Goal: Task Accomplishment & Management: Use online tool/utility

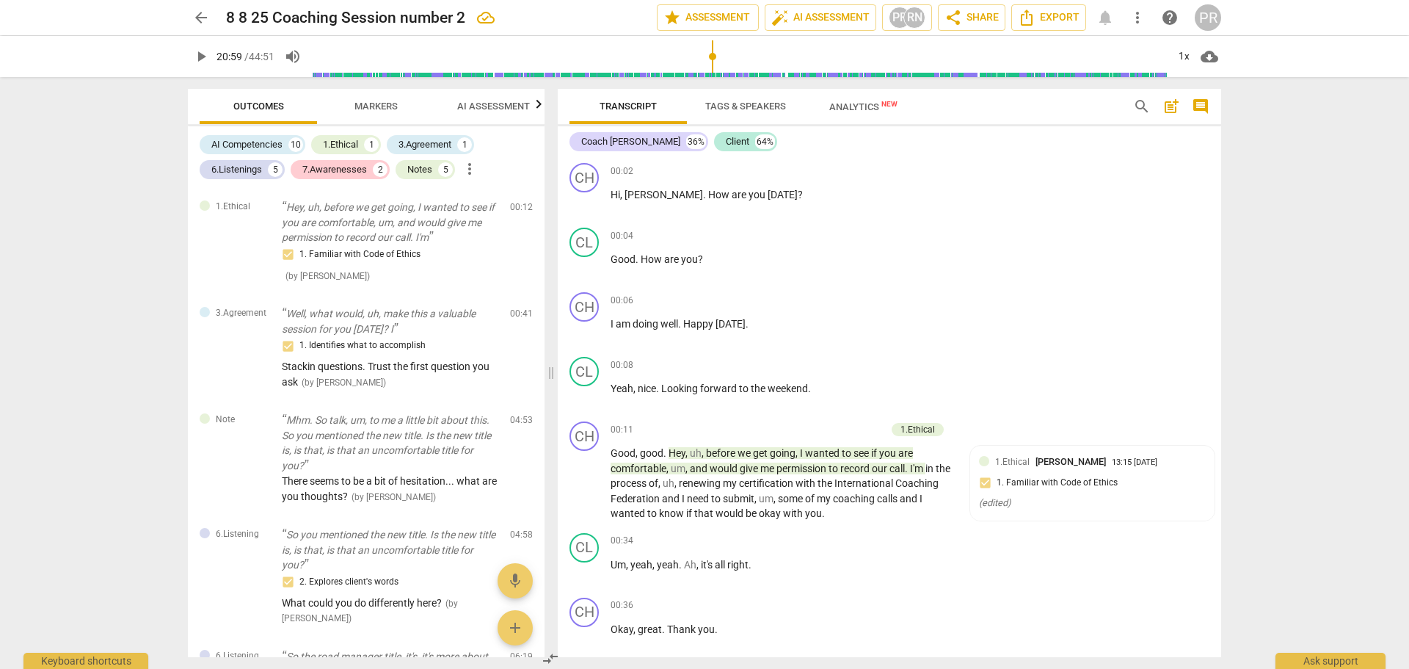
scroll to position [12286, 0]
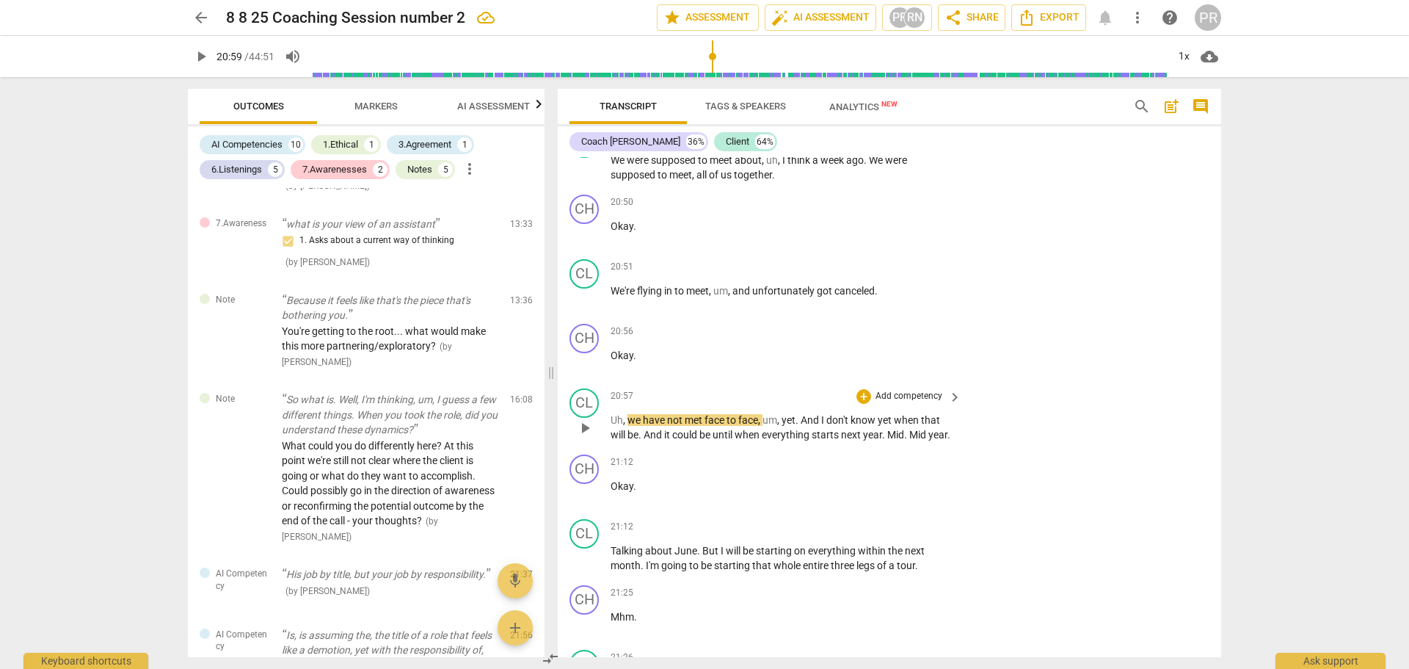
click at [582, 437] on span "play_arrow" at bounding box center [585, 428] width 18 height 18
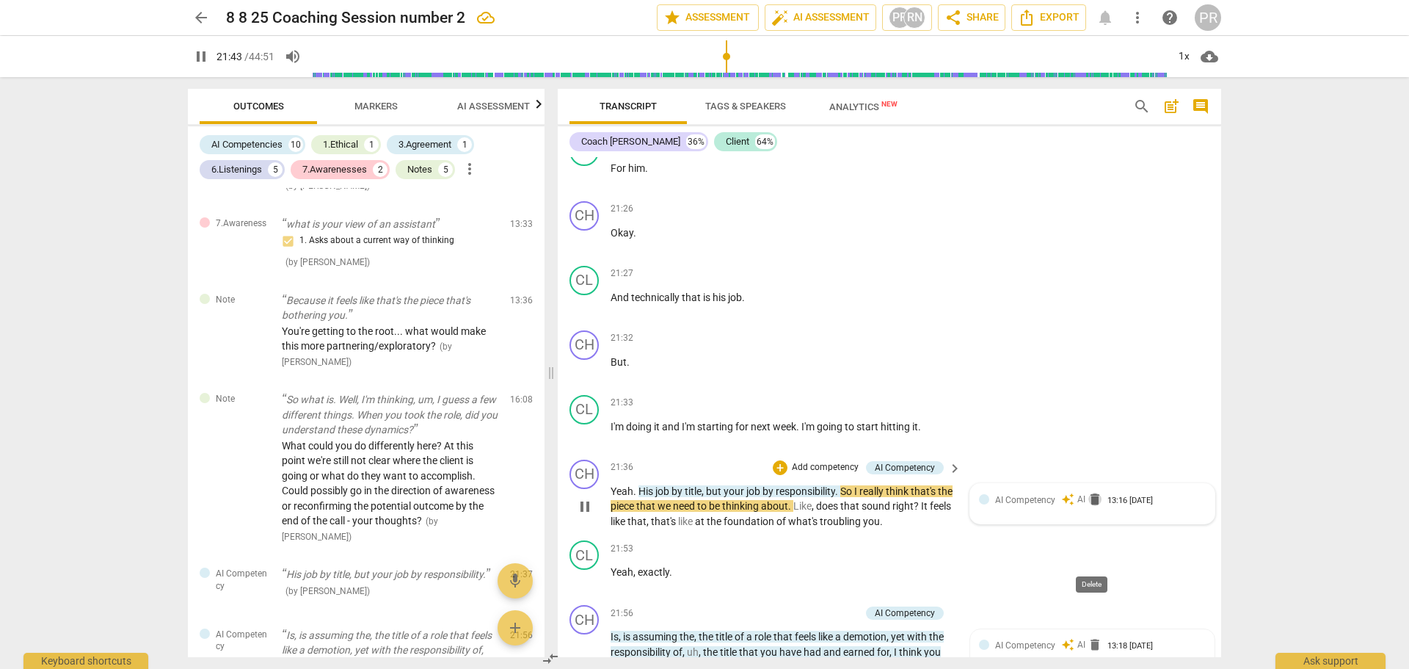
click at [1093, 507] on span "delete" at bounding box center [1095, 499] width 15 height 15
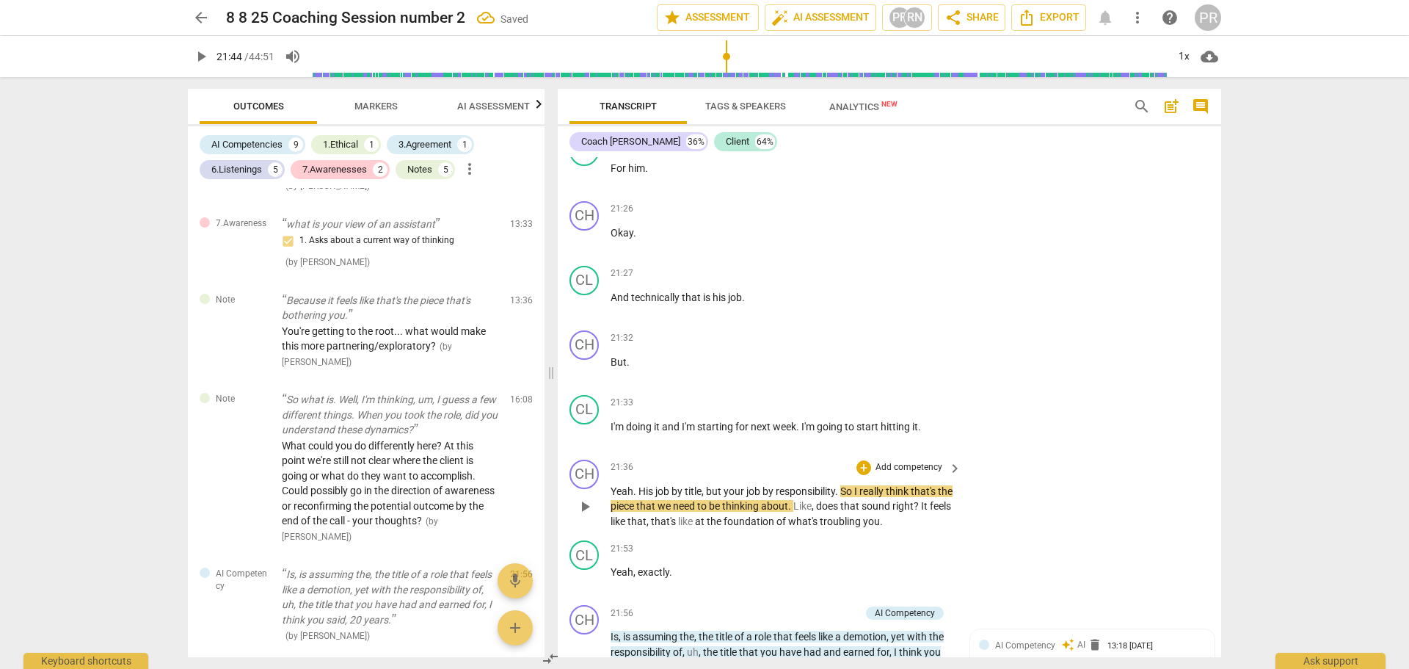
click at [584, 515] on span "play_arrow" at bounding box center [585, 507] width 18 height 18
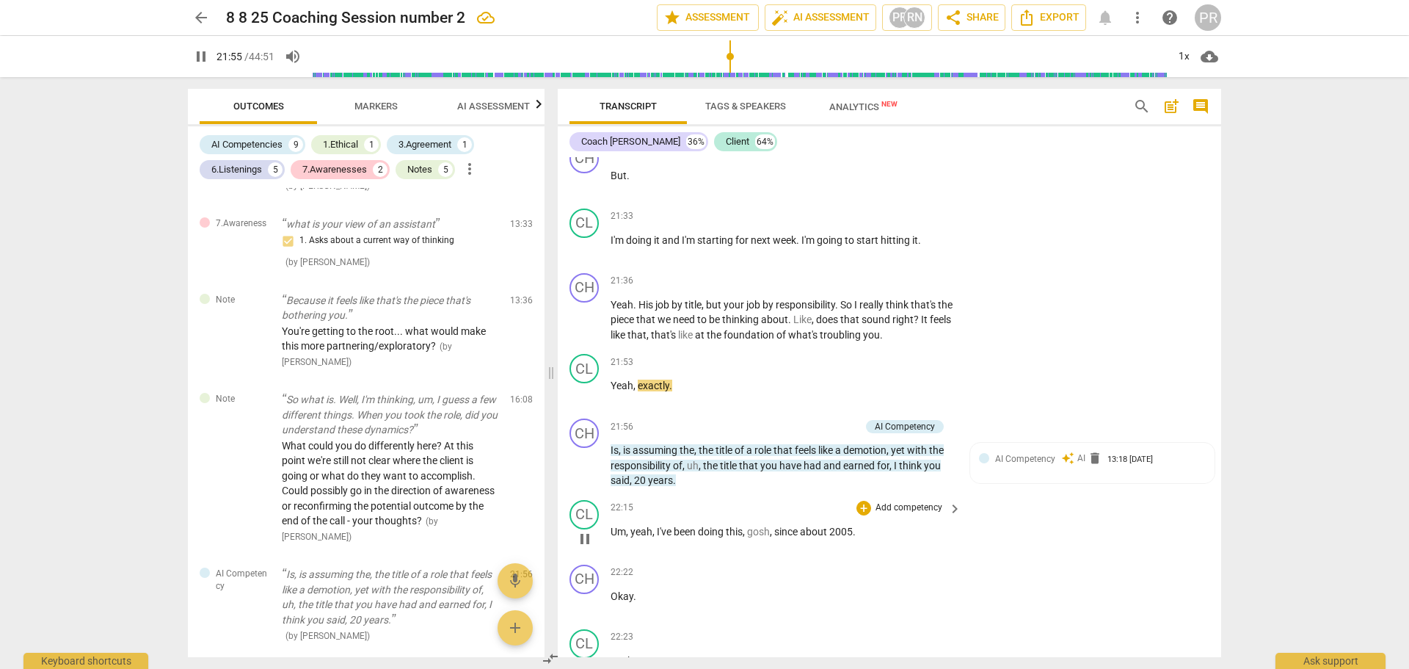
scroll to position [13019, 0]
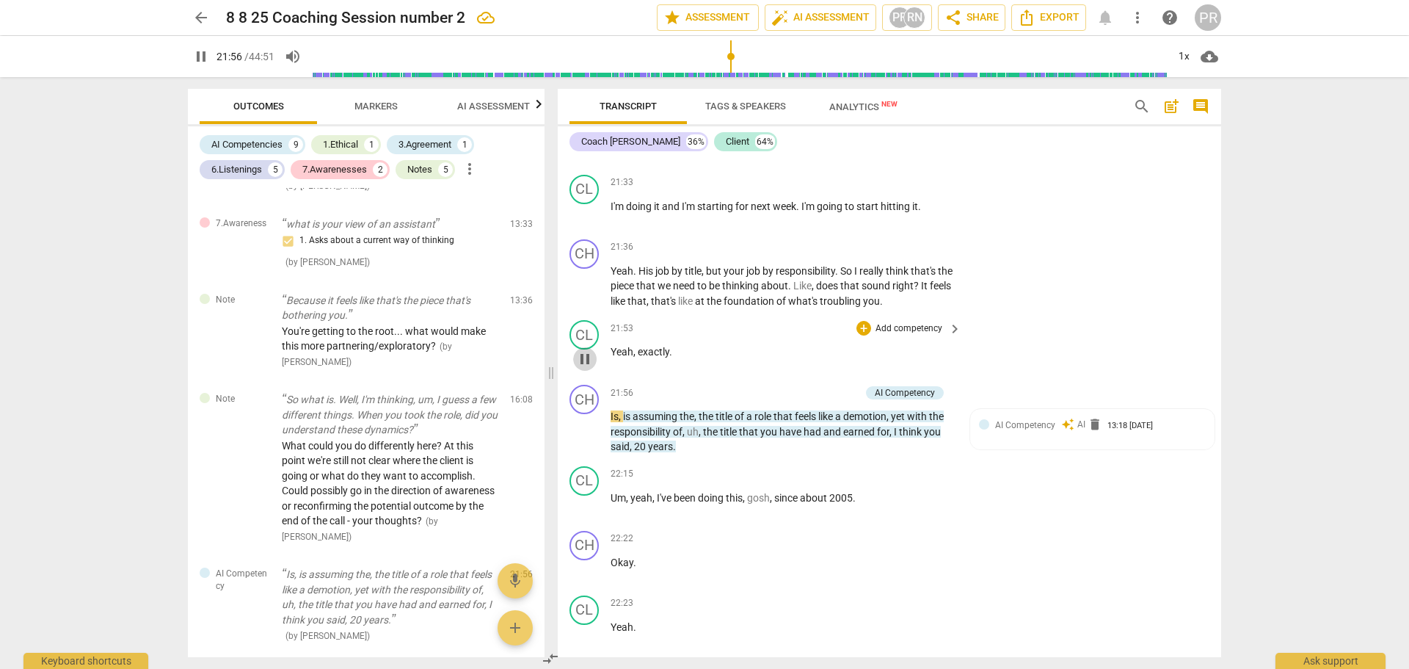
click at [586, 368] on span "pause" at bounding box center [585, 359] width 18 height 18
type input "1317"
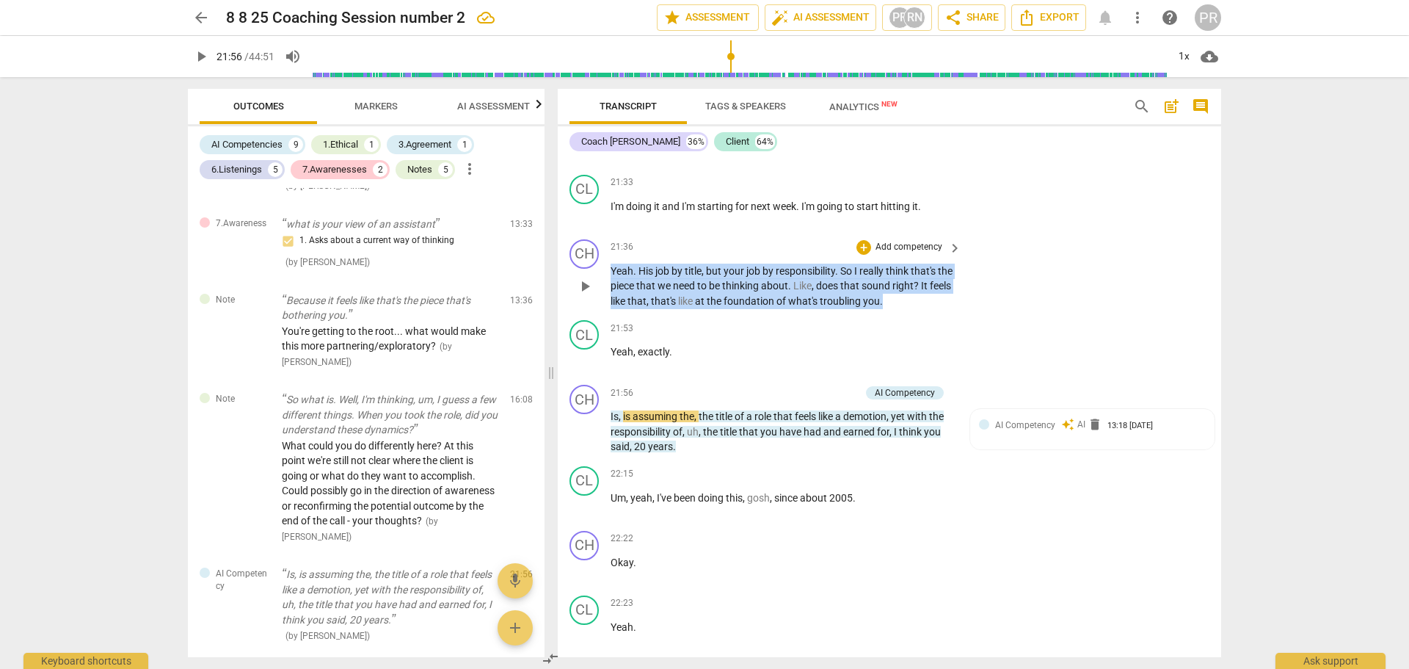
drag, startPoint x: 611, startPoint y: 332, endPoint x: 909, endPoint y: 364, distance: 299.8
click at [909, 309] on p "Yeah . His job by title , but your job by responsibility . So I really think th…" at bounding box center [783, 287] width 344 height 46
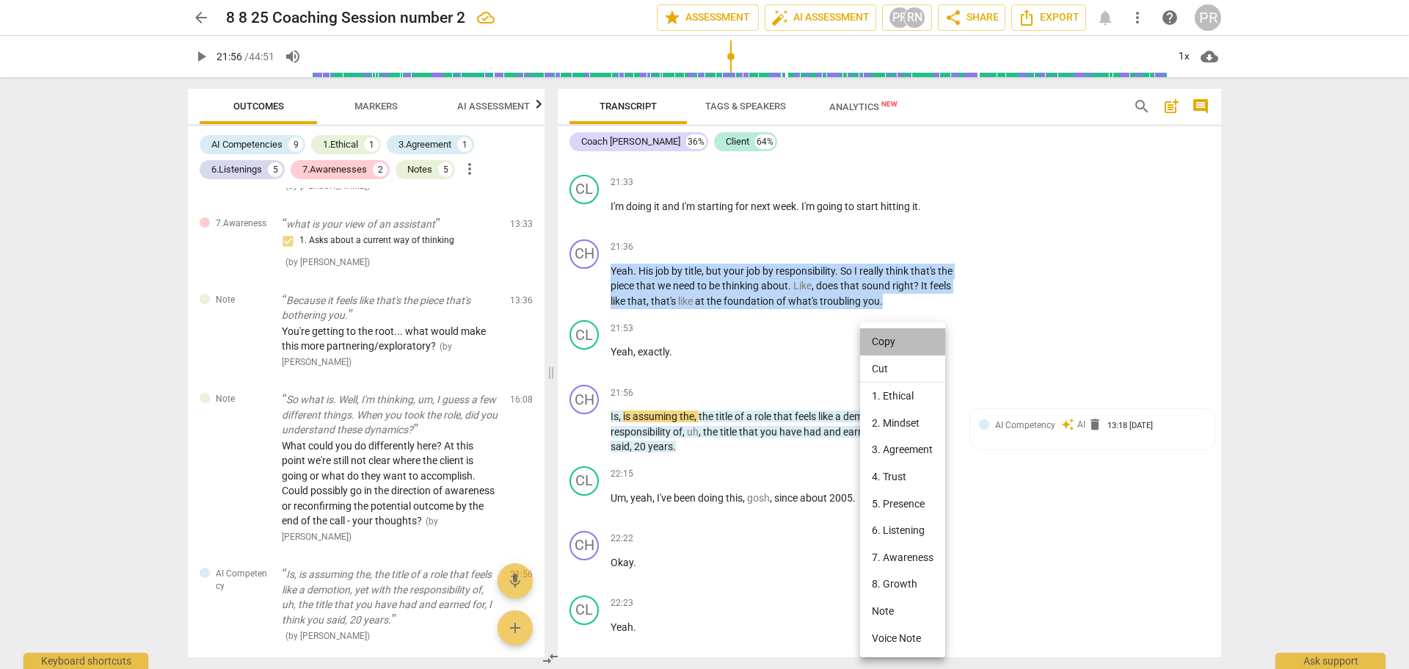
click at [876, 341] on li "Copy" at bounding box center [902, 341] width 85 height 27
copy p "Yeah . His job by title , but your job by responsibility . So I really think th…"
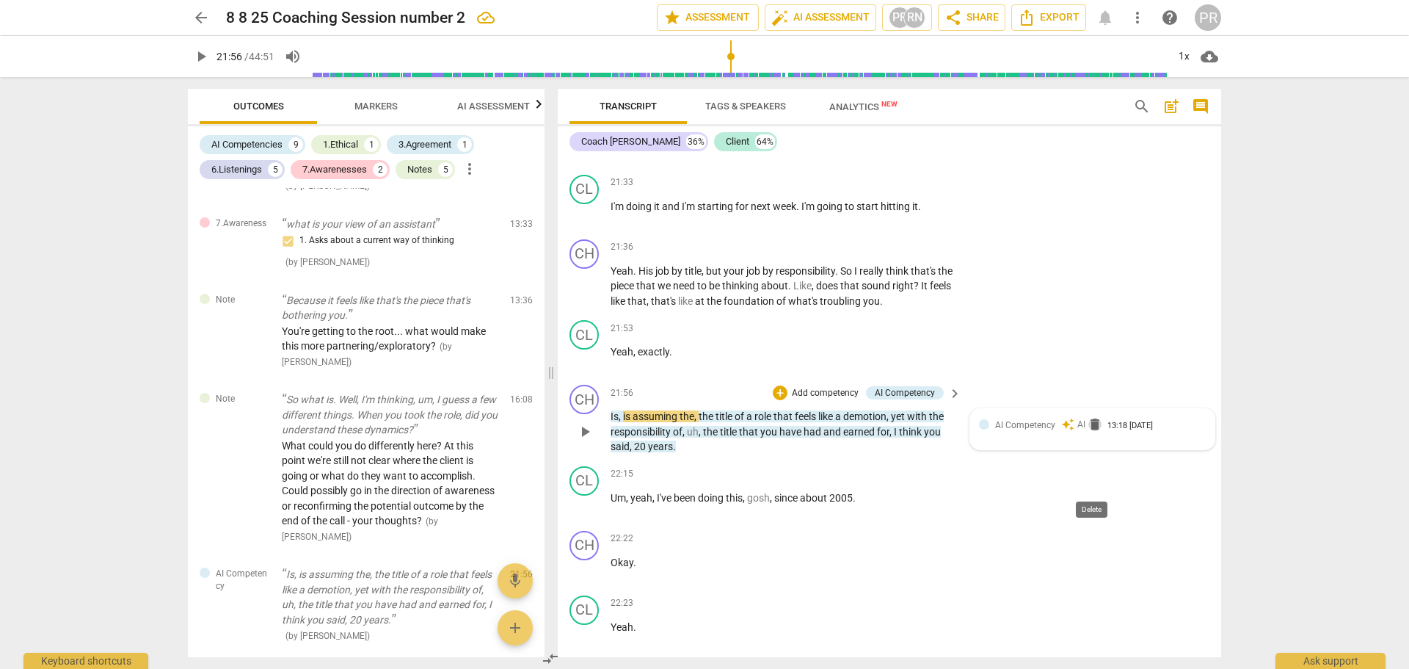
click at [1095, 432] on span "delete" at bounding box center [1095, 424] width 15 height 15
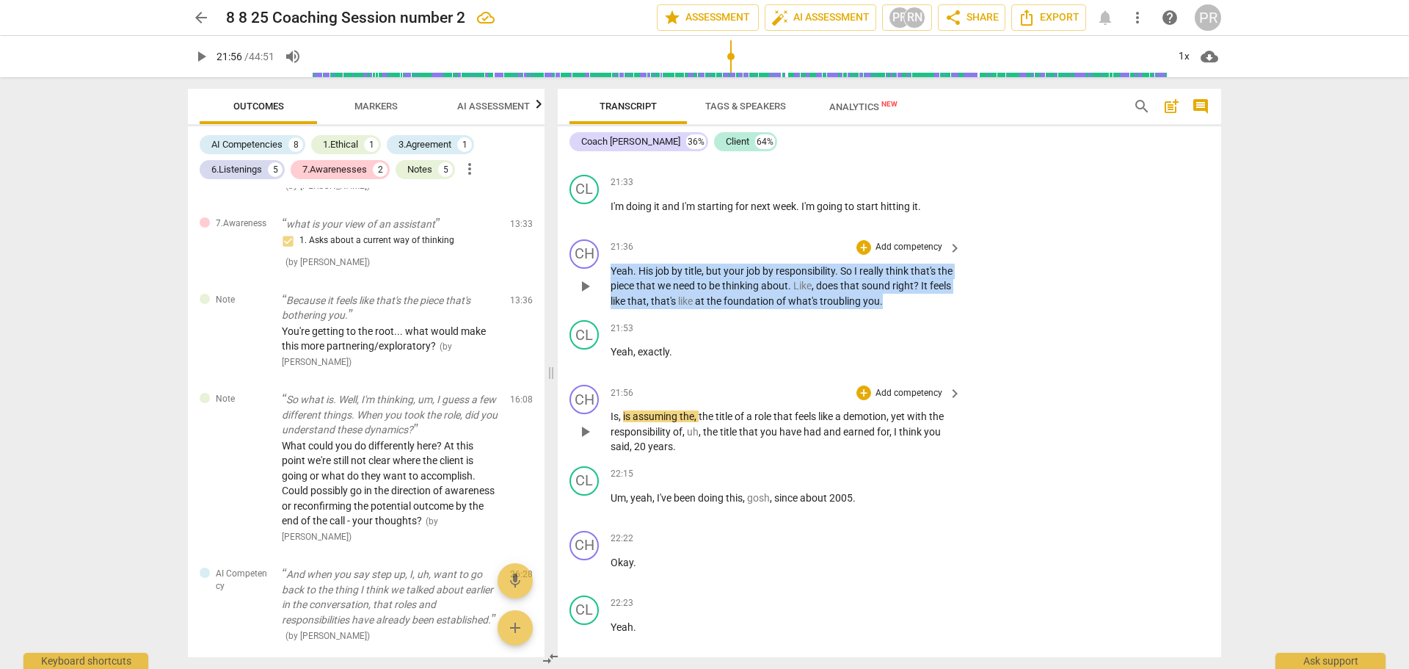
drag, startPoint x: 612, startPoint y: 331, endPoint x: 910, endPoint y: 363, distance: 299.8
click at [910, 309] on p "Yeah . His job by title , but your job by responsibility . So I really think th…" at bounding box center [783, 287] width 344 height 46
click at [923, 341] on div "+" at bounding box center [921, 342] width 15 height 15
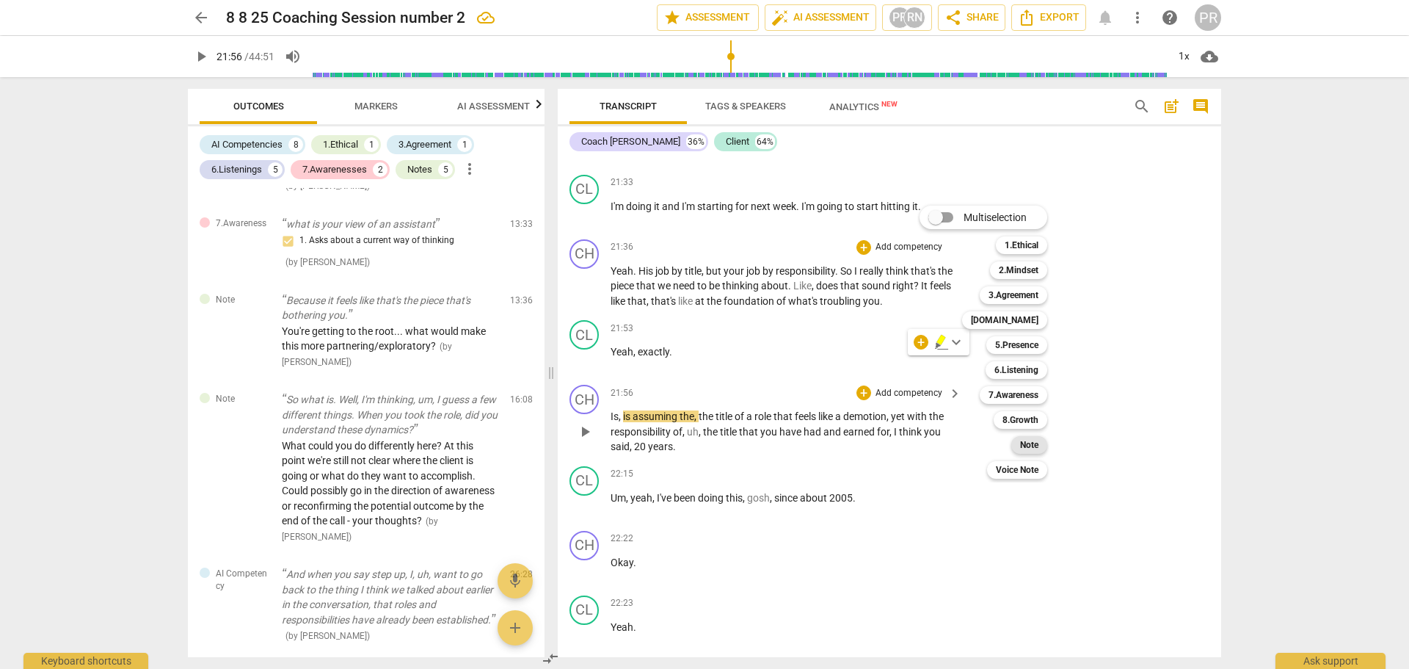
click at [1032, 449] on b "Note" at bounding box center [1029, 445] width 18 height 18
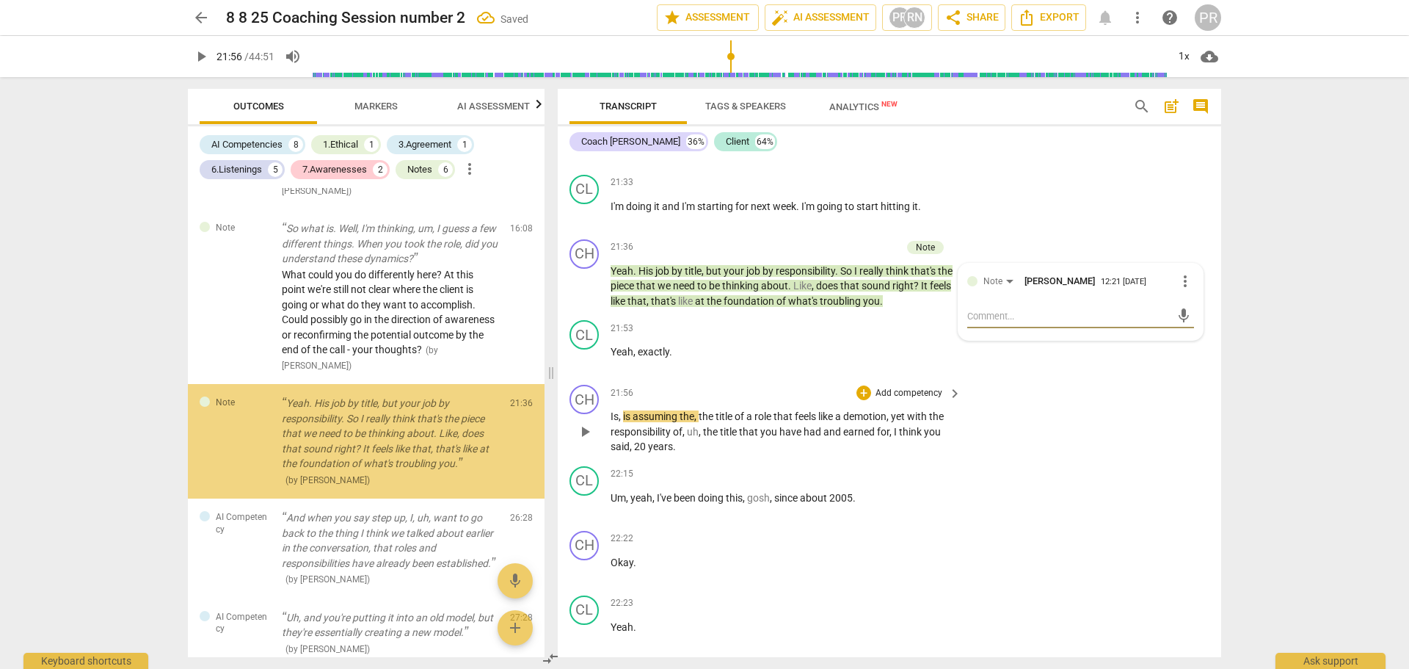
scroll to position [1666, 0]
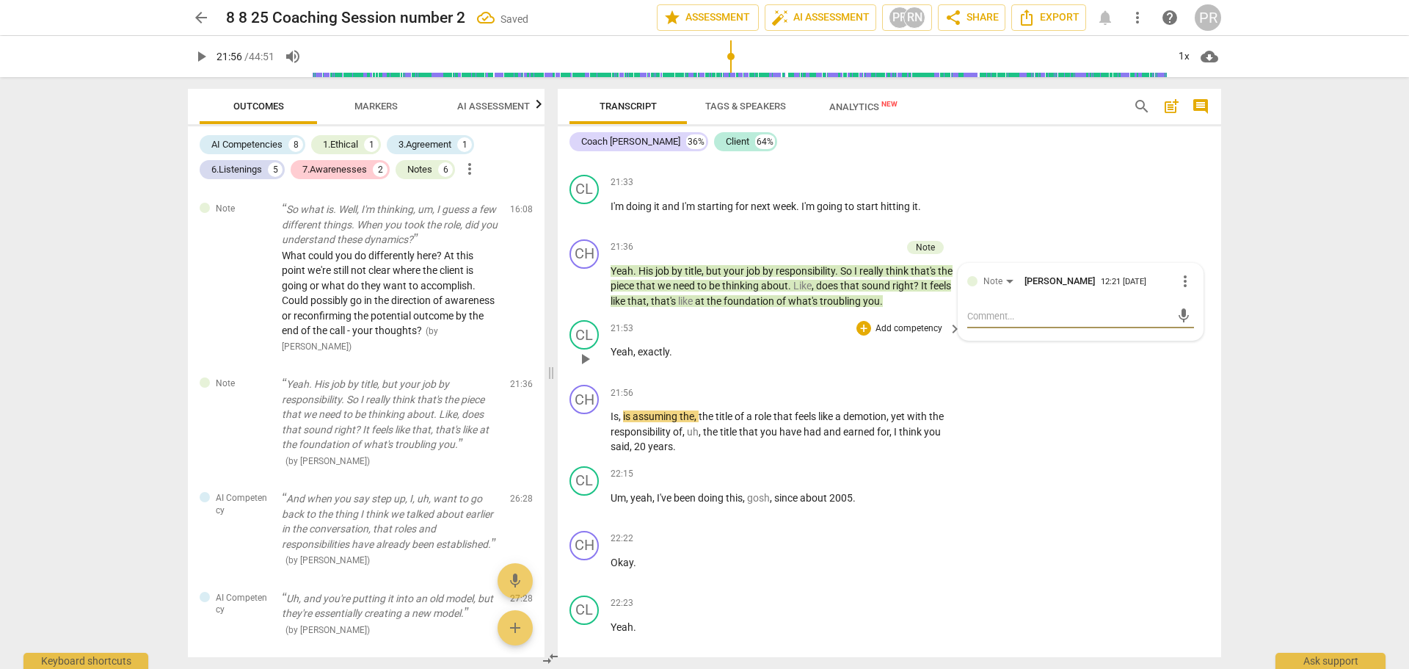
paste textarea "I hear you reflecting some of what you see in the situation, which shows you’re…"
type textarea "I hear you reflecting some of what you see in the situation, which shows you’re…"
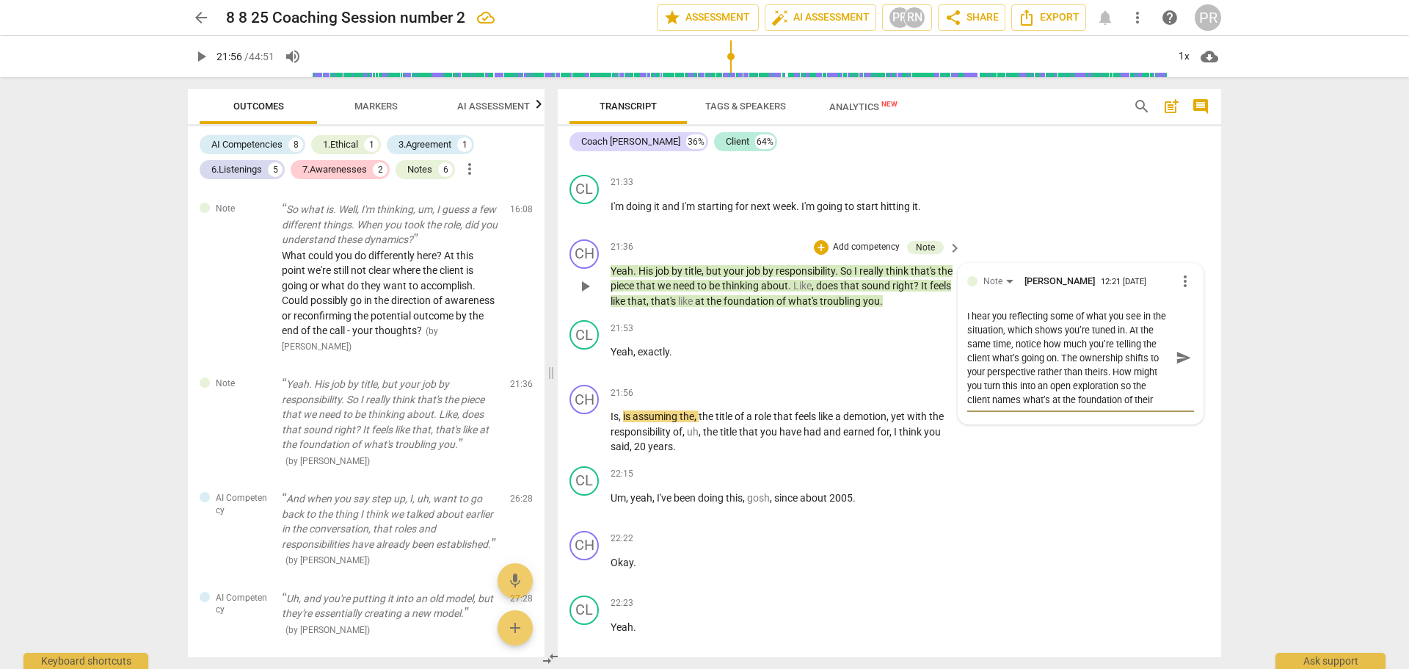
scroll to position [14, 0]
type textarea "I hear you reflecting some of what you see in the situation, which shows you’re…"
click at [1183, 366] on span "send" at bounding box center [1184, 357] width 16 height 16
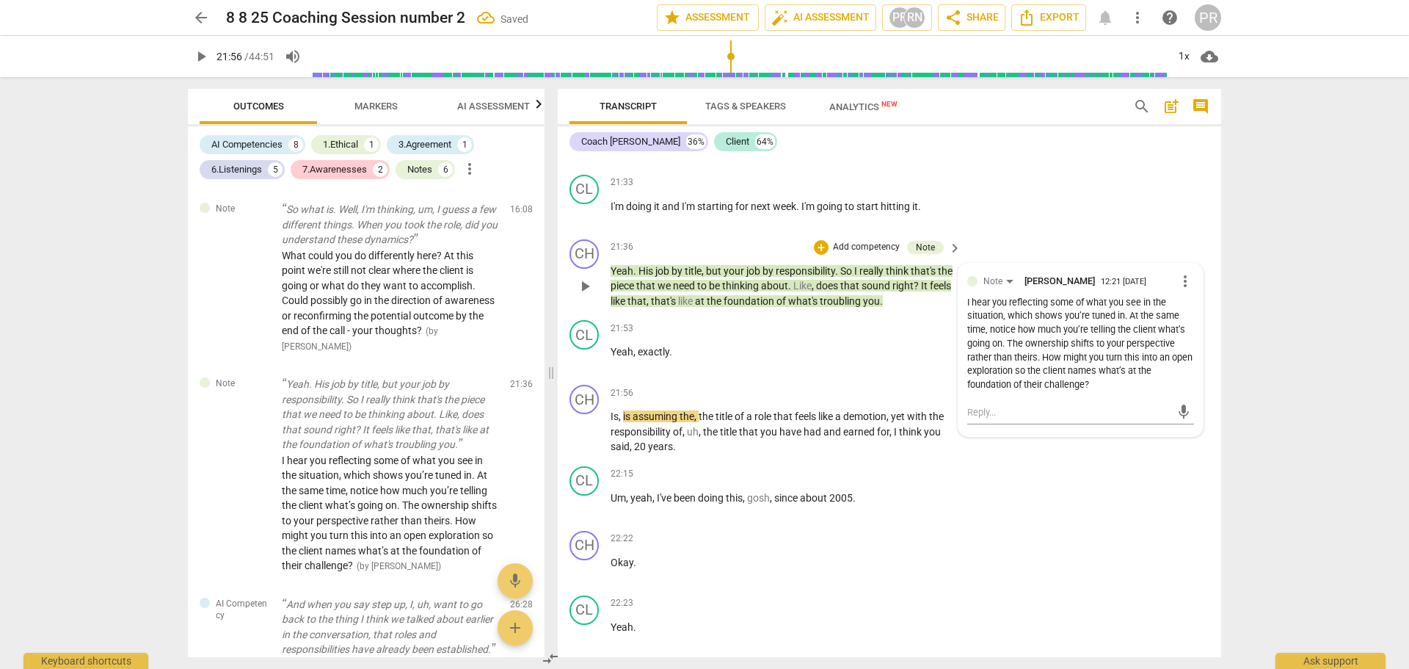
scroll to position [13166, 0]
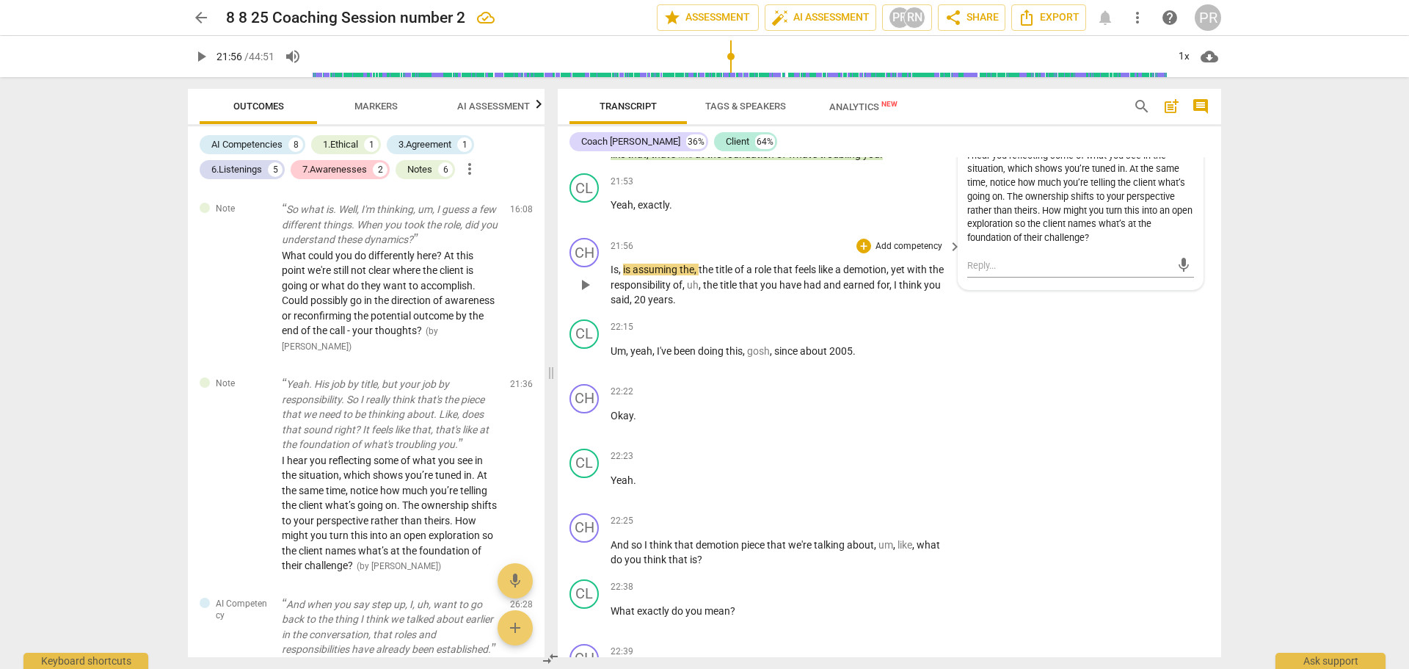
click at [585, 294] on span "play_arrow" at bounding box center [585, 285] width 18 height 18
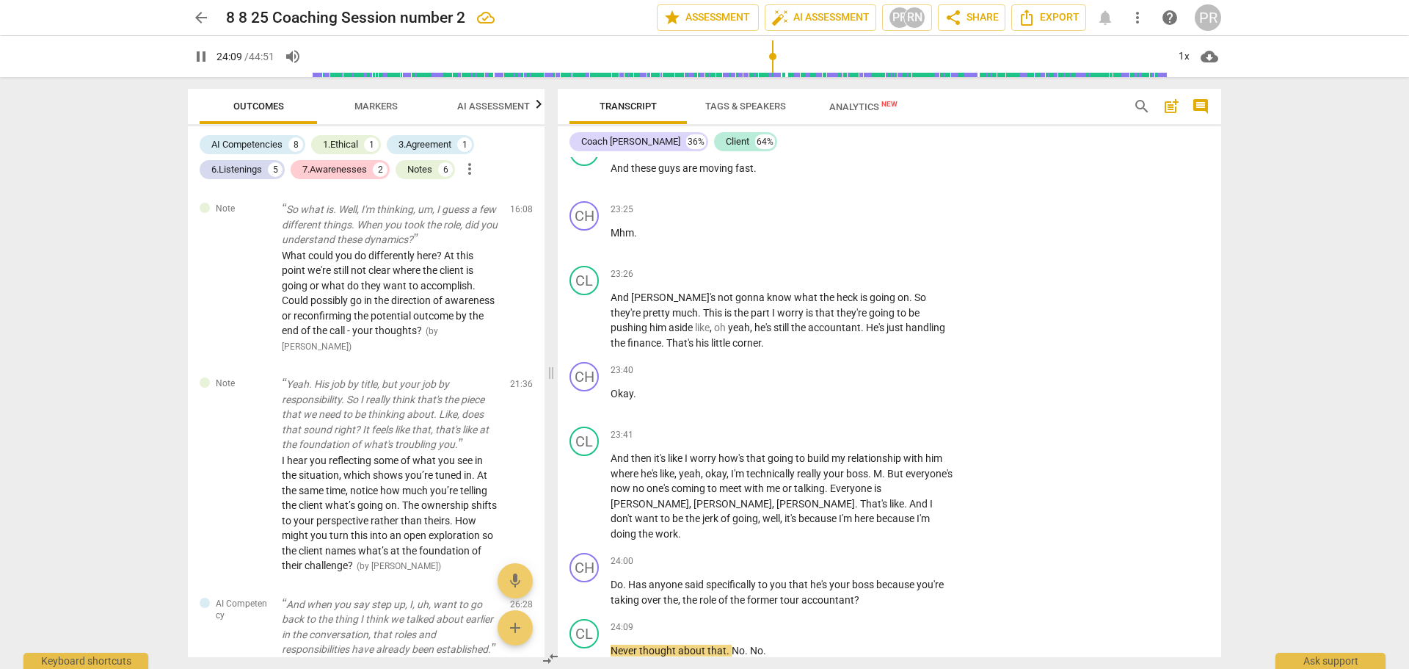
scroll to position [14577, 0]
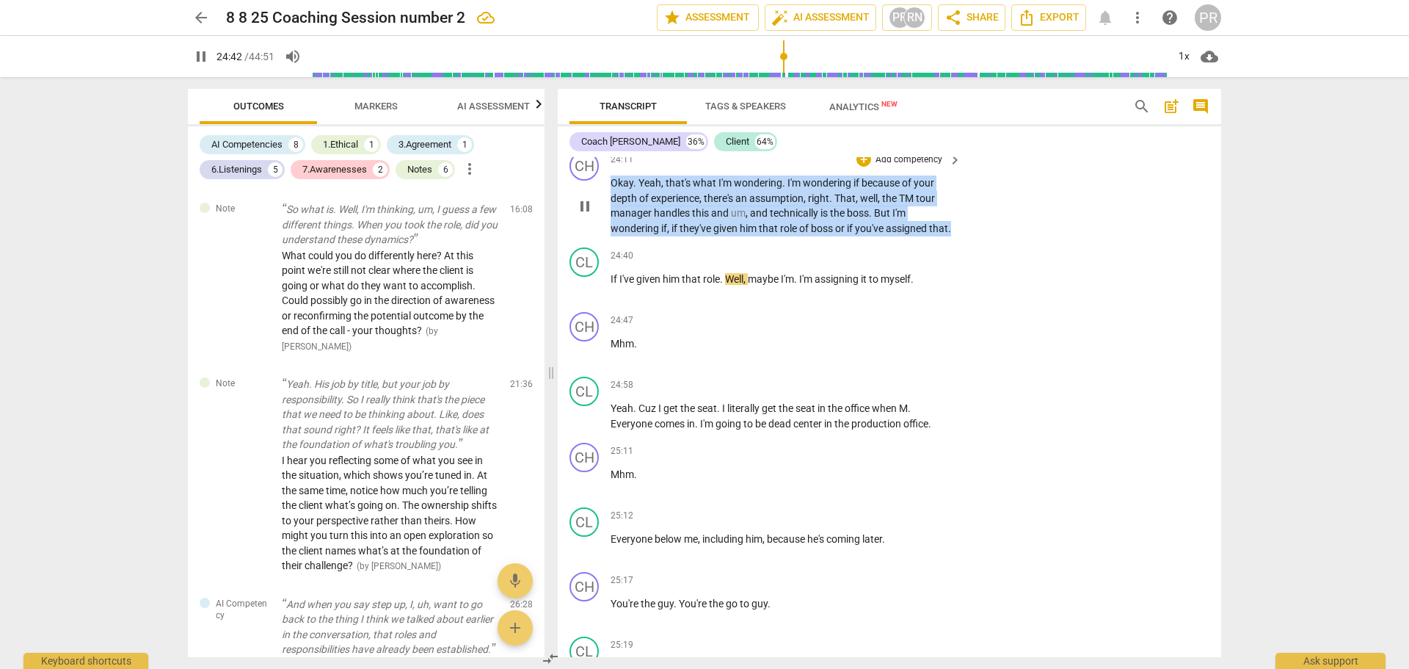
drag, startPoint x: 611, startPoint y: 221, endPoint x: 671, endPoint y: 284, distance: 86.7
click at [671, 236] on p "Okay . Yeah , that's what I'm wondering . I'm wondering if because of your dept…" at bounding box center [783, 205] width 344 height 60
click at [592, 215] on span "pause" at bounding box center [585, 206] width 18 height 18
type input "1486"
click at [860, 167] on div "+" at bounding box center [864, 159] width 15 height 15
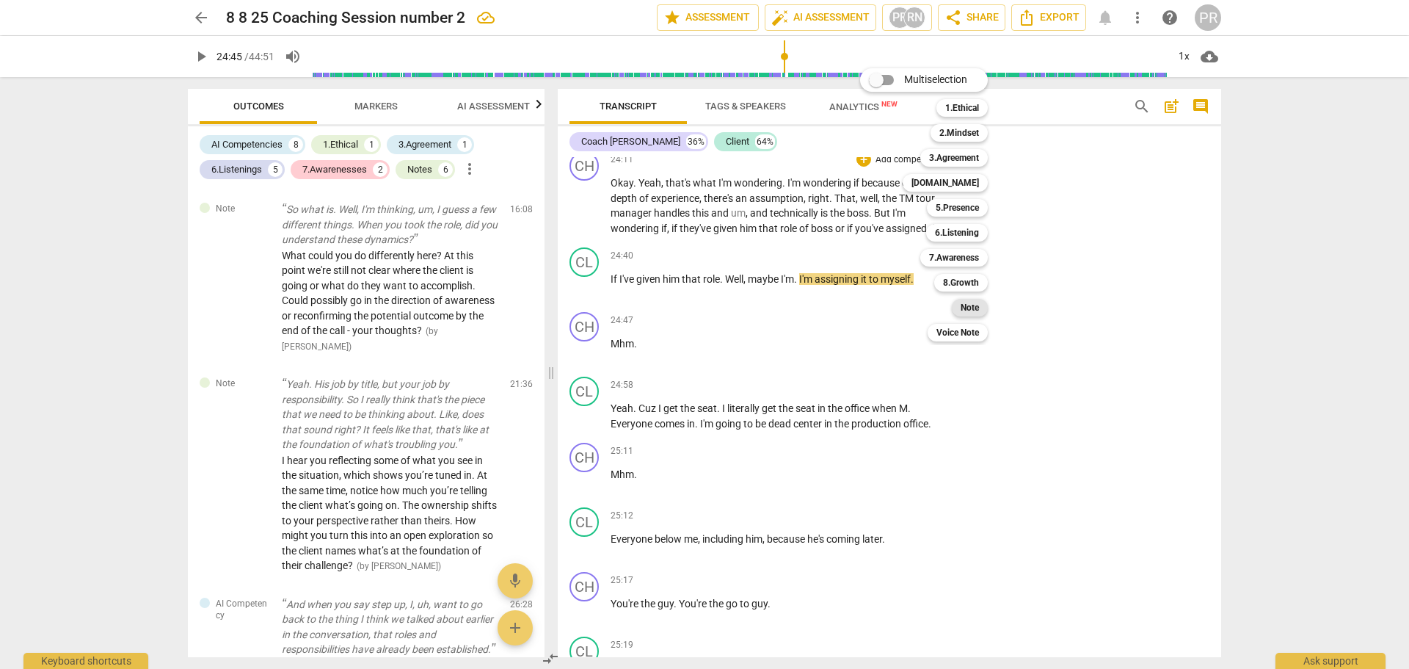
click at [974, 311] on b "Note" at bounding box center [970, 308] width 18 height 18
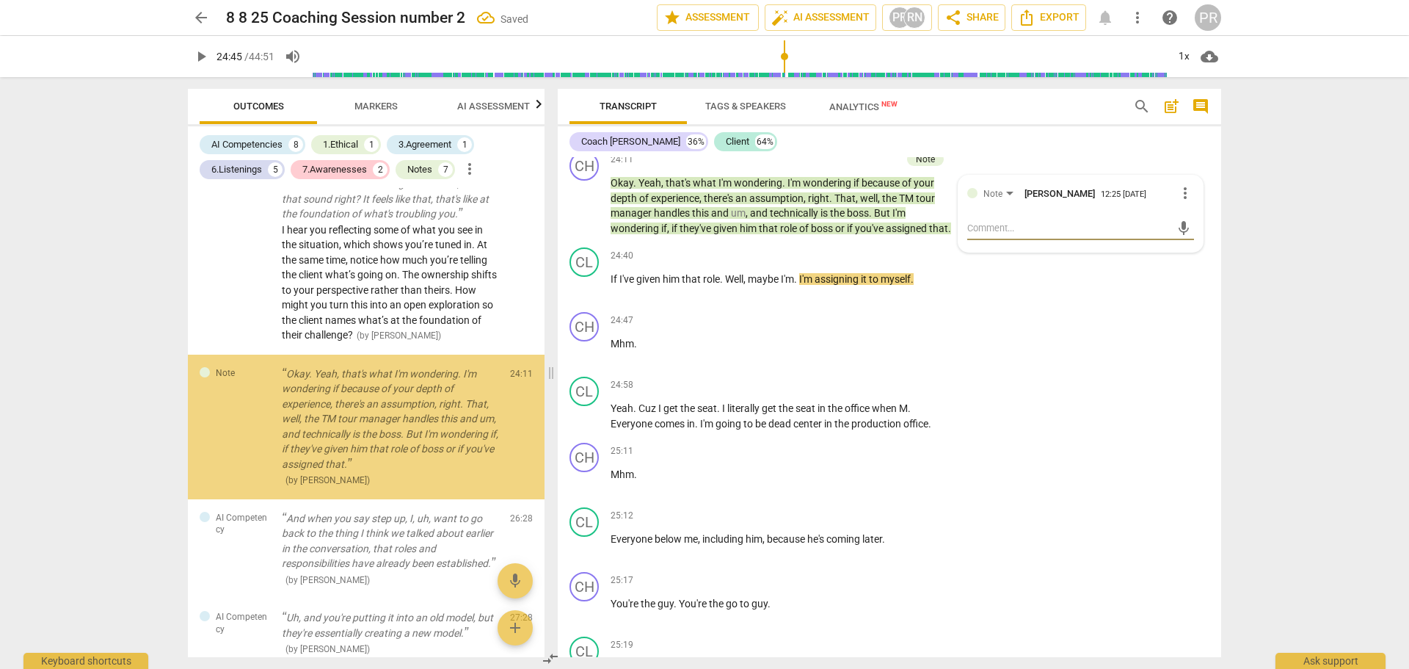
scroll to position [1901, 0]
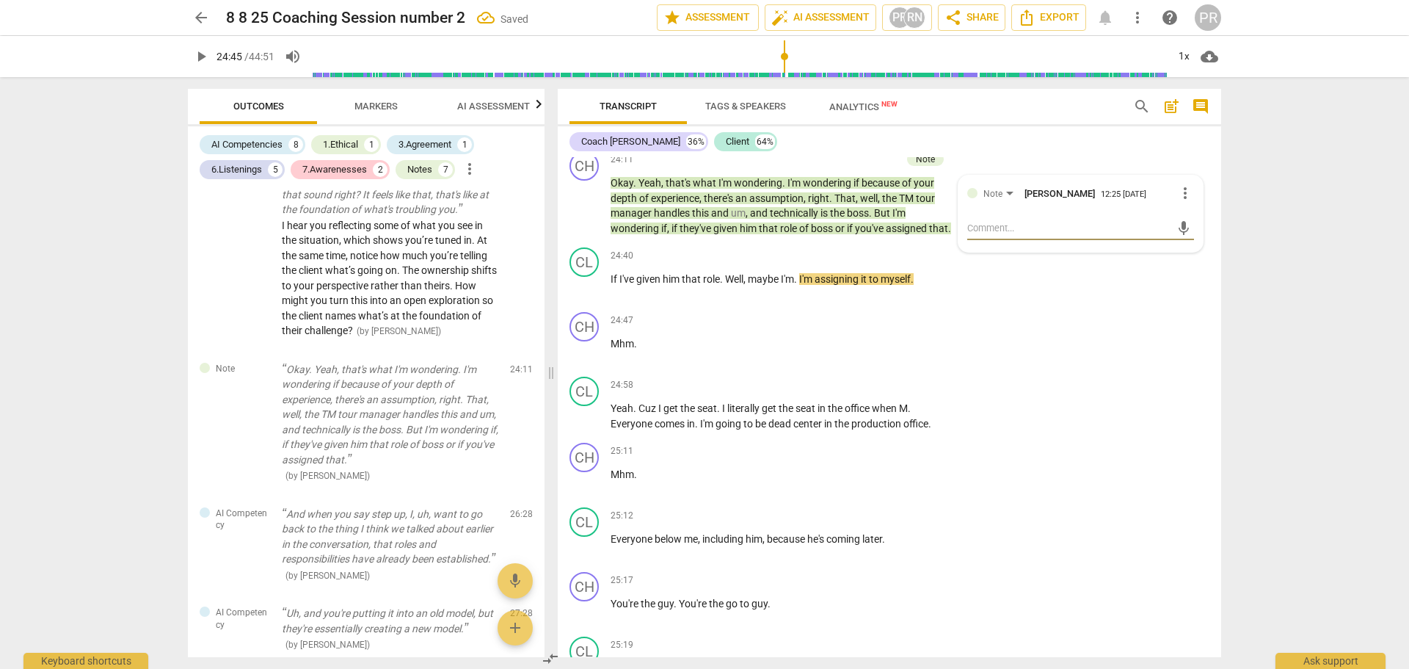
type textarea "I"
type textarea "I'"
type textarea "I'm"
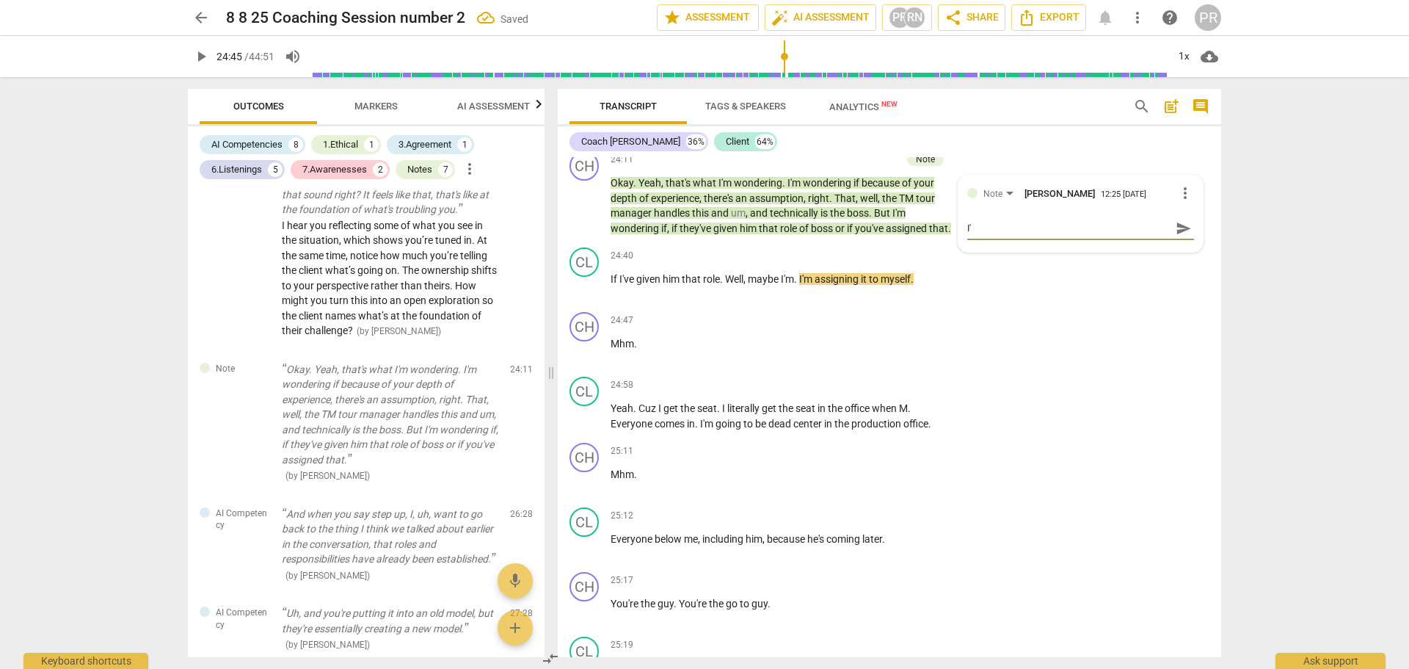
type textarea "I'm"
type textarea "I'm n"
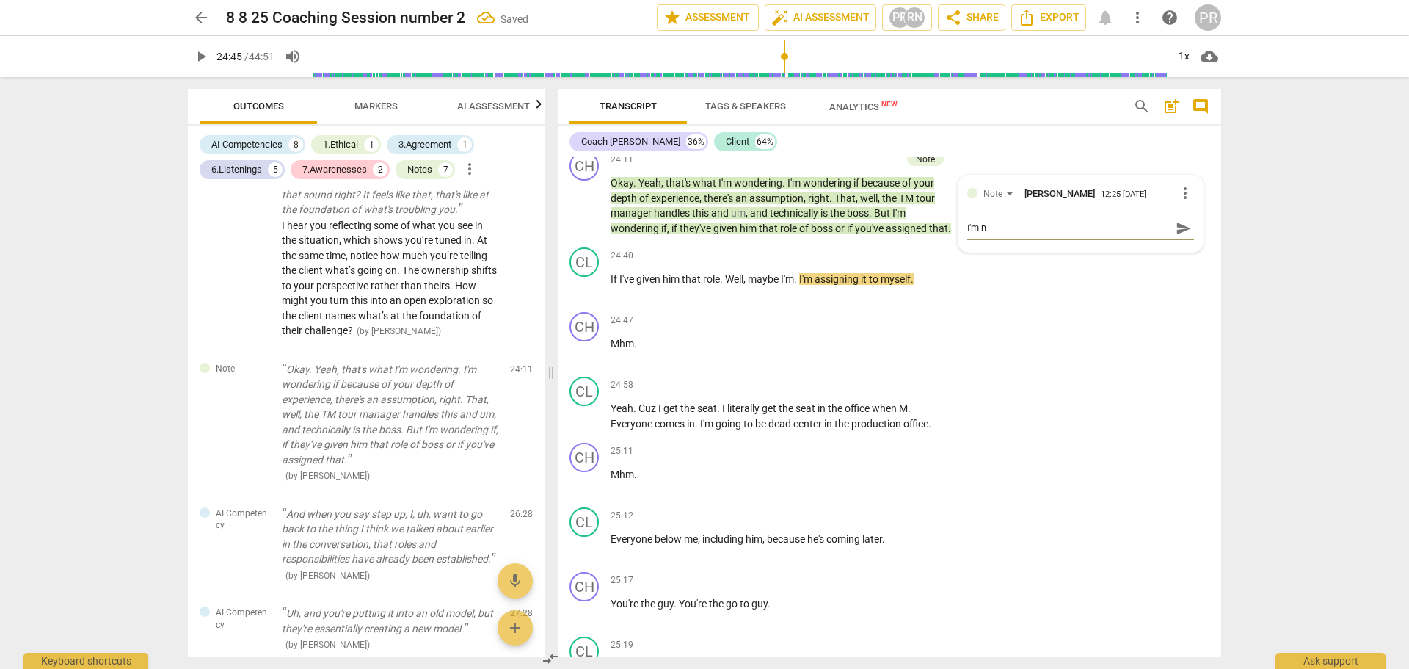
type textarea "I'm no"
type textarea "I'm not"
type textarea "I'm noti"
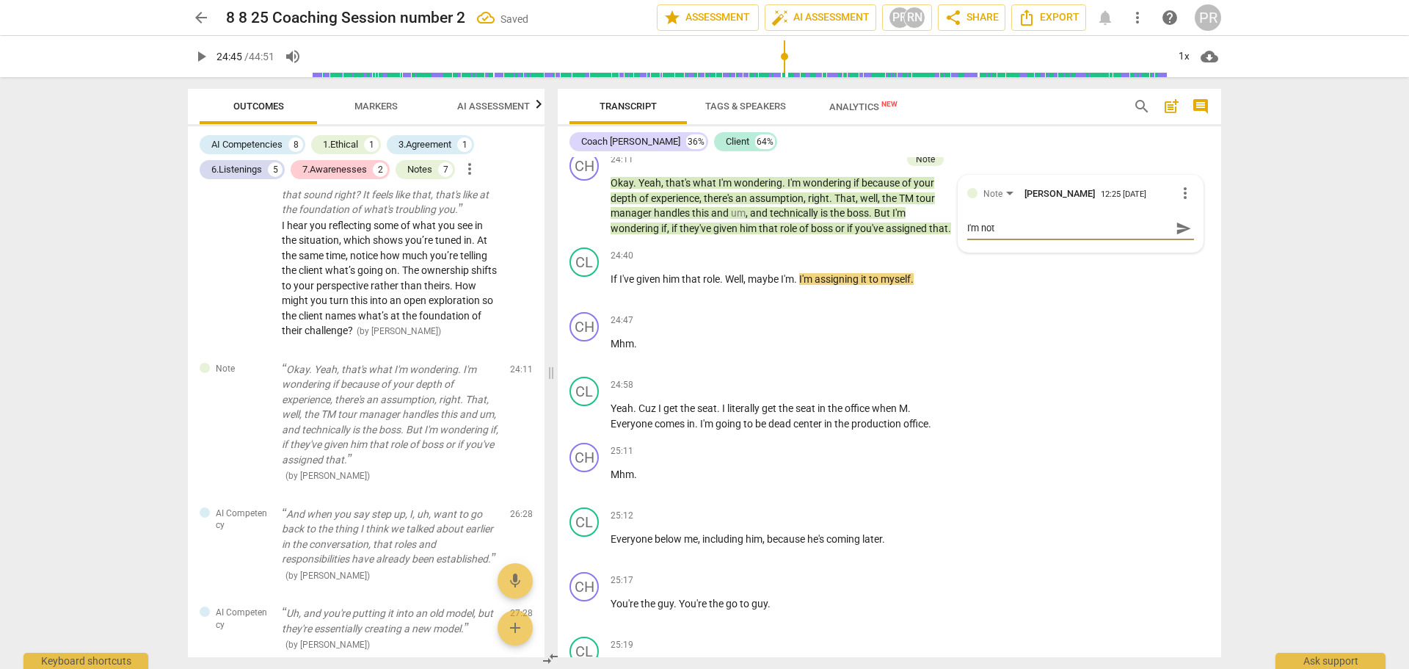
type textarea "I'm noti"
type textarea "I'm notic"
type textarea "I'm notici"
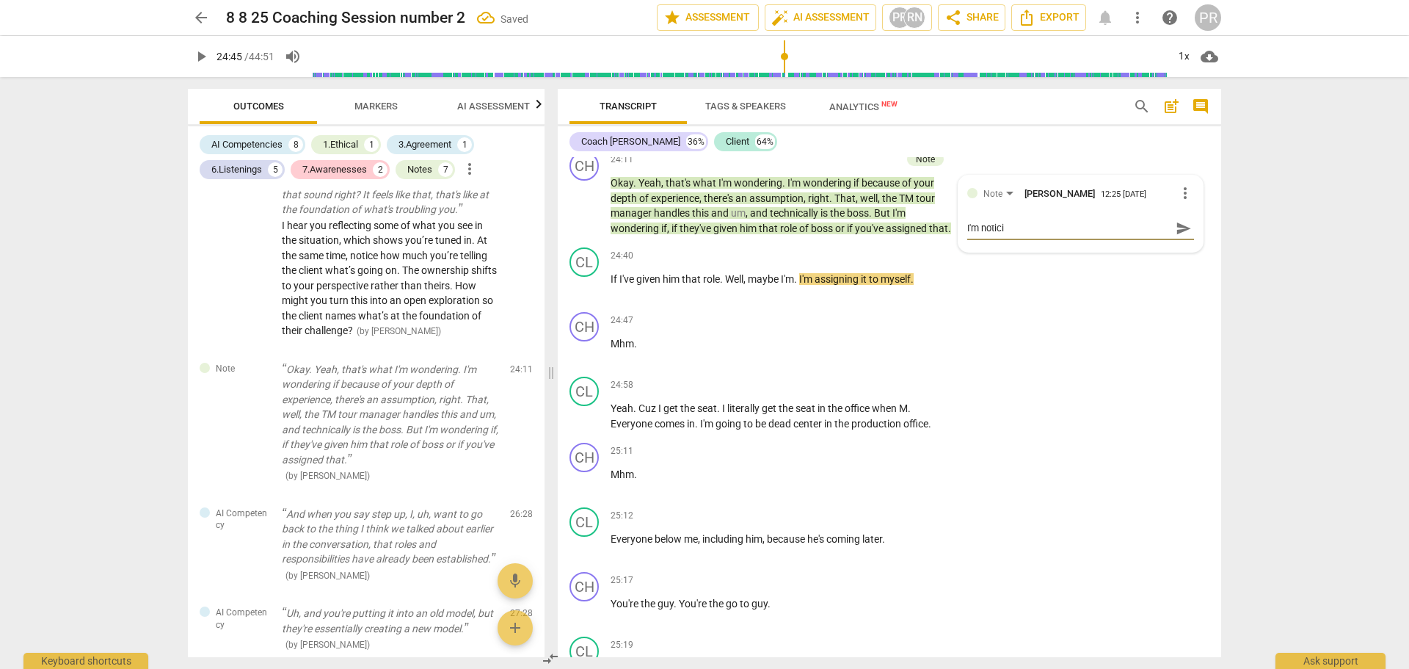
type textarea "I'm noticin"
type textarea "I'm noticing"
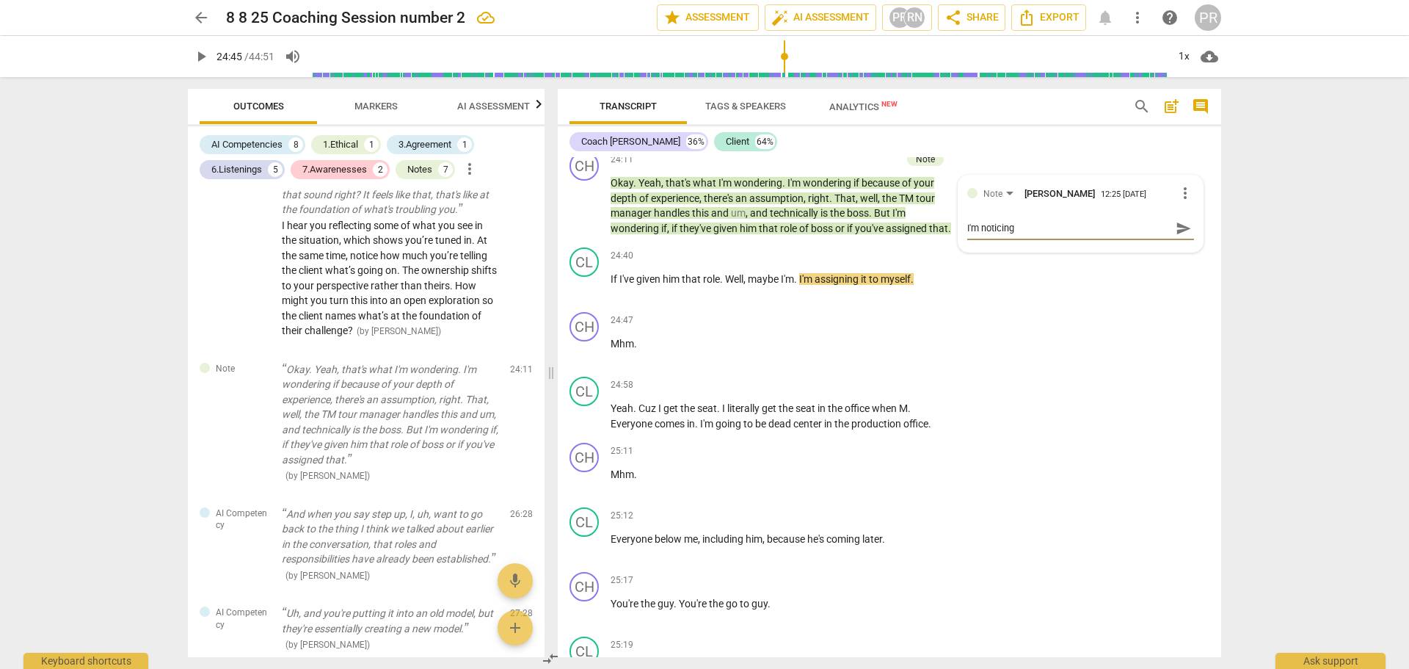
type textarea "I'm noticing"
type textarea "I'm noticing y"
type textarea "I'm noticing yo"
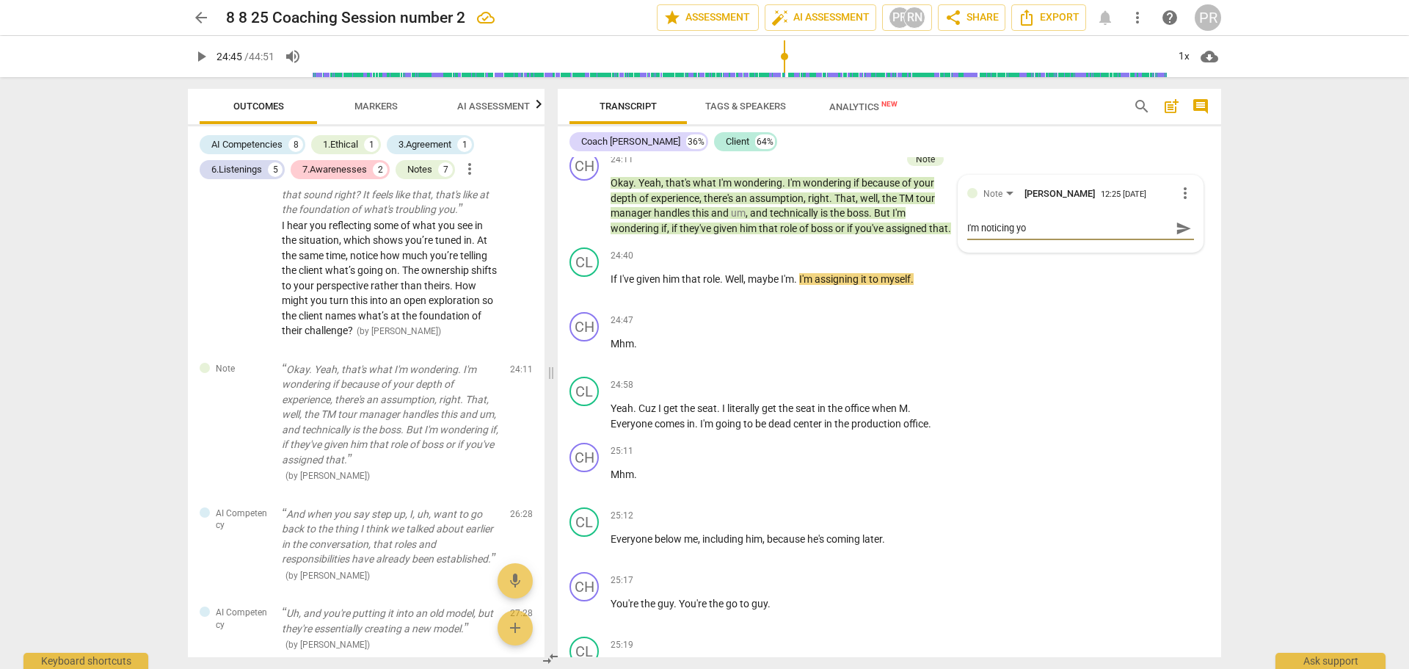
type textarea "I'm noticing you"
type textarea "I'm noticing you'"
type textarea "I'm noticing you'r"
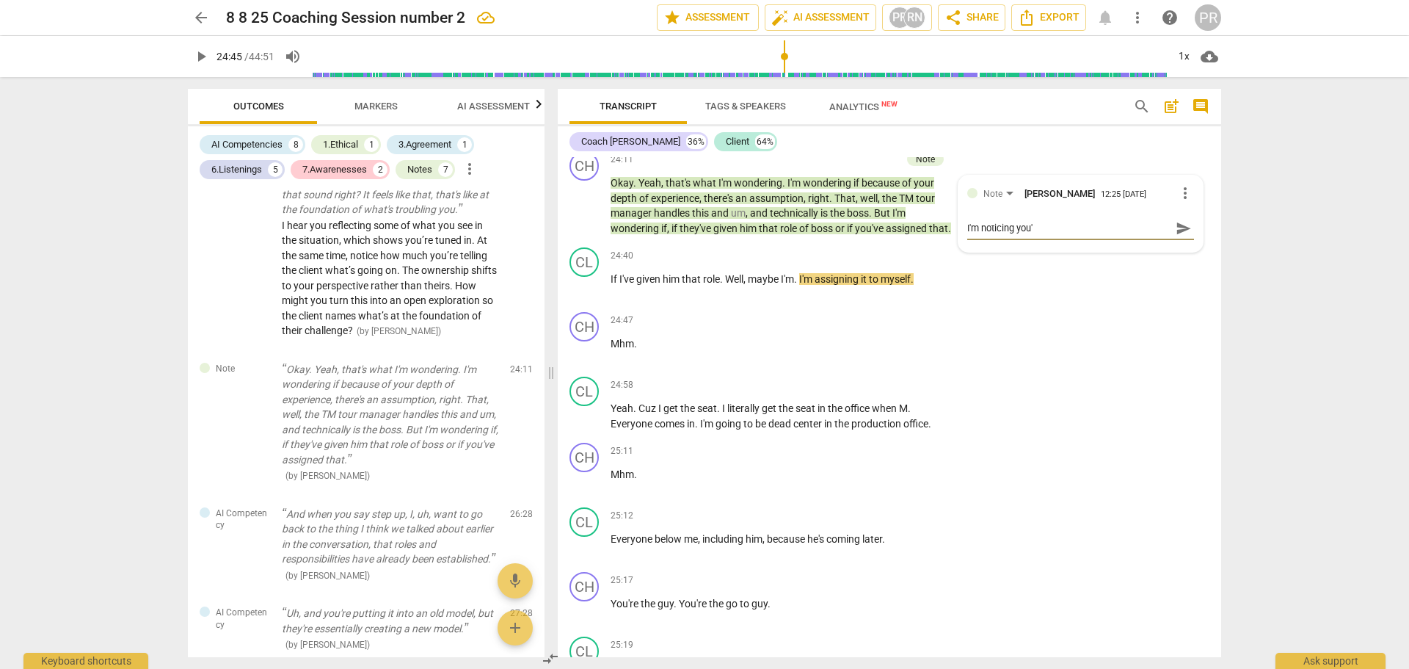
type textarea "I'm noticing you'r"
type textarea "I'm noticing you're"
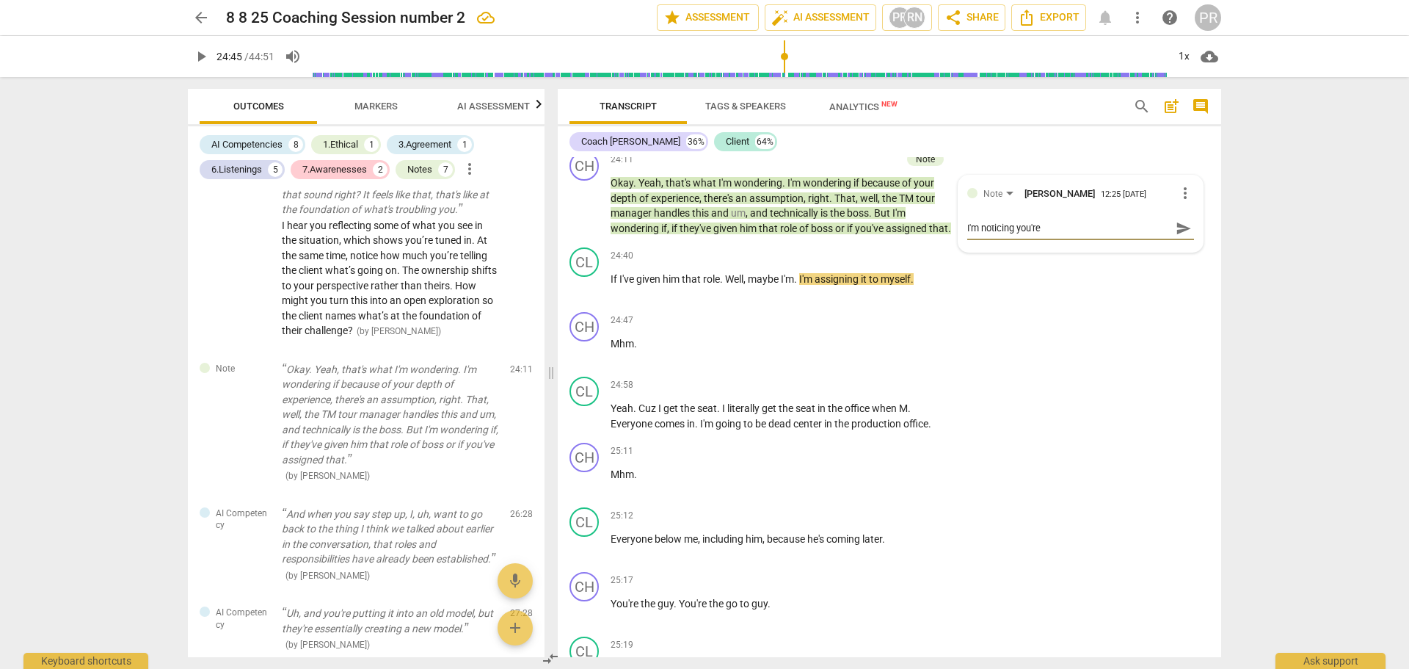
type textarea "I'm noticing you're g"
type textarea "I'm noticing you're go"
type textarea "I'm noticing you're goi"
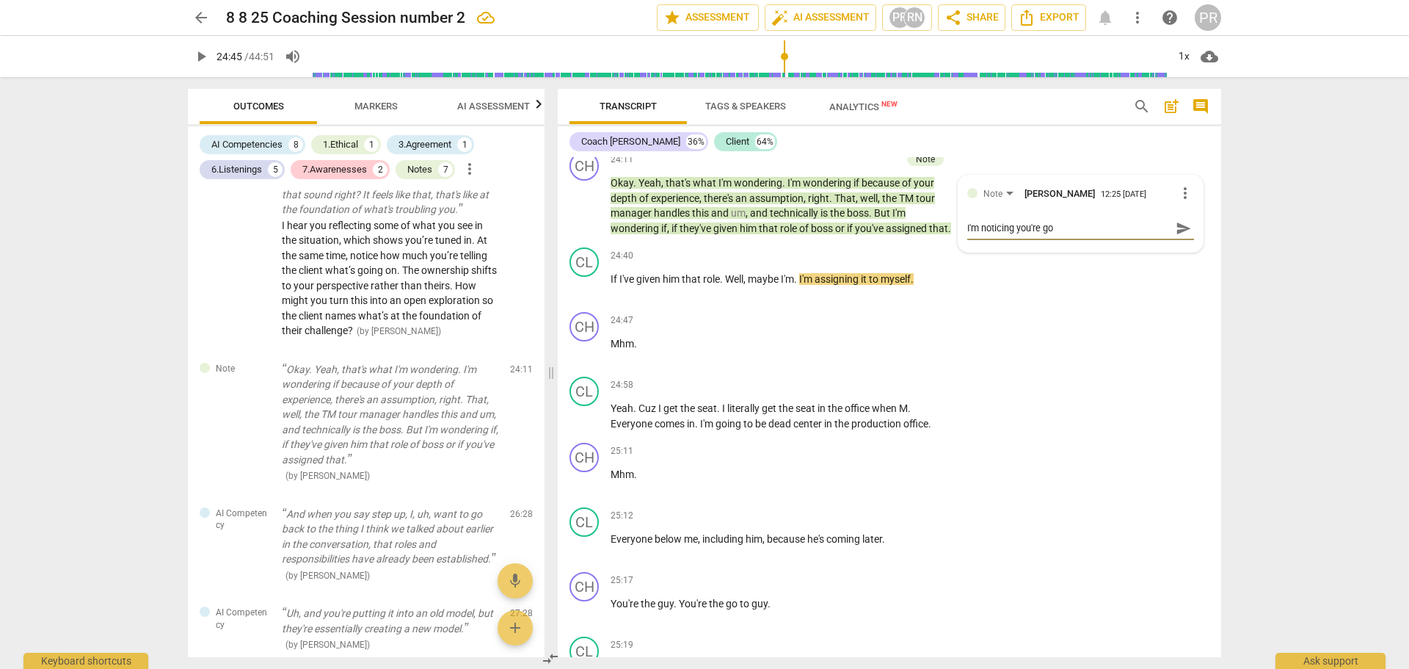
type textarea "I'm noticing you're goi"
type textarea "I'm noticing you're goin"
type textarea "I'm noticing you're going"
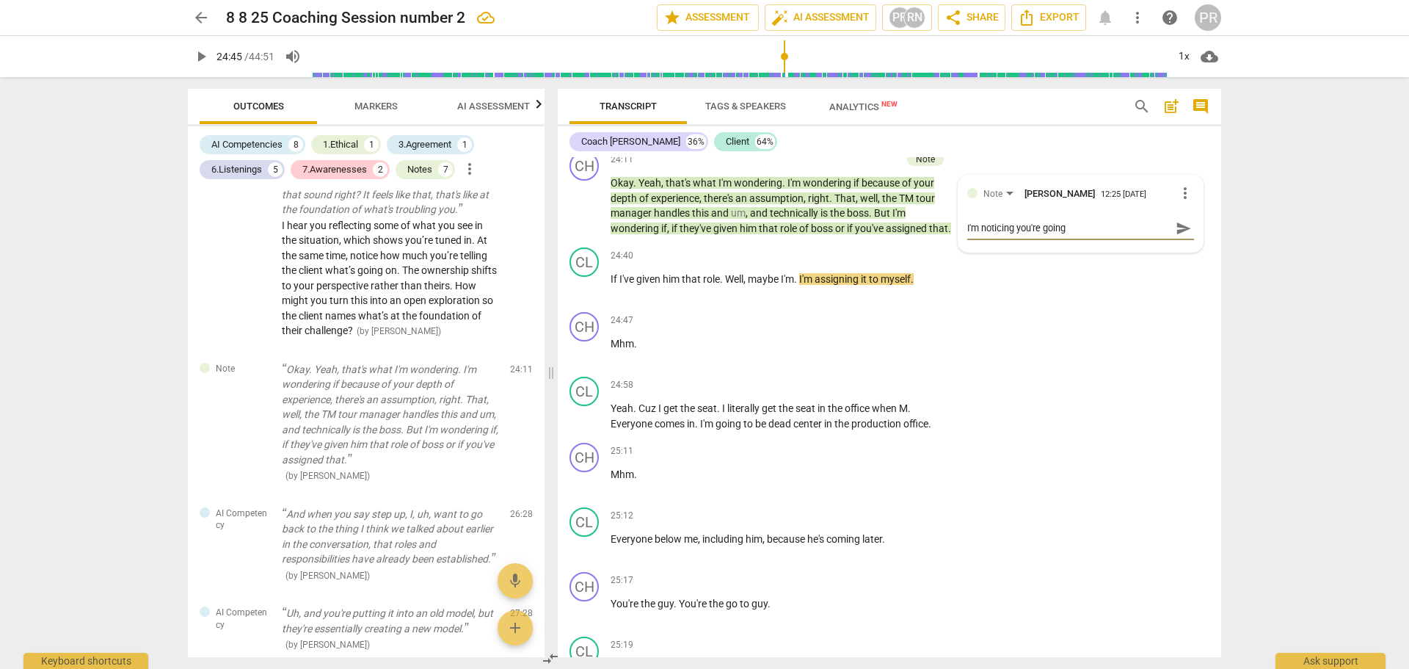
type textarea "I'm noticing you're going"
type textarea "I'm noticing you're going s"
type textarea "I'm noticing you're going so"
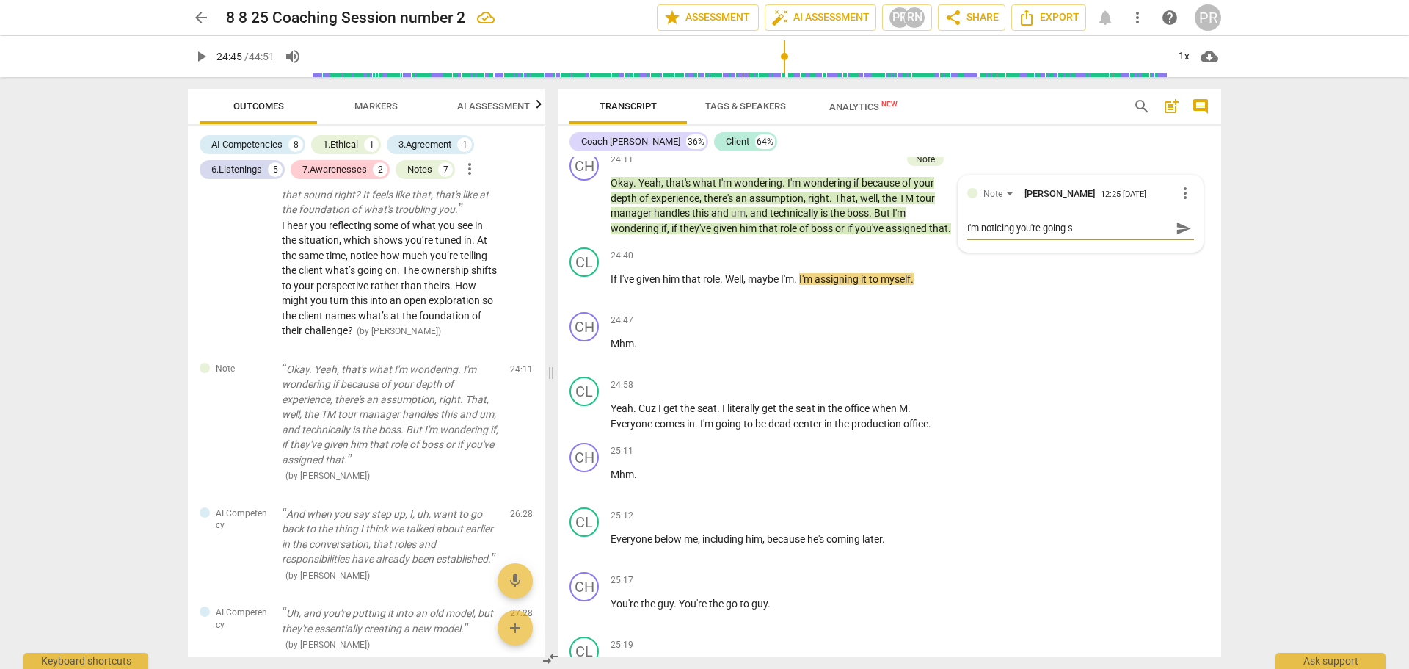
type textarea "I'm noticing you're going so"
type textarea "I'm noticing you're going som"
type textarea "I'm noticing you're going some"
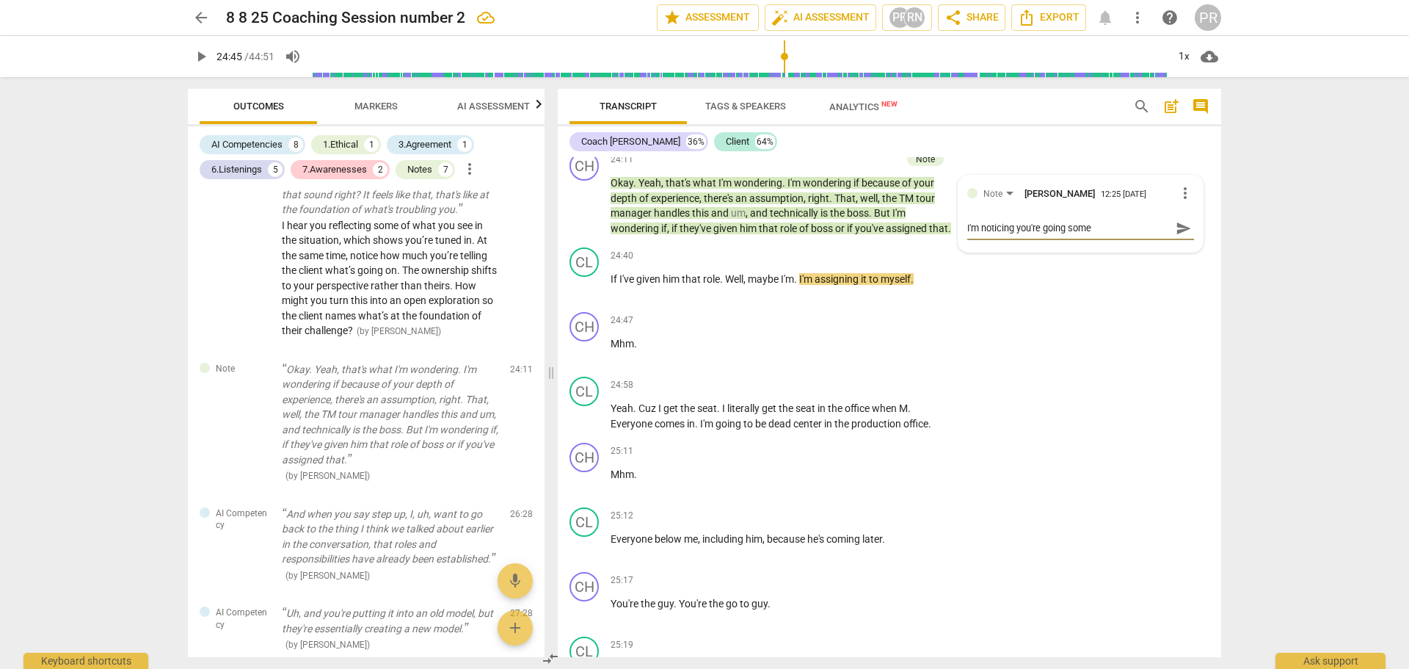
type textarea "I'm noticing you're going somew"
type textarea "I'm noticing you're going somewh"
type textarea "I'm noticing you're going somewhe"
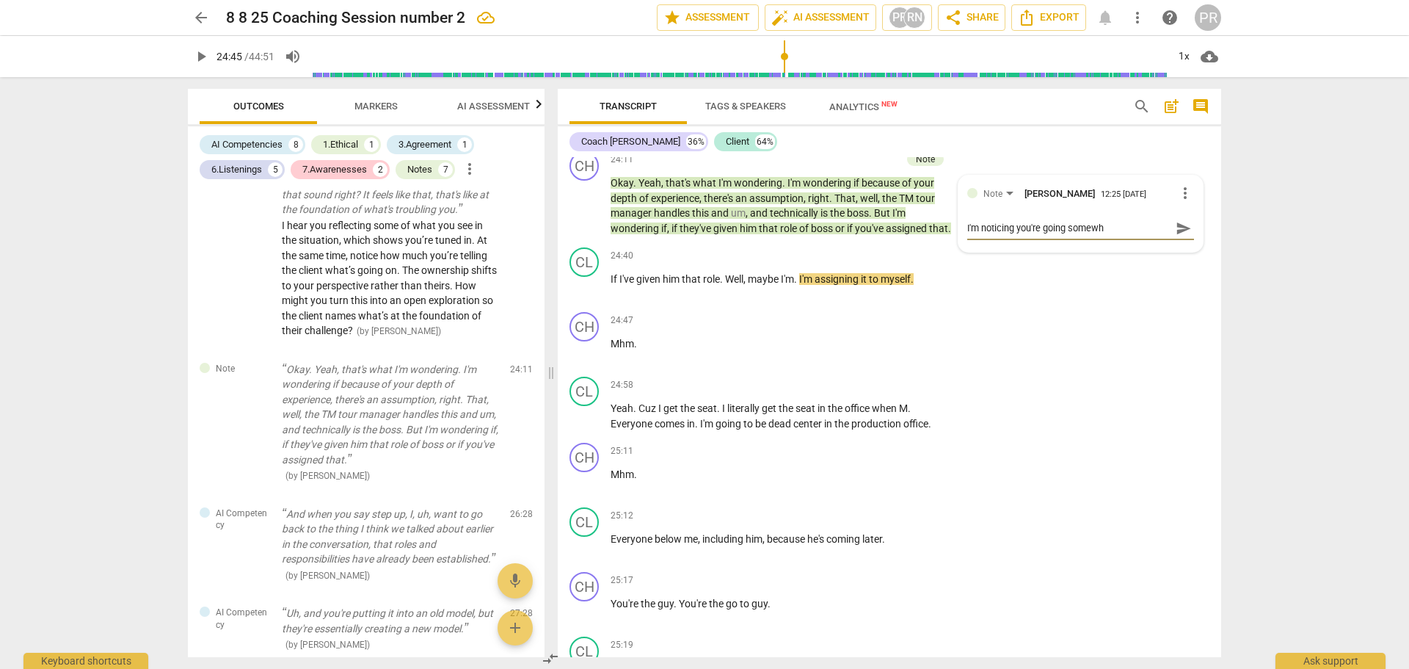
type textarea "I'm noticing you're going somewhe"
type textarea "I'm noticing you're going somewher"
type textarea "I'm noticing you're going somewhere"
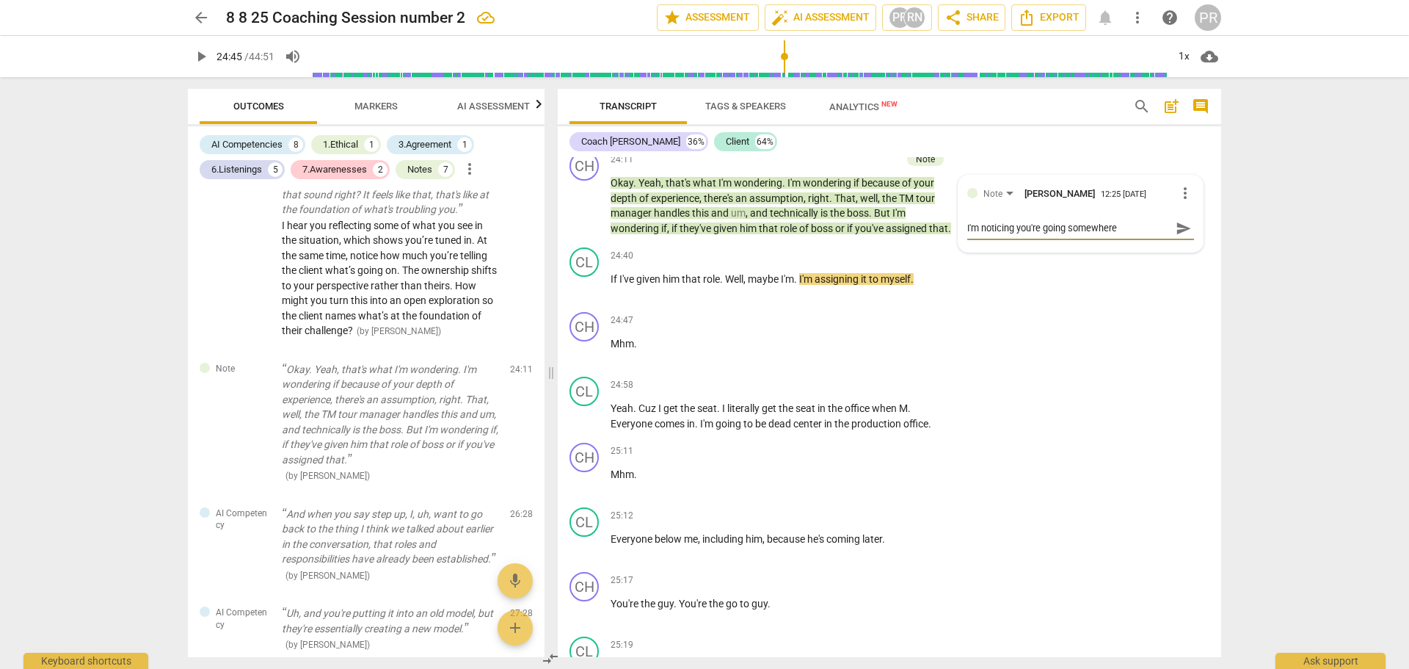
type textarea "I'm noticing you're going somewhere"
type textarea "I'm noticing you're going somewhere h"
type textarea "I'm noticing you're going somewhere he"
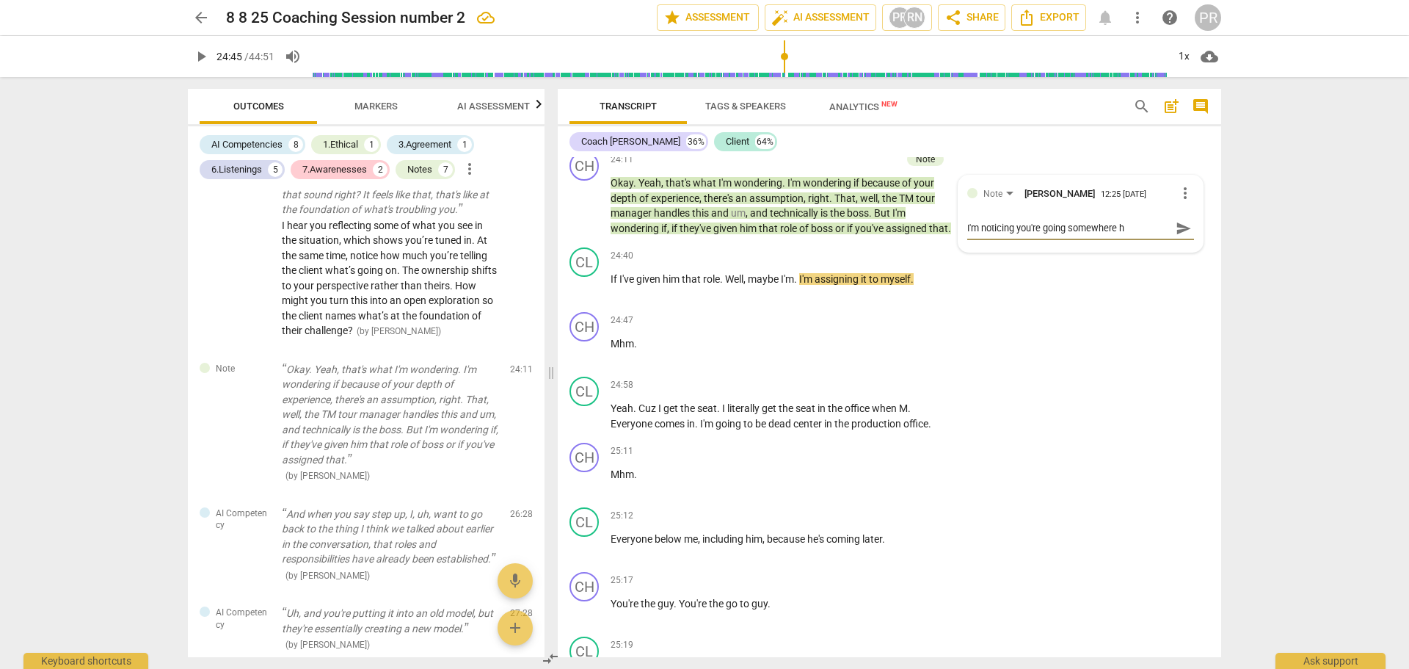
type textarea "I'm noticing you're going somewhere he"
type textarea "I'm noticing you're going somewhere her"
type textarea "I'm noticing you're going somewhere here"
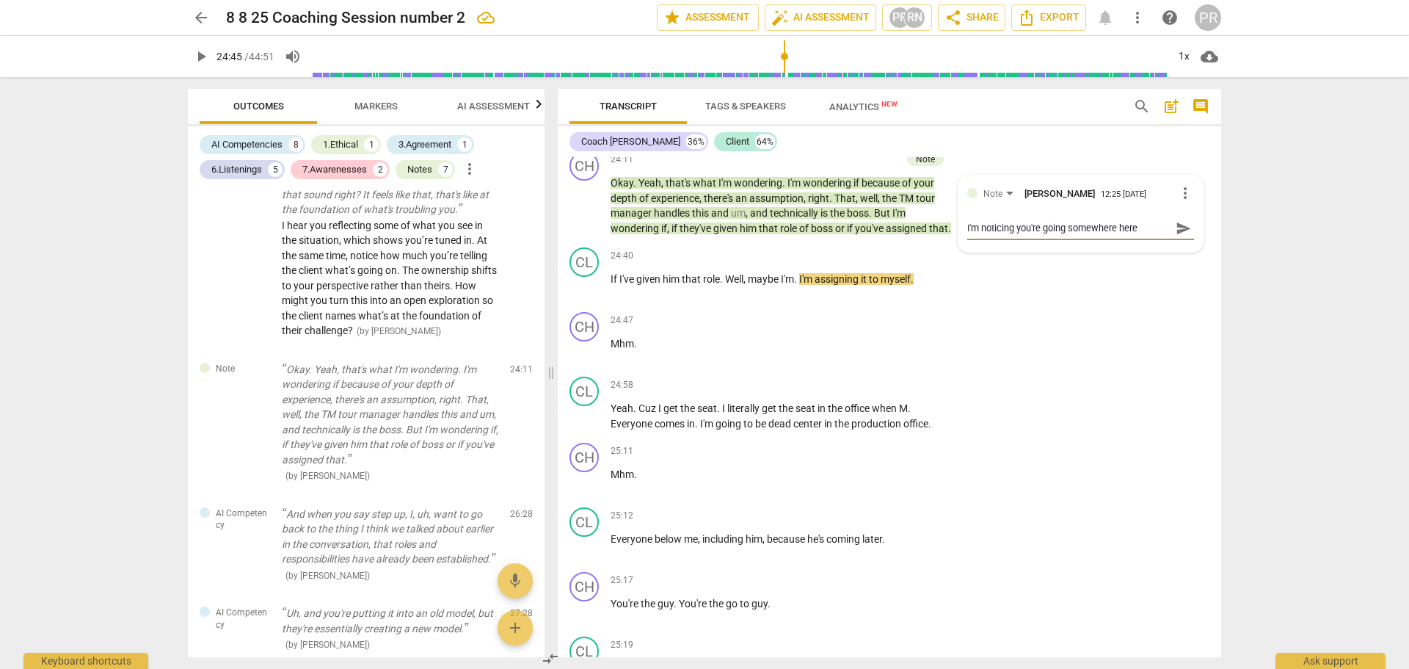
type textarea "I'm noticing you're going somewhere here,"
type textarea "I'm noticing you're going somewhere here, b"
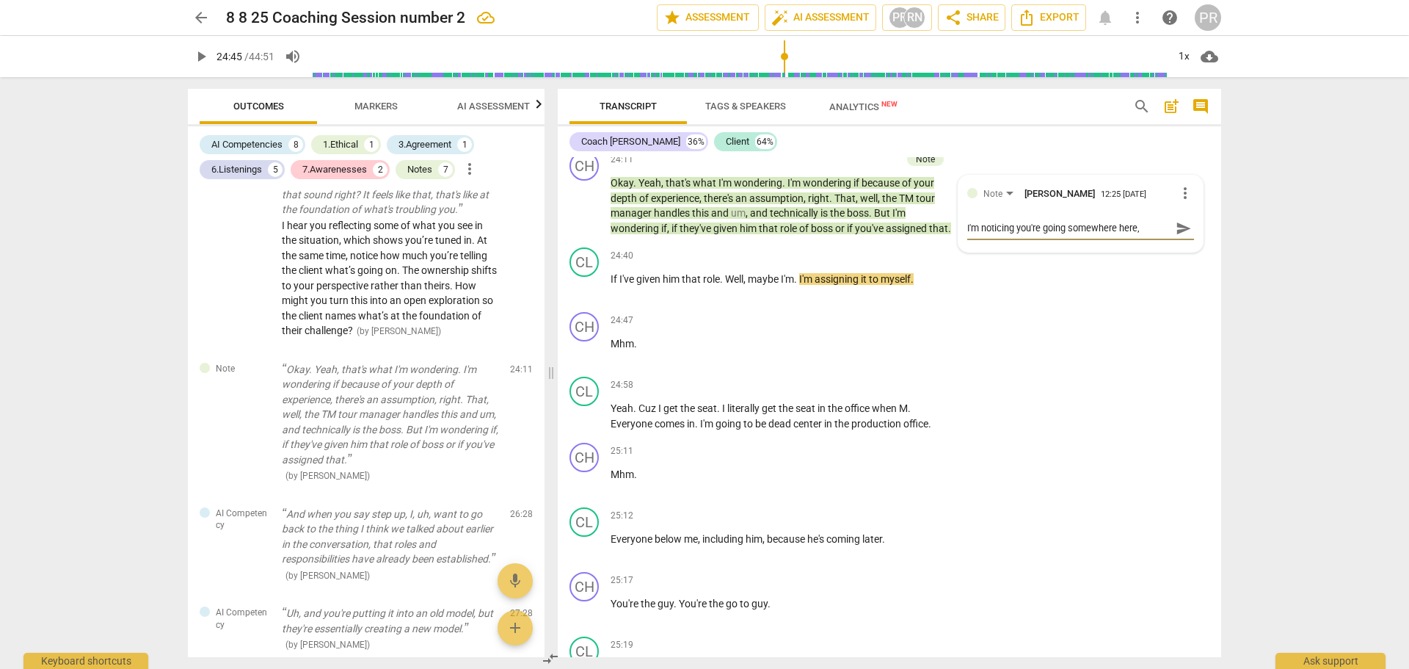
type textarea "I'm noticing you're going somewhere here, b"
type textarea "I'm noticing you're going somewhere here, bu"
type textarea "I'm noticing you're going somewhere here, but"
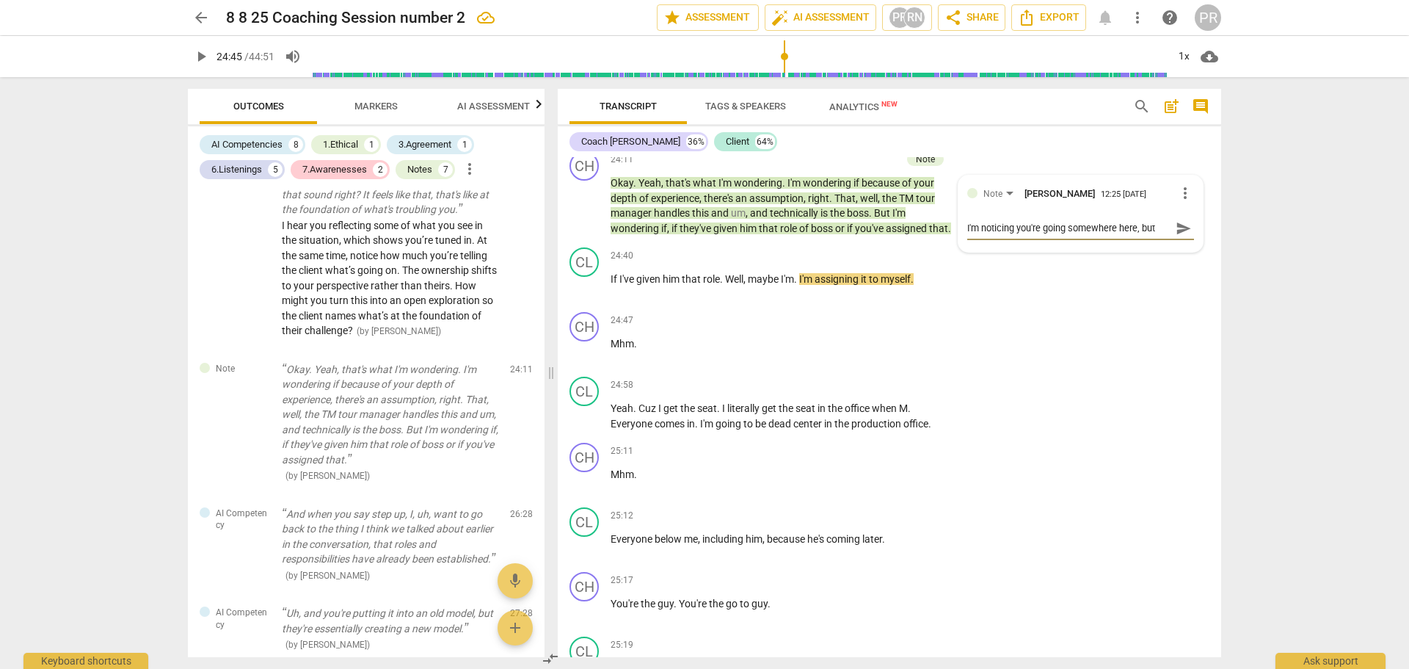
type textarea "I'm noticing you're going somewhere here, but"
type textarea "I'm noticing you're going somewhere here, but t"
type textarea "I'm noticing you're going somewhere here, but th"
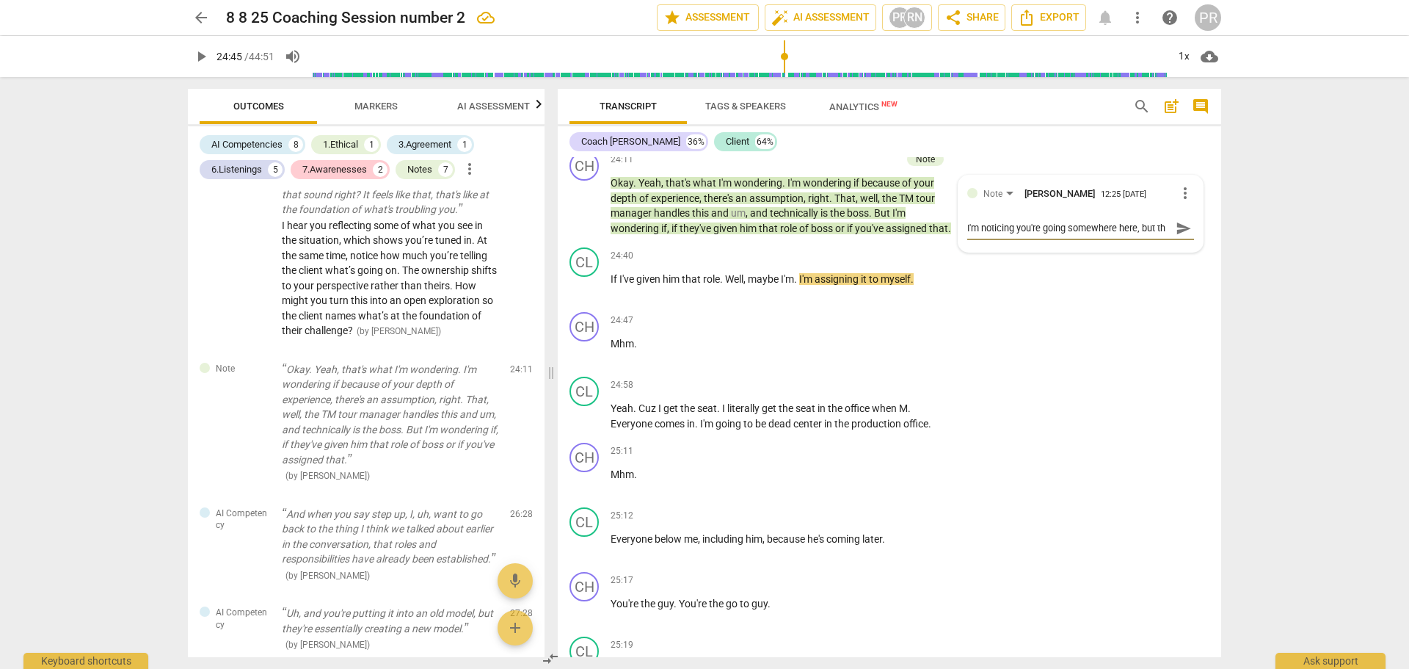
type textarea "I'm noticing you're going somewhere here, but the"
type textarea "I'm noticing you're going somewhere here, but thee"
type textarea "I'm noticing you're going somewhere here, but thee'"
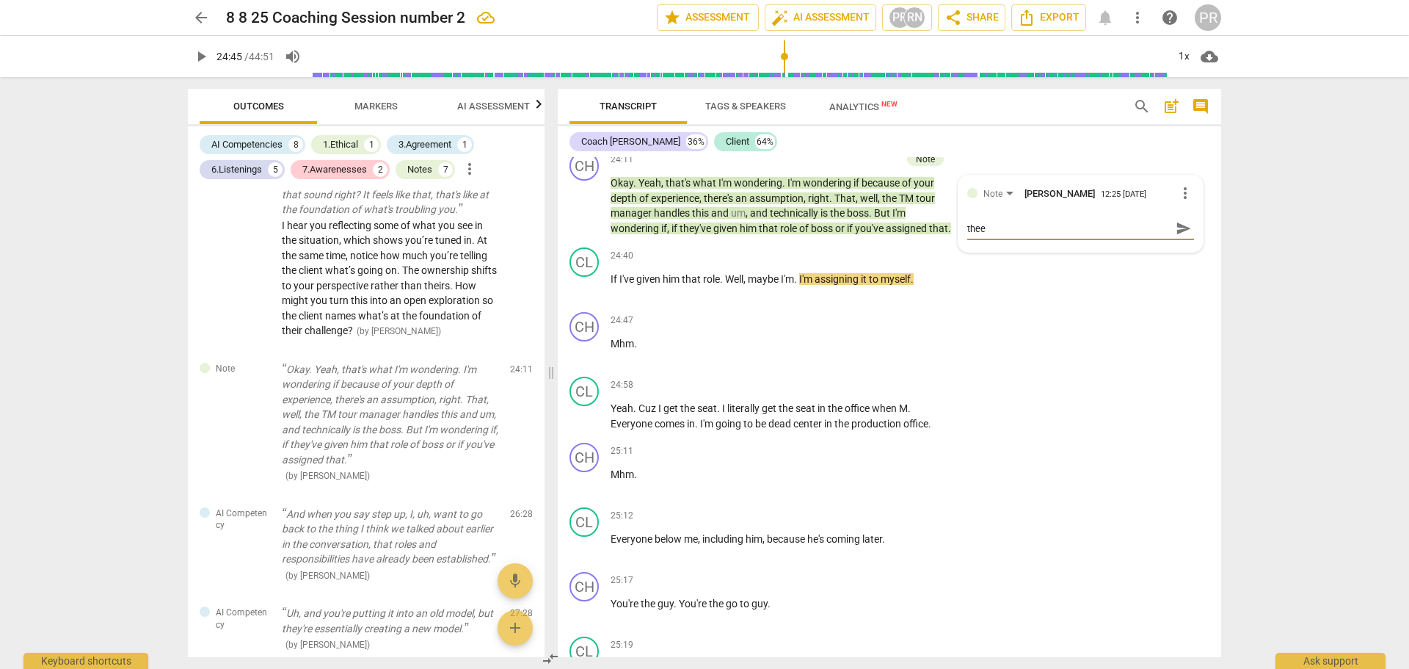
type textarea "I'm noticing you're going somewhere here, but thee'"
type textarea "I'm noticing you're going somewhere here, but thee's"
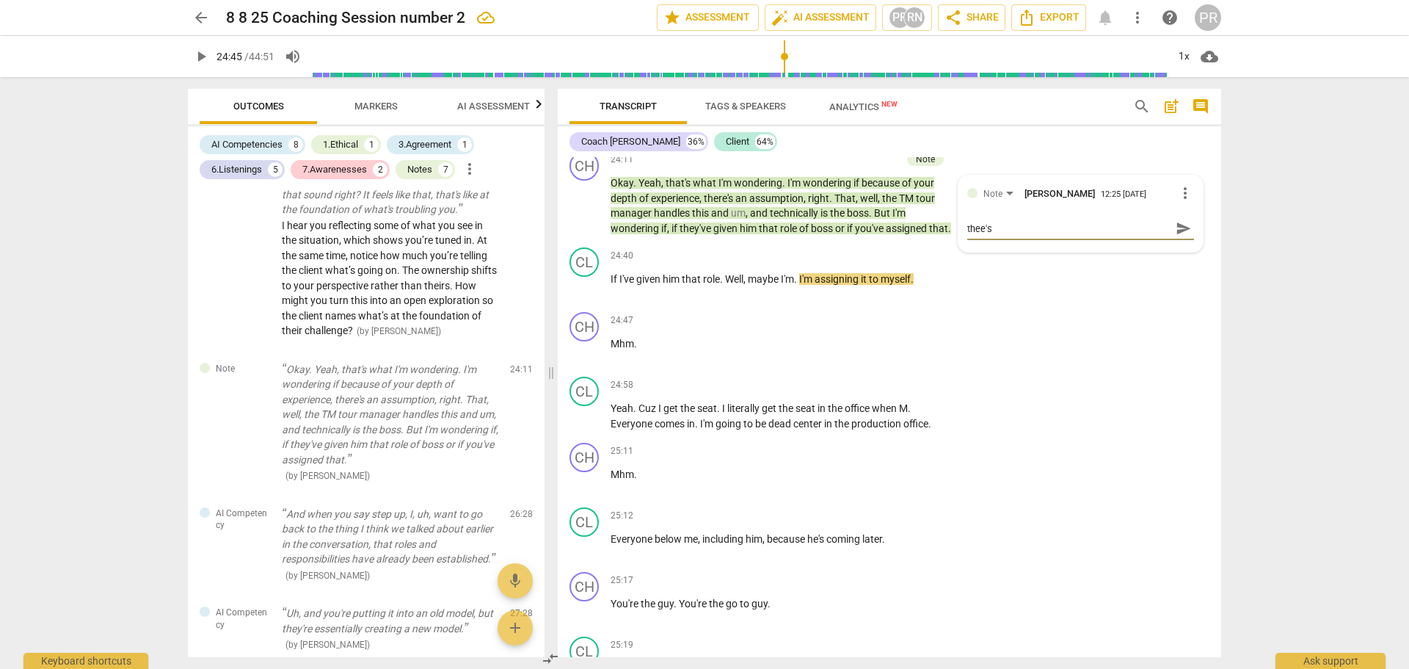
scroll to position [12, 0]
type textarea "I'm noticing you're going somewhere here, but thee's"
type textarea "I'm noticing you're going somewhere here, but thee'"
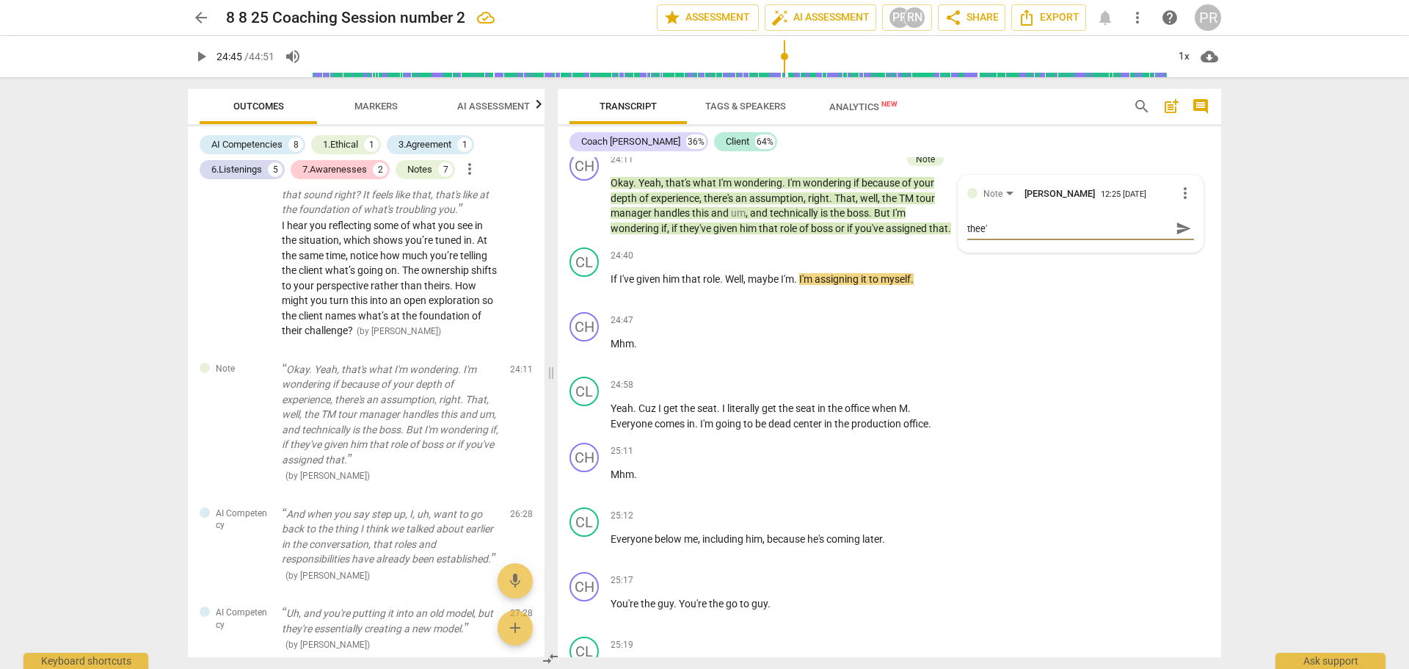
type textarea "I'm noticing you're going somewhere here, but thee"
type textarea "I'm noticing you're going somewhere here, but the"
type textarea "I'm noticing you're going somewhere here, but thee"
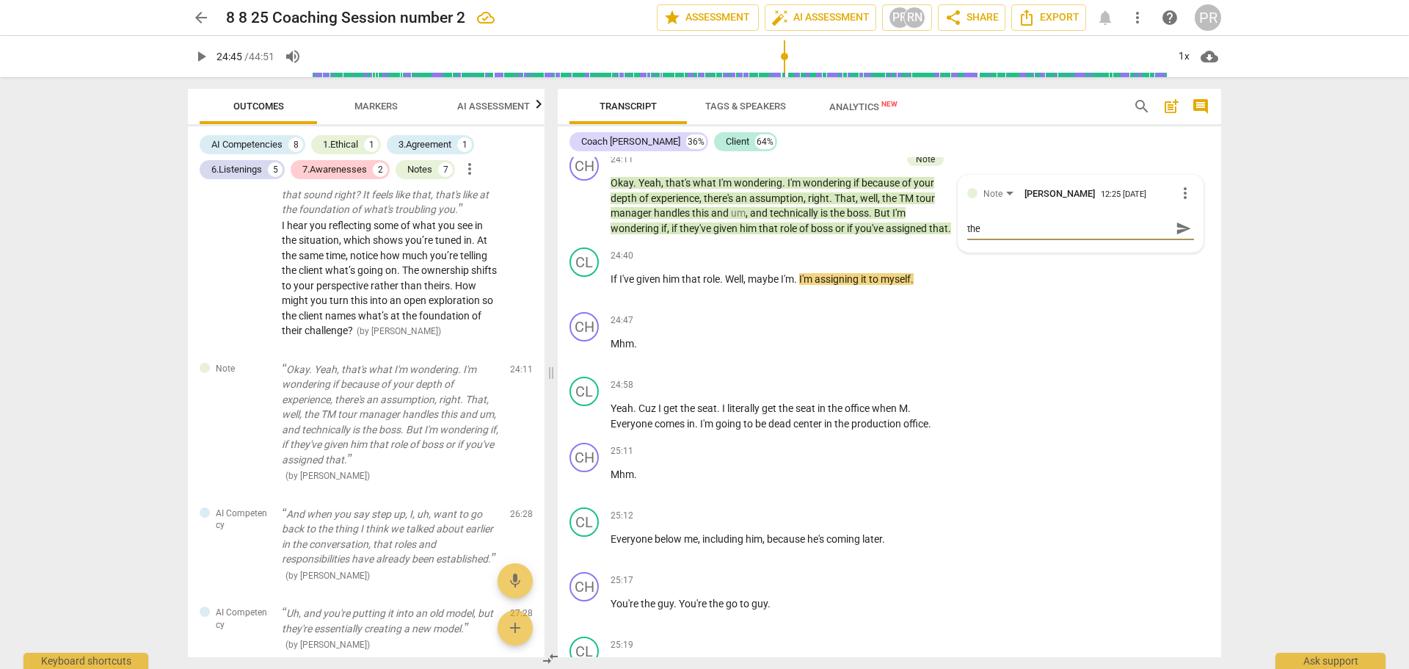
type textarea "I'm noticing you're going somewhere here, but thee"
type textarea "I'm noticing you're going somewhere here, but theer"
type textarea "I'm noticing you're going somewhere here, but theere"
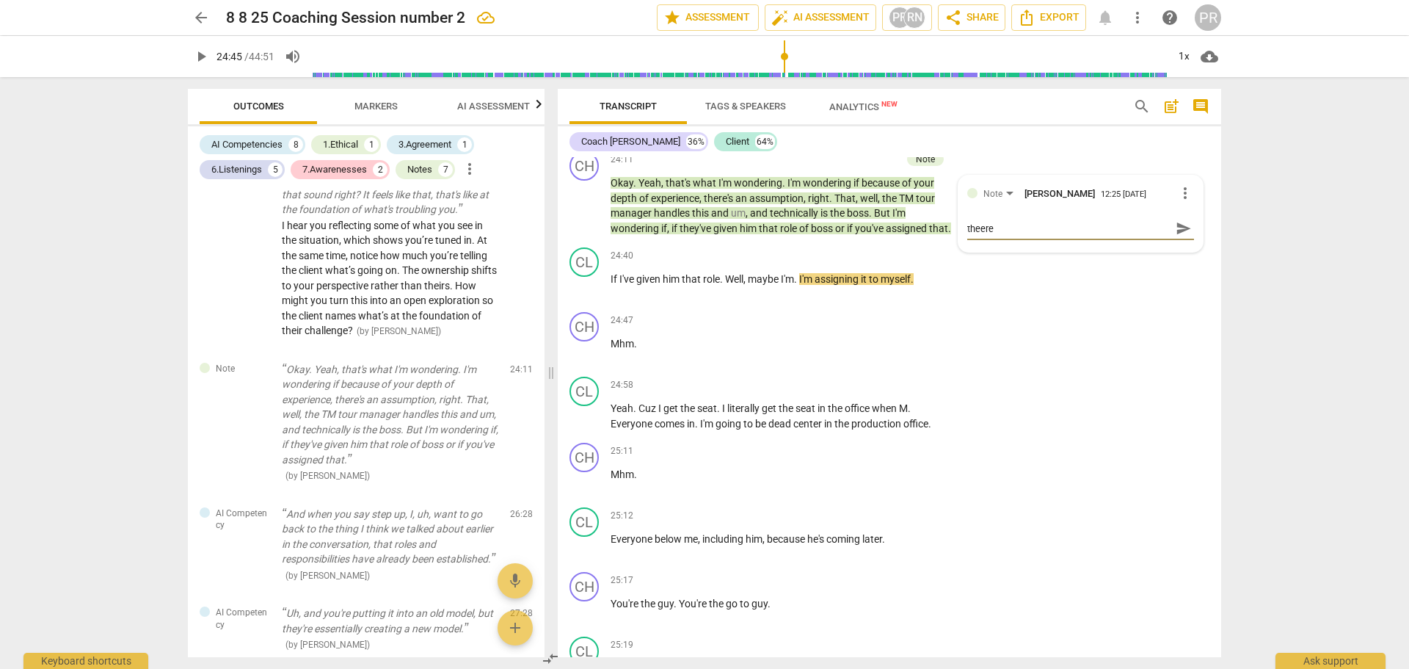
type textarea "I'm noticing you're going somewhere here, but theer"
type textarea "I'm noticing you're going somewhere here, but thee"
type textarea "I'm noticing you're going somewhere here, but the"
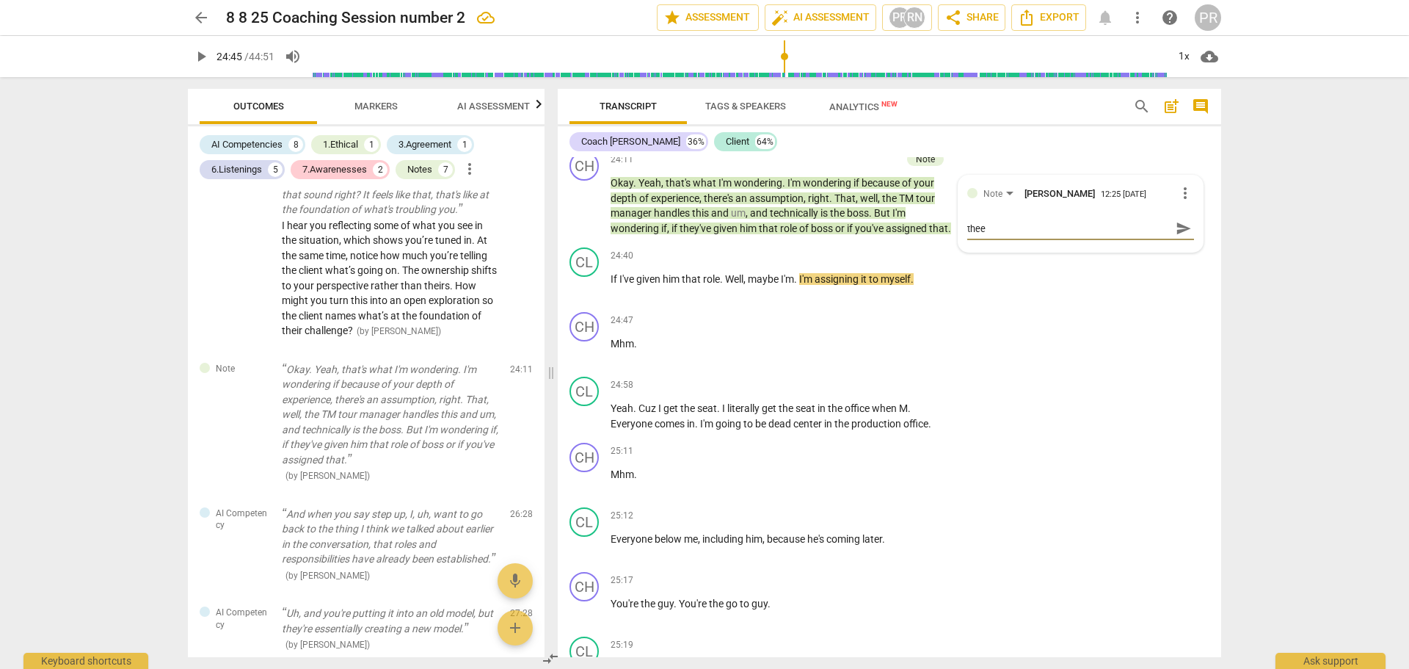
type textarea "I'm noticing you're going somewhere here, but the"
type textarea "I'm noticing you're going somewhere here, but ther"
type textarea "I'm noticing you're going somewhere here, but there"
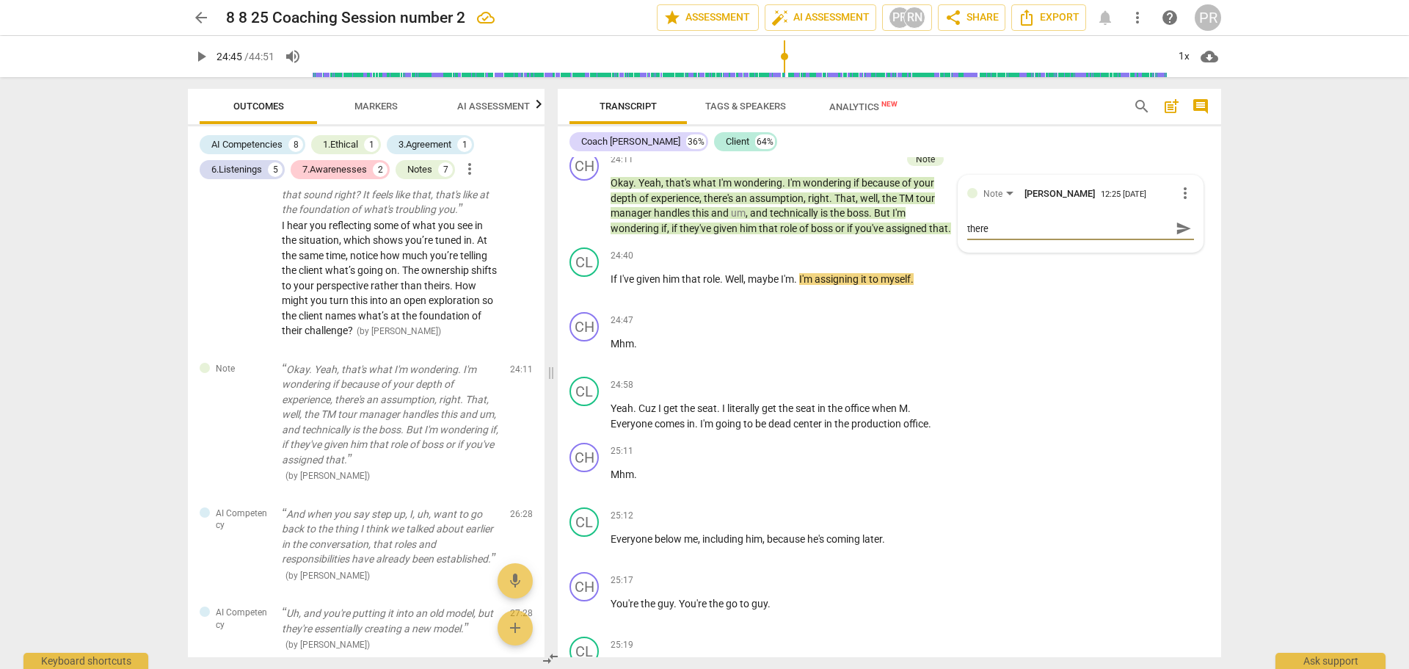
type textarea "I'm noticing you're going somewhere here, but there'"
type textarea "I'm noticing you're going somewhere here, but there's"
type textarea "I'm noticing you're going somewhere here, but there's s"
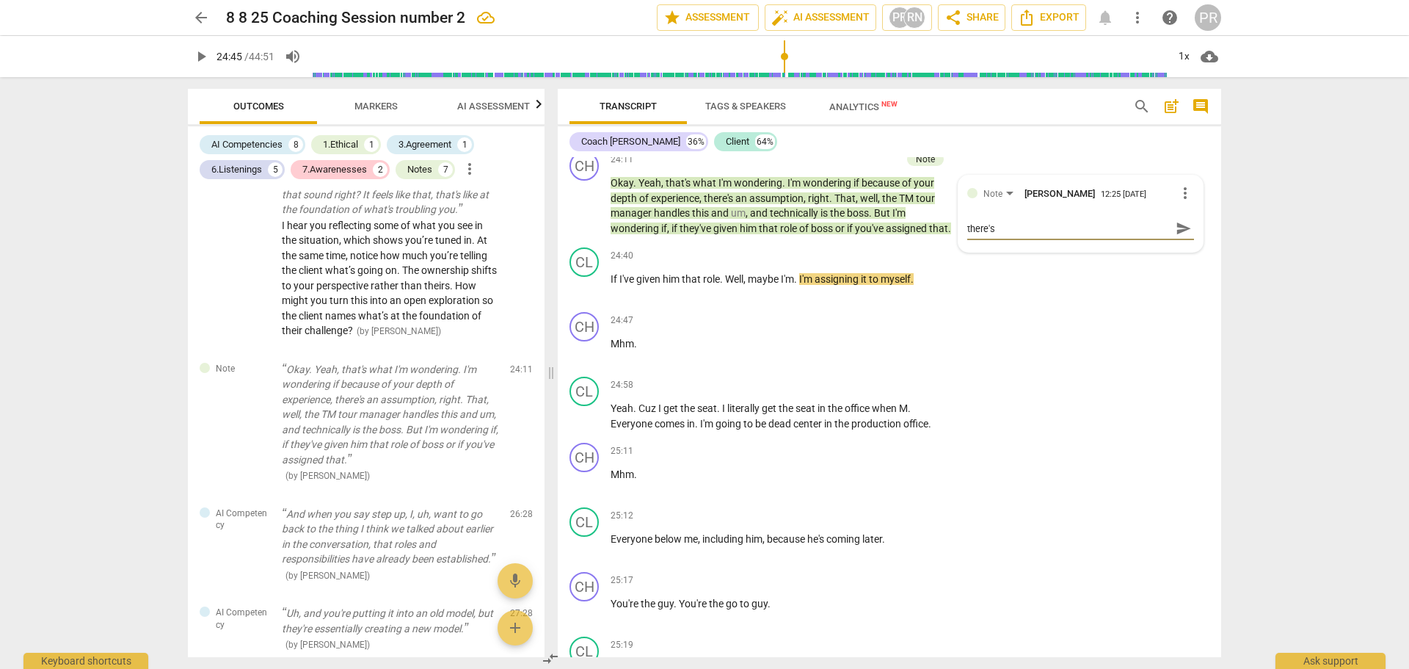
type textarea "I'm noticing you're going somewhere here, but there's s"
type textarea "I'm noticing you're going somewhere here, but there's so"
type textarea "I'm noticing you're going somewhere here, but there's som"
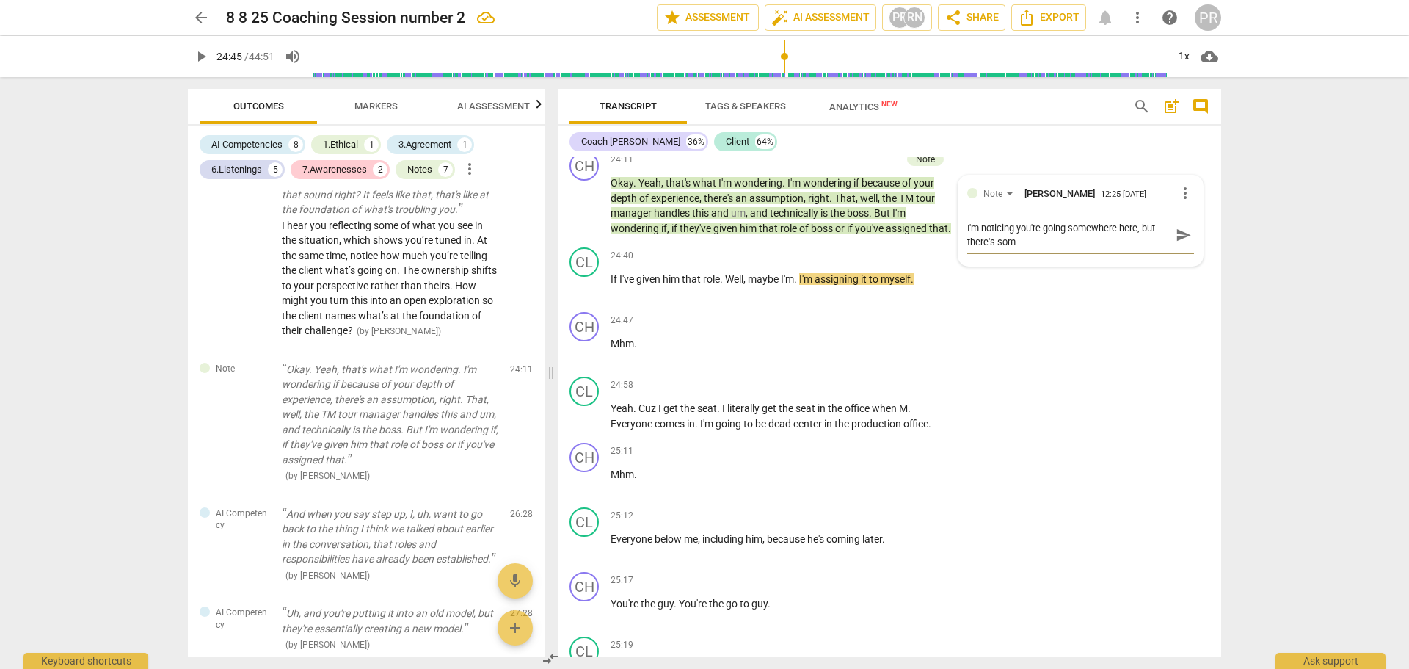
type textarea "I'm noticing you're going somewhere here, but there's some"
type textarea "I'm noticing you're going somewhere here, but there's some h"
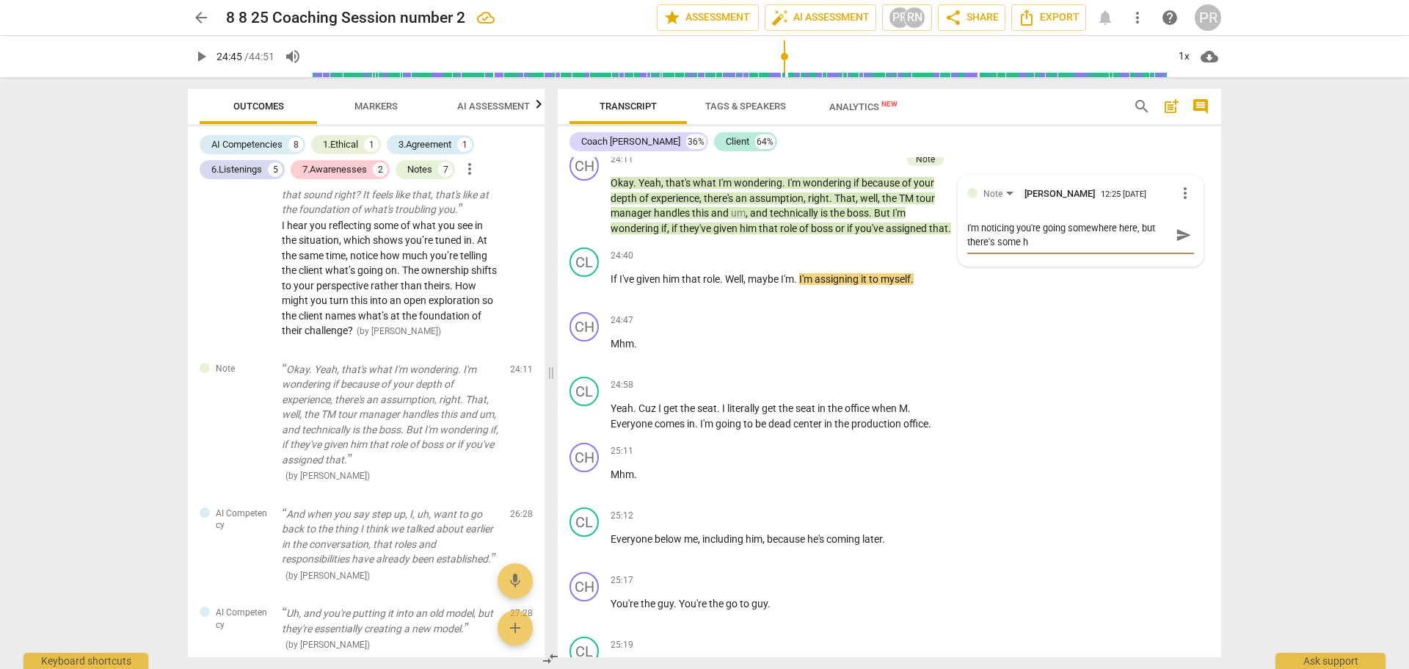
type textarea "I'm noticing you're going somewhere here, but there's some he"
type textarea "I'm noticing you're going somewhere here, but there's some hes"
type textarea "I'm noticing you're going somewhere here, but there's some hesi"
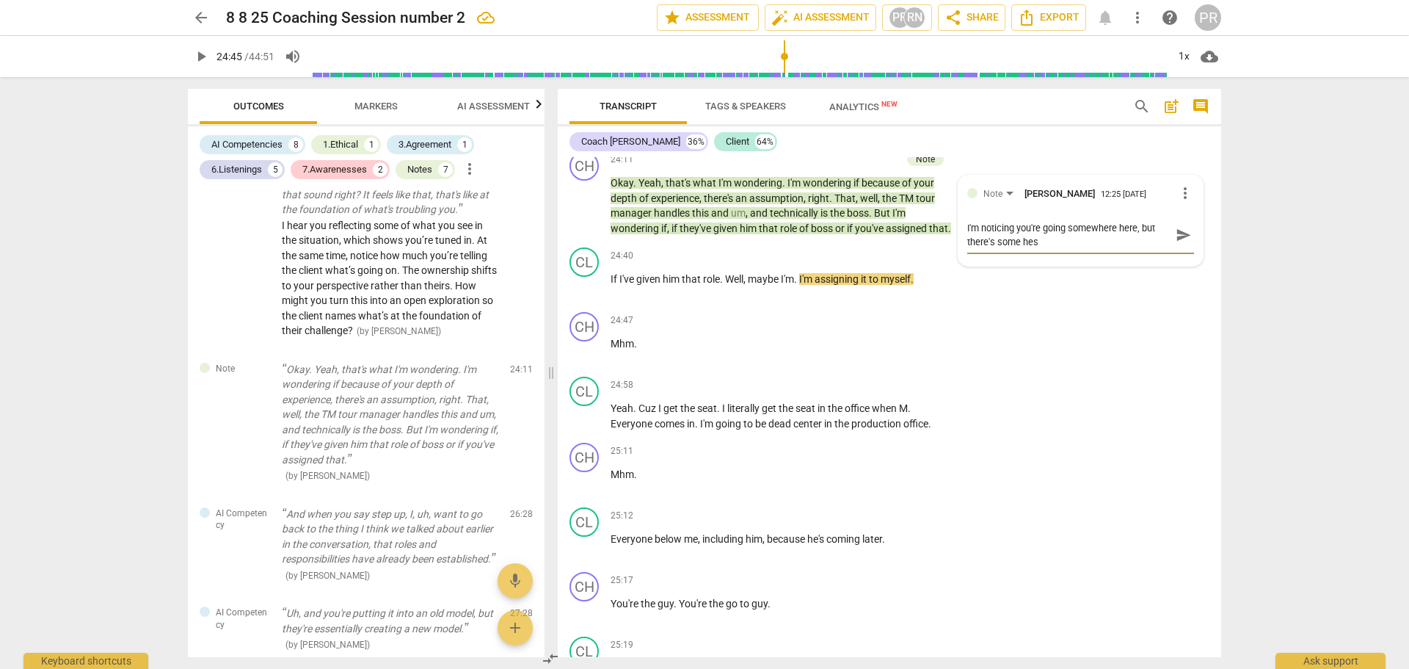
type textarea "I'm noticing you're going somewhere here, but there's some hesi"
type textarea "I'm noticing you're going somewhere here, but there's some hesit"
type textarea "I'm noticing you're going somewhere here, but there's some hesita"
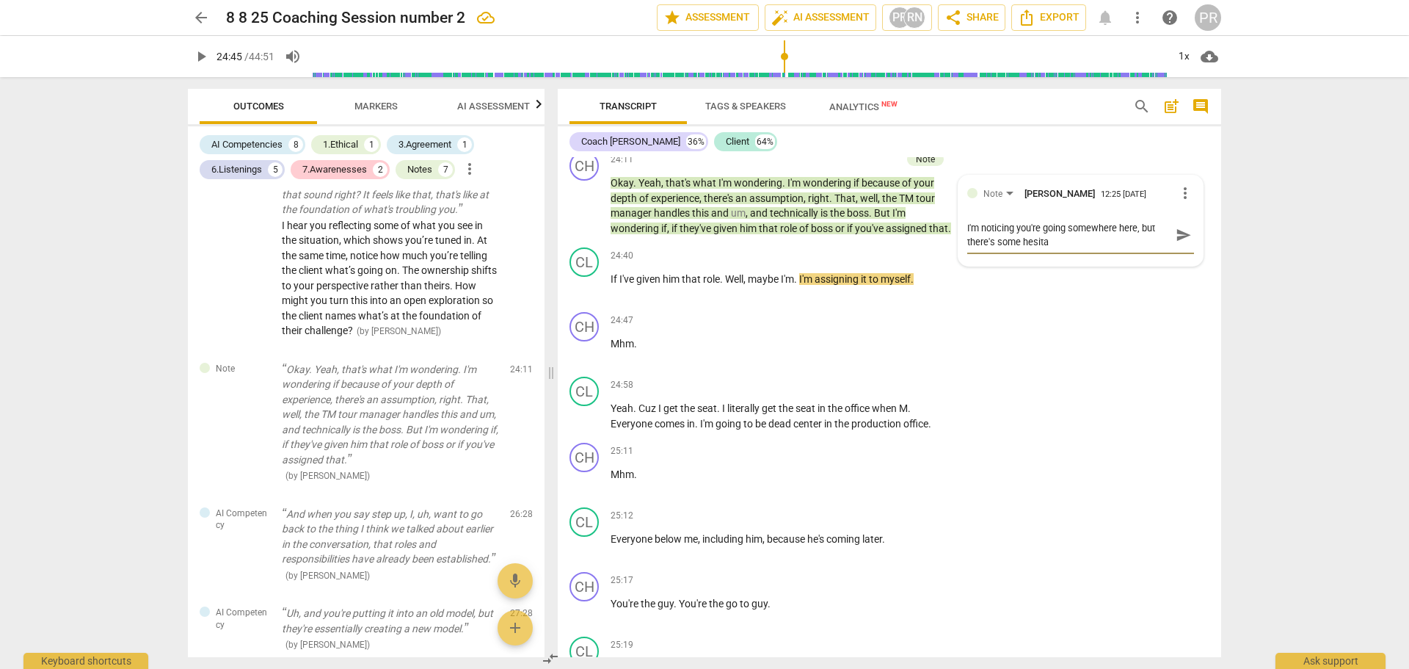
type textarea "I'm noticing you're going somewhere here, but there's some hesitat"
type textarea "I'm noticing you're going somewhere here, but there's some hesitati"
type textarea "I'm noticing you're going somewhere here, but there's some hesitatio"
type textarea "I'm noticing you're going somewhere here, but there's some hesitation"
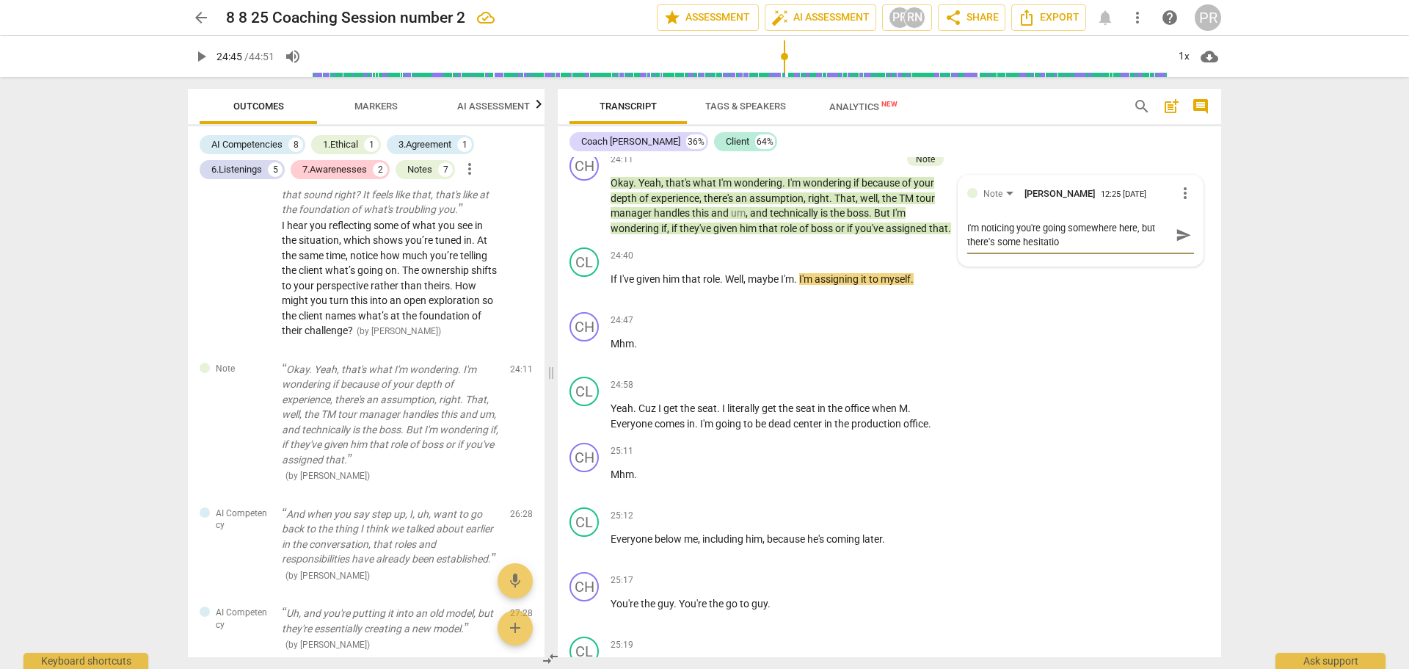
type textarea "I'm noticing you're going somewhere here, but there's some hesitation"
type textarea "I'm noticing you're going somewhere here, but there's some hesitation -"
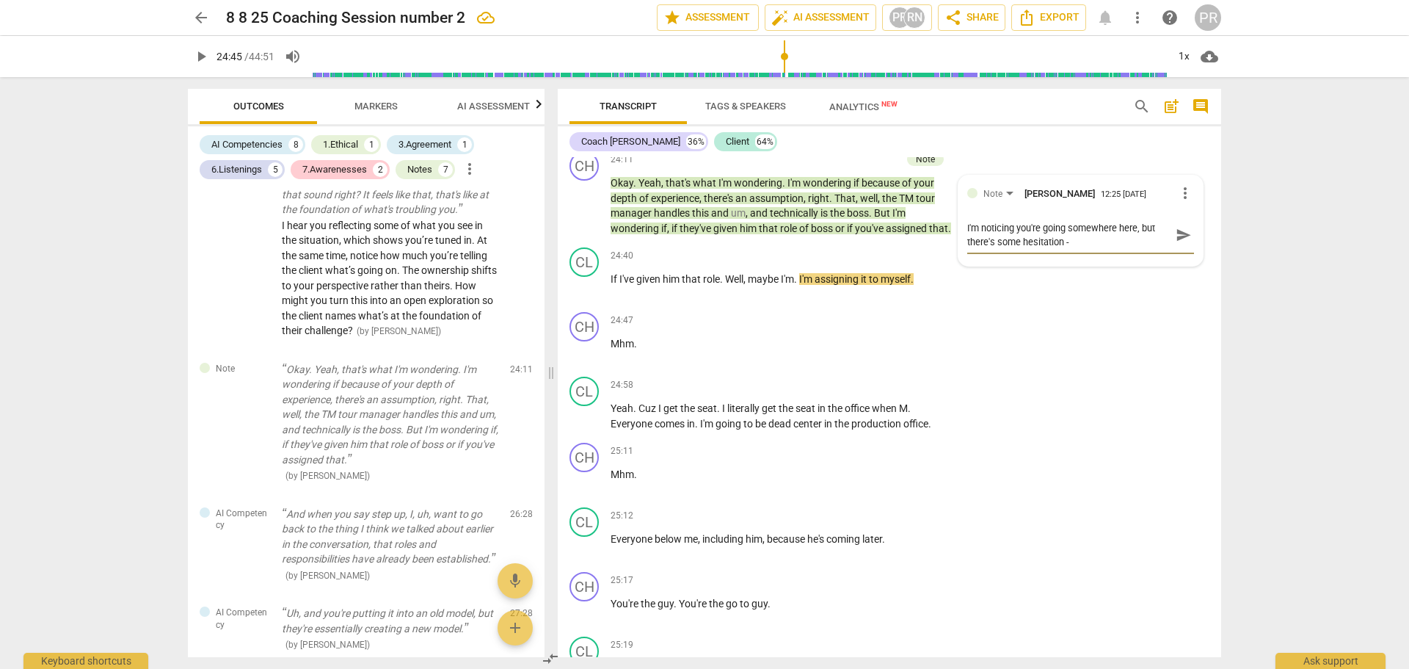
type textarea "I'm noticing you're going somewhere here, but there's some hesitation -"
type textarea "I'm noticing you're going somewhere here, but there's some hesitation - w"
type textarea "I'm noticing you're going somewhere here, but there's some hesitation - wh"
type textarea "I'm noticing you're going somewhere here, but there's some hesitation - wht"
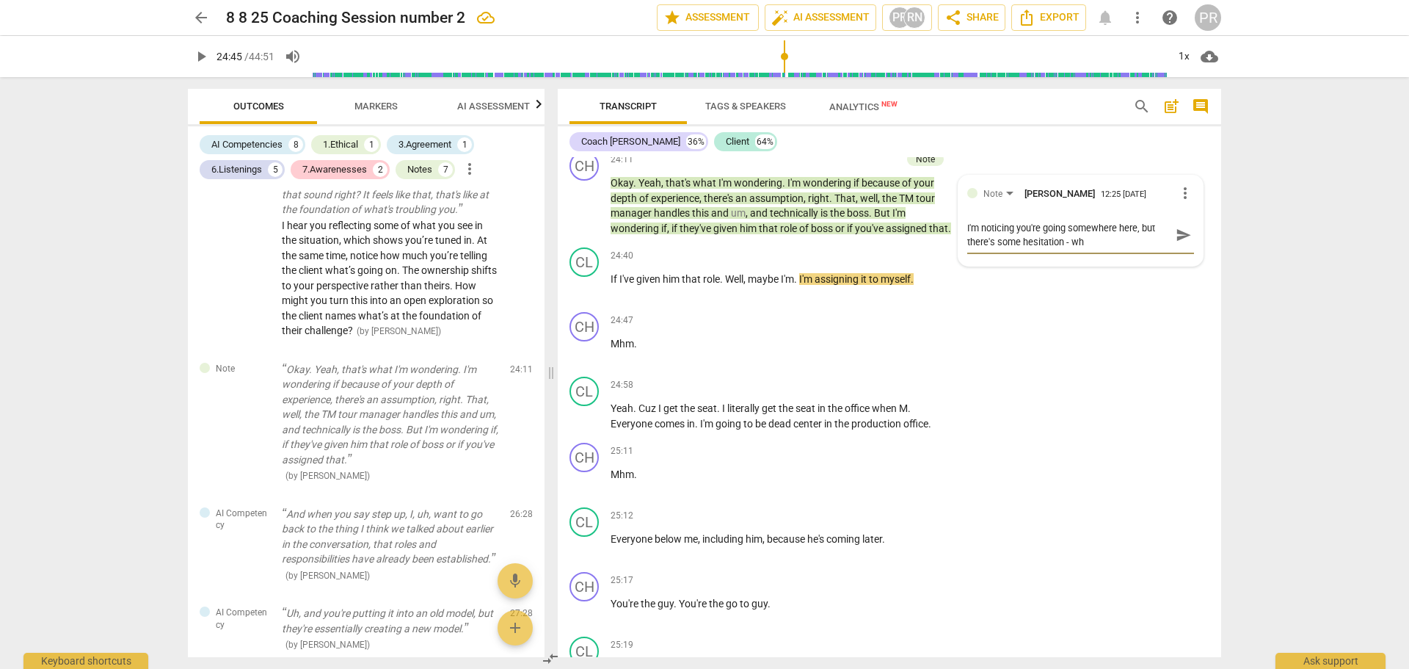
type textarea "I'm noticing you're going somewhere here, but there's some hesitation - wht"
type textarea "I'm noticing you're going somewhere here, but there's some hesitation - wht'"
type textarea "I'm noticing you're going somewhere here, but there's some hesitation - wht"
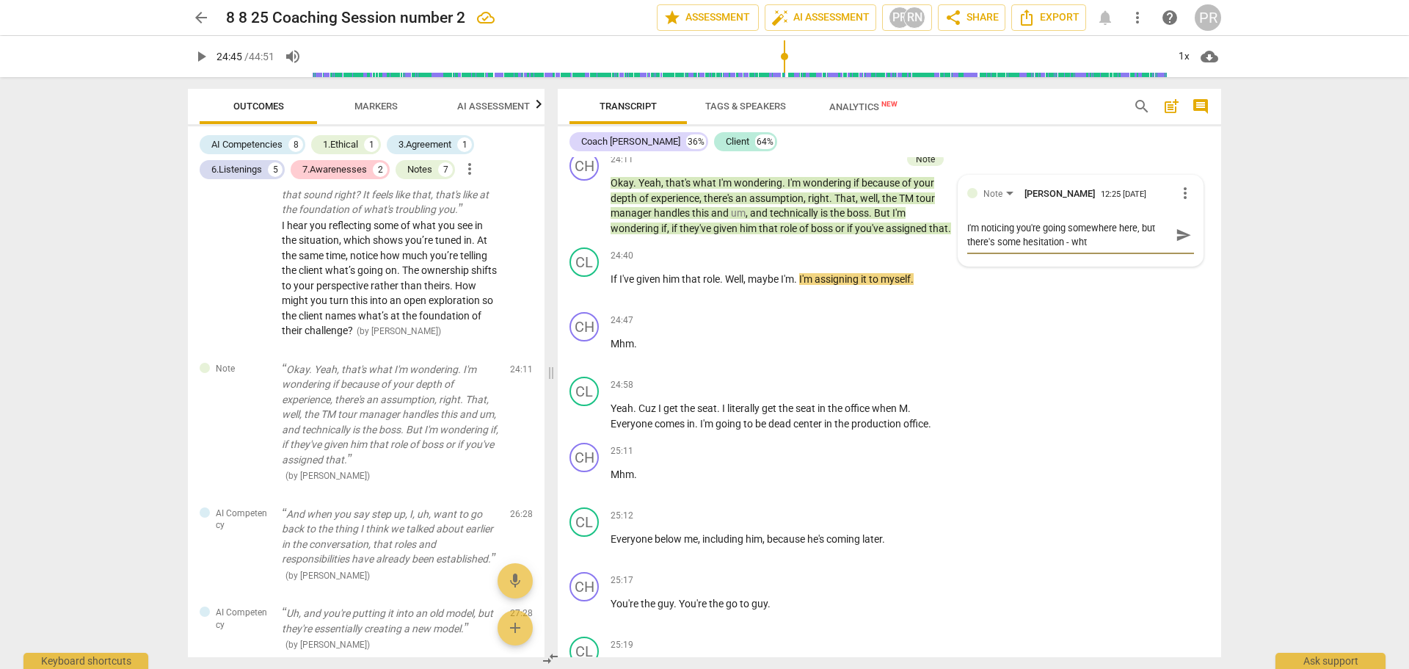
type textarea "I'm noticing you're going somewhere here, but there's some hesitation - wh"
type textarea "I'm noticing you're going somewhere here, but there's some hesitation - wha"
type textarea "I'm noticing you're going somewhere here, but there's some hesitation - what"
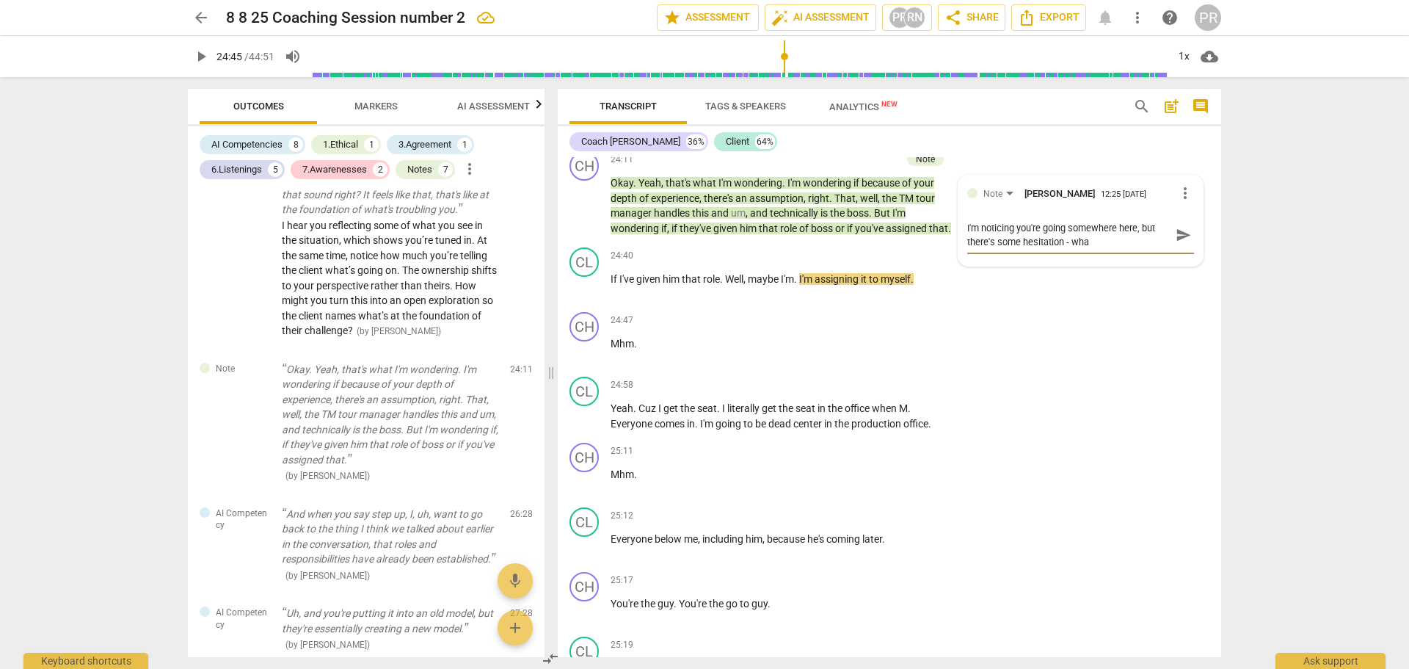
type textarea "I'm noticing you're going somewhere here, but there's some hesitation - what"
type textarea "I'm noticing you're going somewhere here, but there's some hesitation - what h"
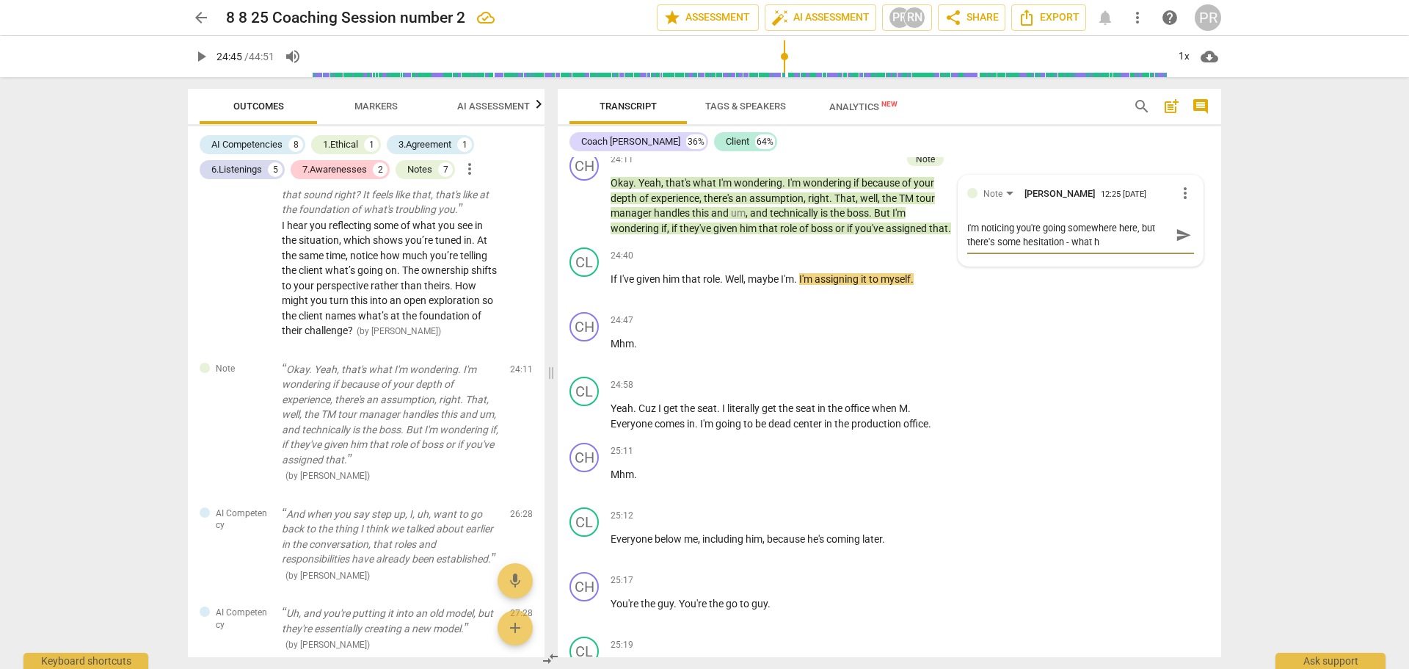
type textarea "I'm noticing you're going somewhere here, but there's some hesitation - what ha"
type textarea "I'm noticing you're going somewhere here, but there's some hesitation - what hap"
type textarea "I'm noticing you're going somewhere here, but there's some hesitation - what ha…"
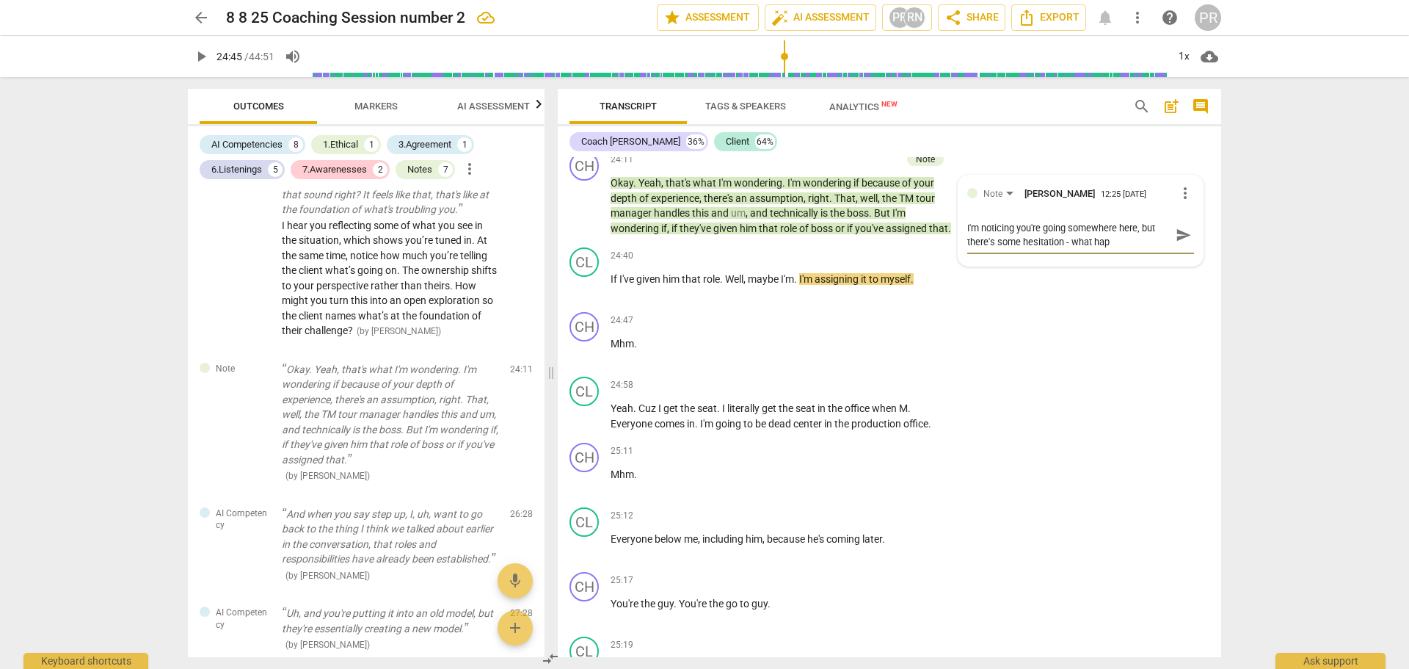
type textarea "I'm noticing you're going somewhere here, but there's some hesitation - what ha…"
type textarea "I'm noticing you're going somewhere here, but there's some hesitation - what [P…"
type textarea "I'm noticing you're going somewhere here, but there's some hesitation - what ha…"
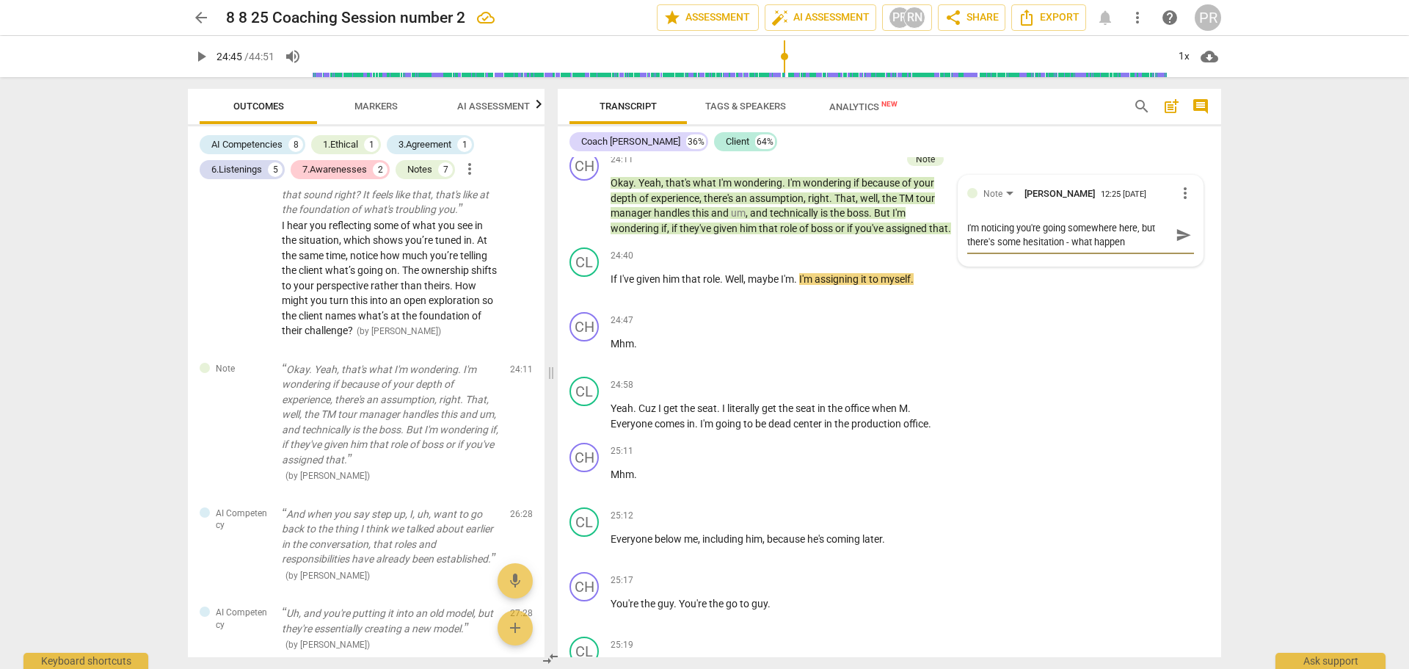
type textarea "I'm noticing you're going somewhere here, but there's some hesitation - what ha…"
click at [669, 236] on p "Okay . Yeah , that's what I'm wondering . I'm wondering if because of your dept…" at bounding box center [783, 205] width 344 height 60
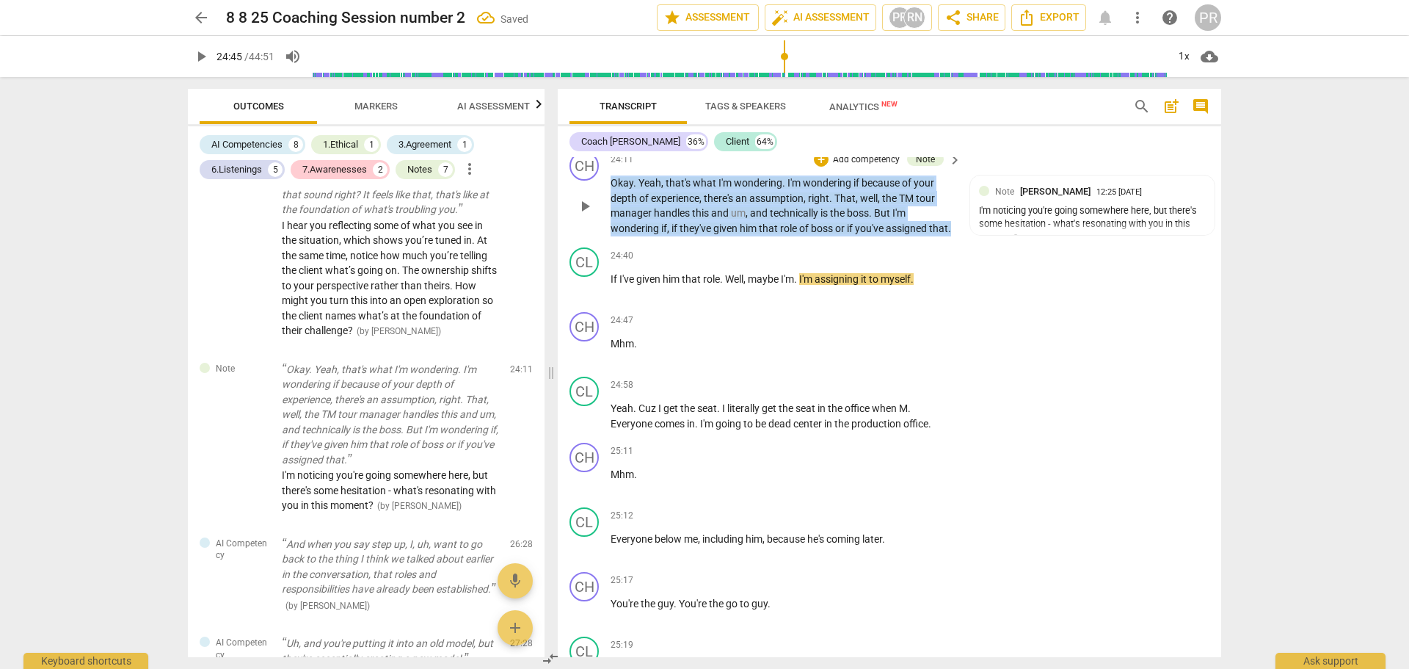
drag, startPoint x: 639, startPoint y: 288, endPoint x: 596, endPoint y: 231, distance: 71.8
click at [596, 231] on div "CH play_arrow pause 24:11 + Add competency Note keyboard_arrow_right Okay . Yea…" at bounding box center [890, 193] width 664 height 96
copy p "Okay . Yeah , that's what I'm wondering . I'm wondering if because of your dept…"
click at [582, 295] on span "play_arrow" at bounding box center [585, 286] width 18 height 18
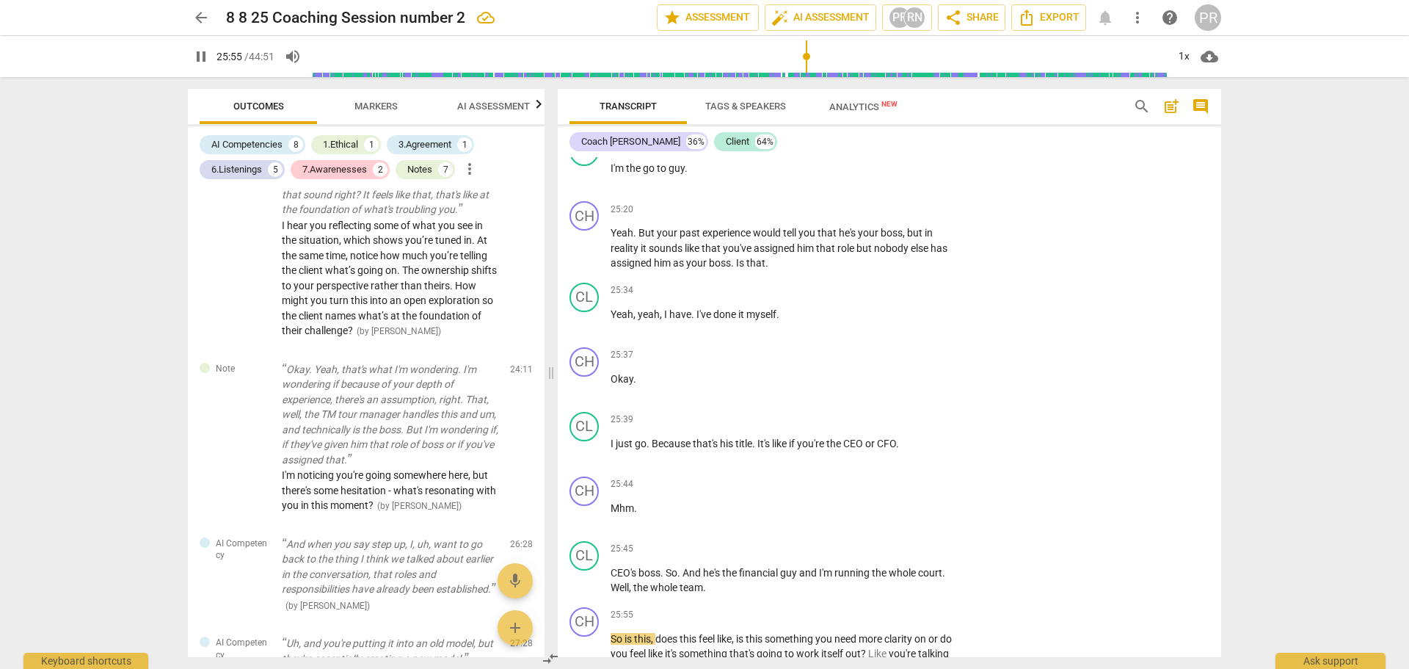
scroll to position [15612, 0]
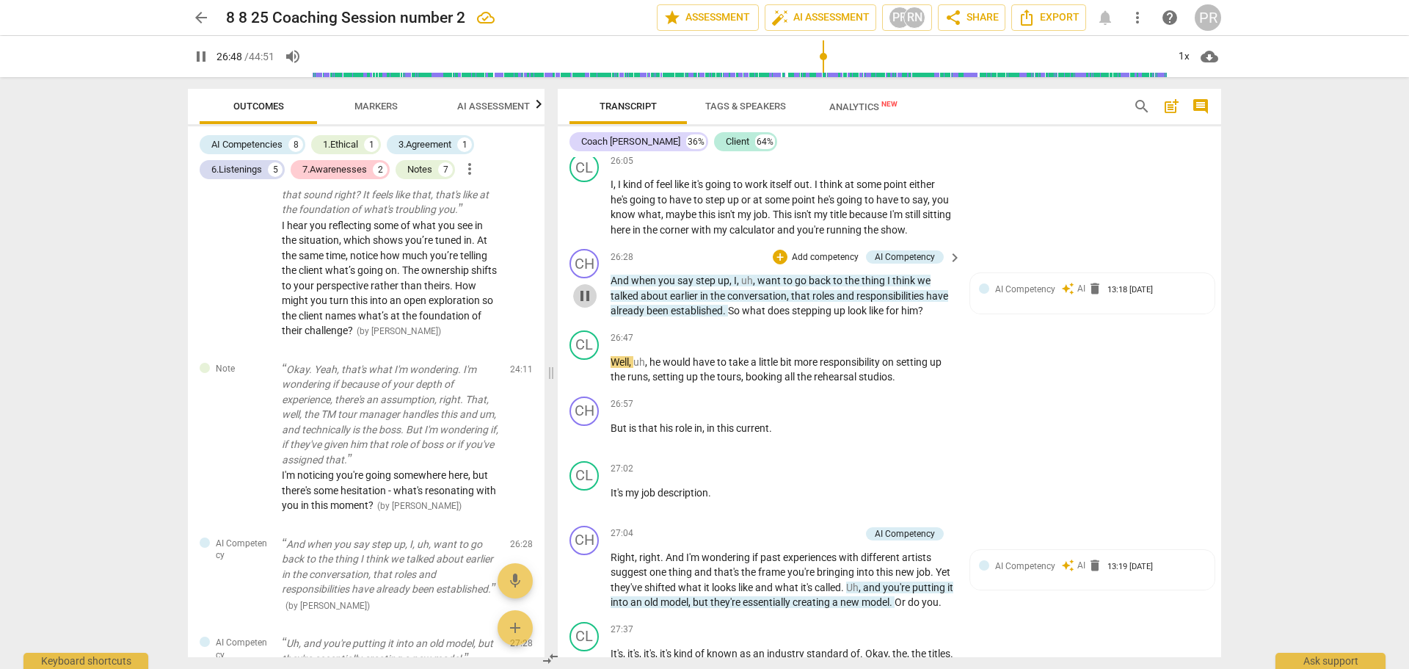
click at [583, 305] on span "pause" at bounding box center [585, 296] width 18 height 18
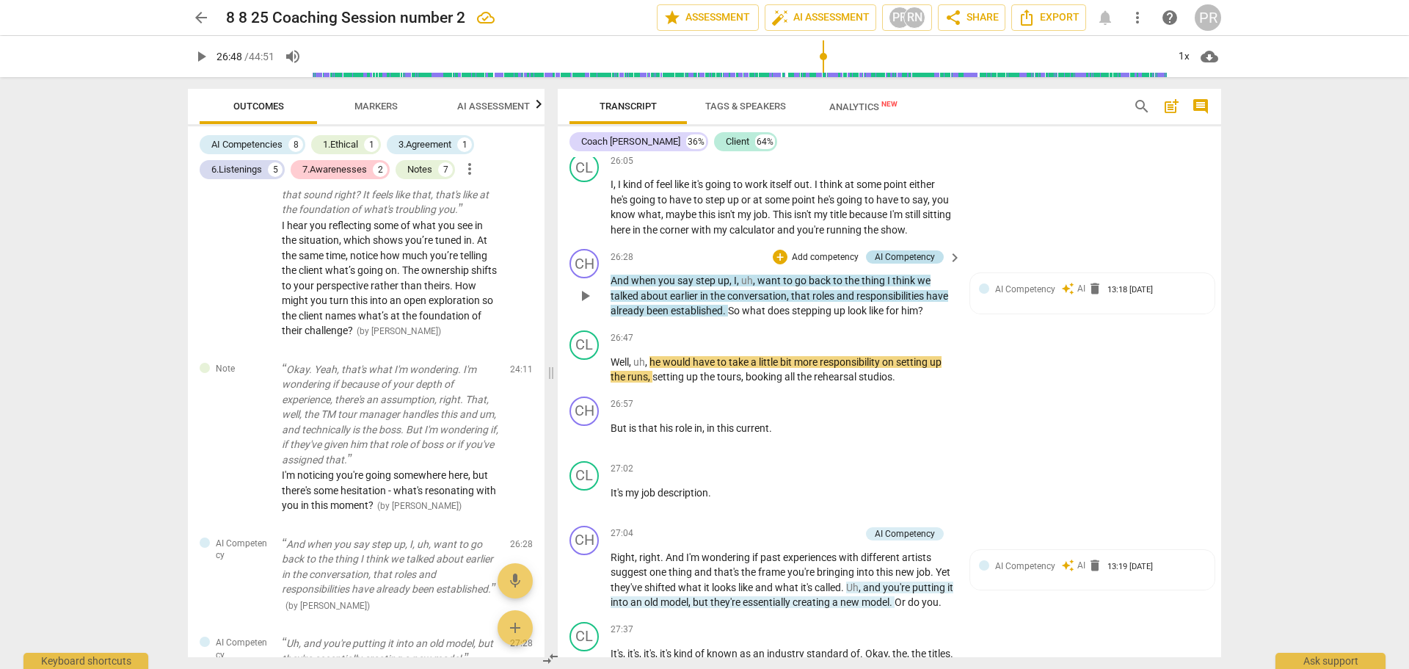
click at [912, 264] on div "AI Competency" at bounding box center [905, 256] width 60 height 13
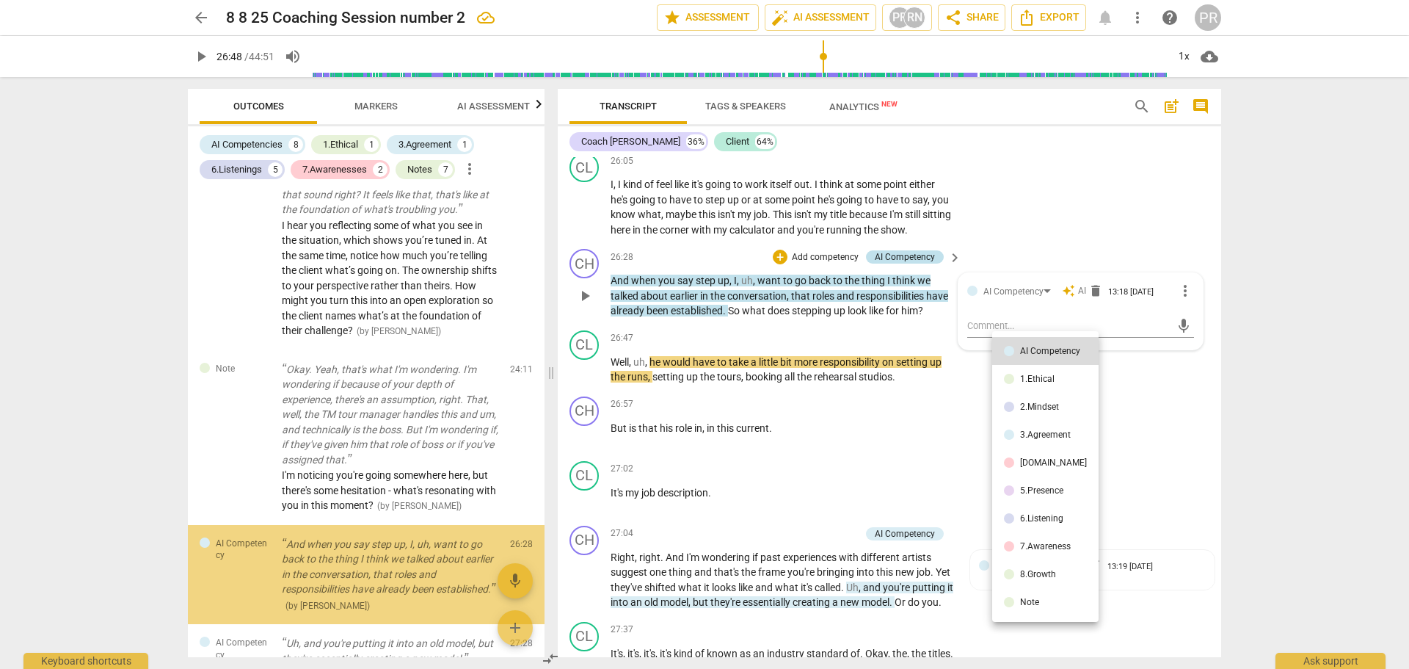
scroll to position [2061, 0]
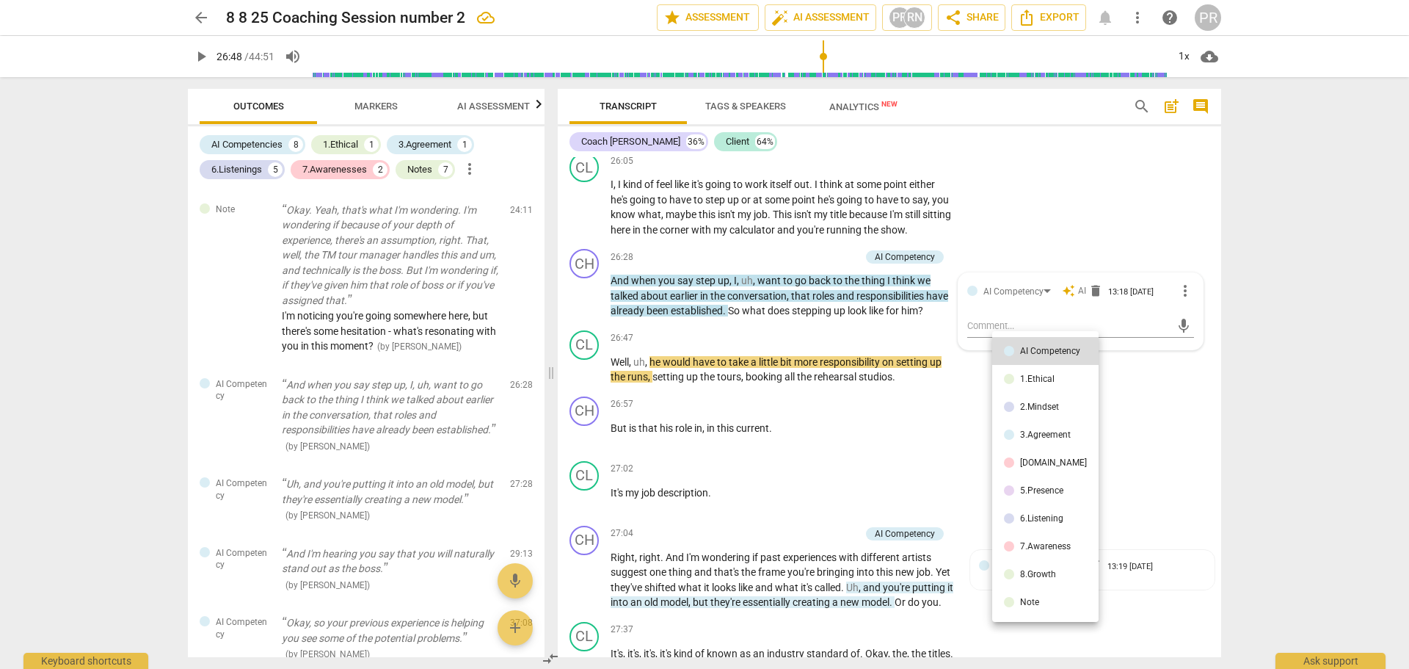
click at [1048, 524] on li "6.Listening" at bounding box center [1045, 518] width 106 height 28
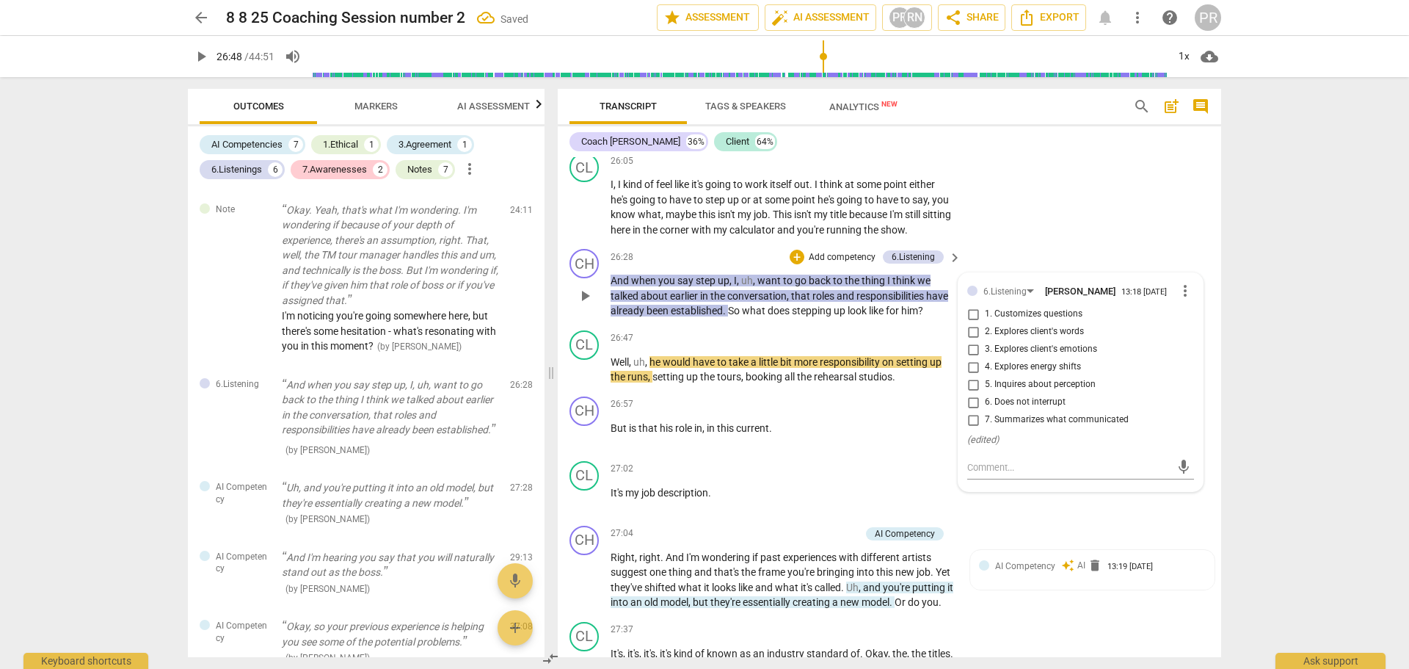
click at [1055, 427] on span "7. Summarizes what communicated" at bounding box center [1057, 419] width 144 height 13
click at [985, 429] on input "7. Summarizes what communicated" at bounding box center [973, 420] width 23 height 18
click at [1050, 243] on div "CL play_arrow pause 26:05 + Add competency keyboard_arrow_right I , I kind of f…" at bounding box center [890, 195] width 664 height 96
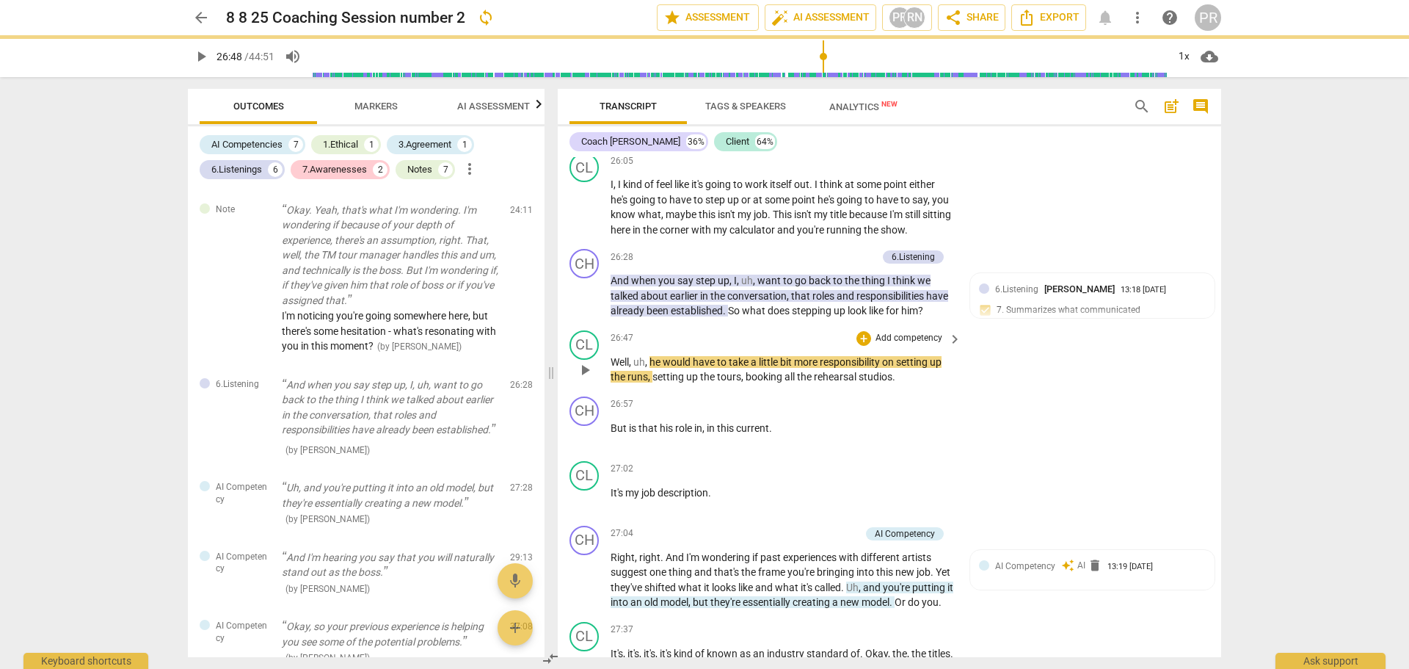
click at [586, 379] on span "play_arrow" at bounding box center [585, 370] width 18 height 18
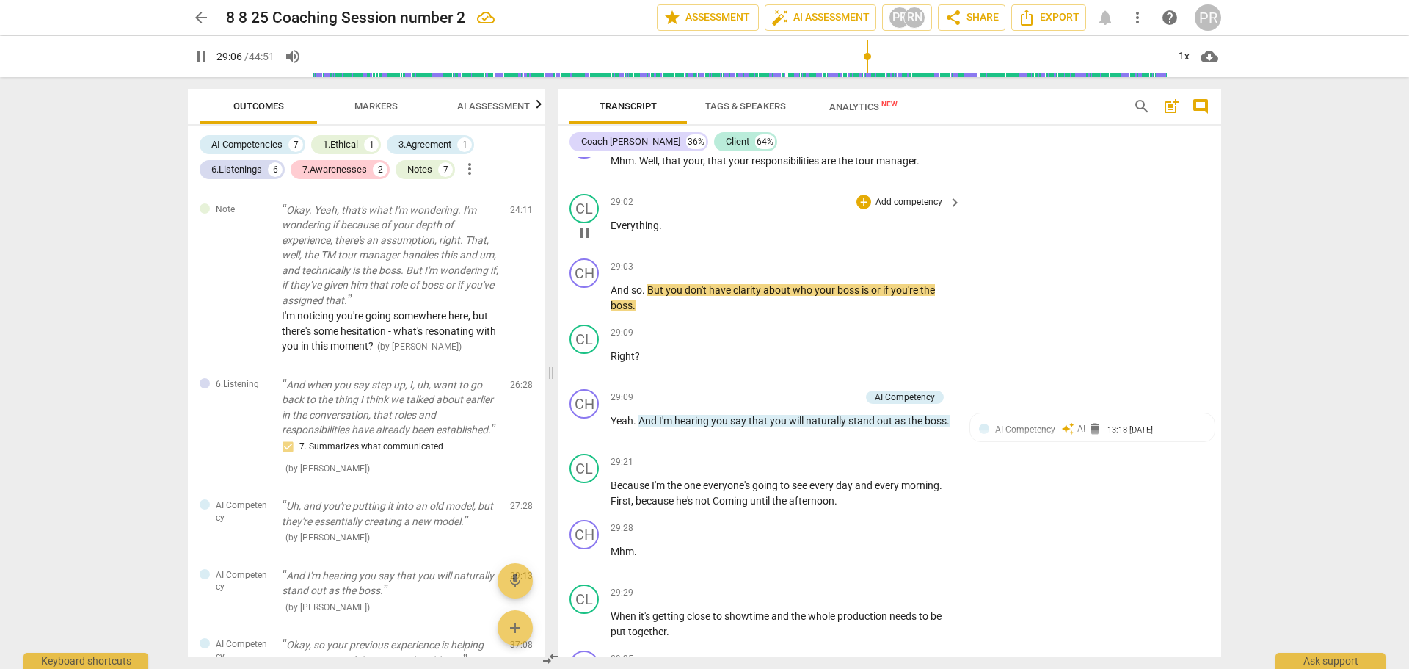
scroll to position [16757, 0]
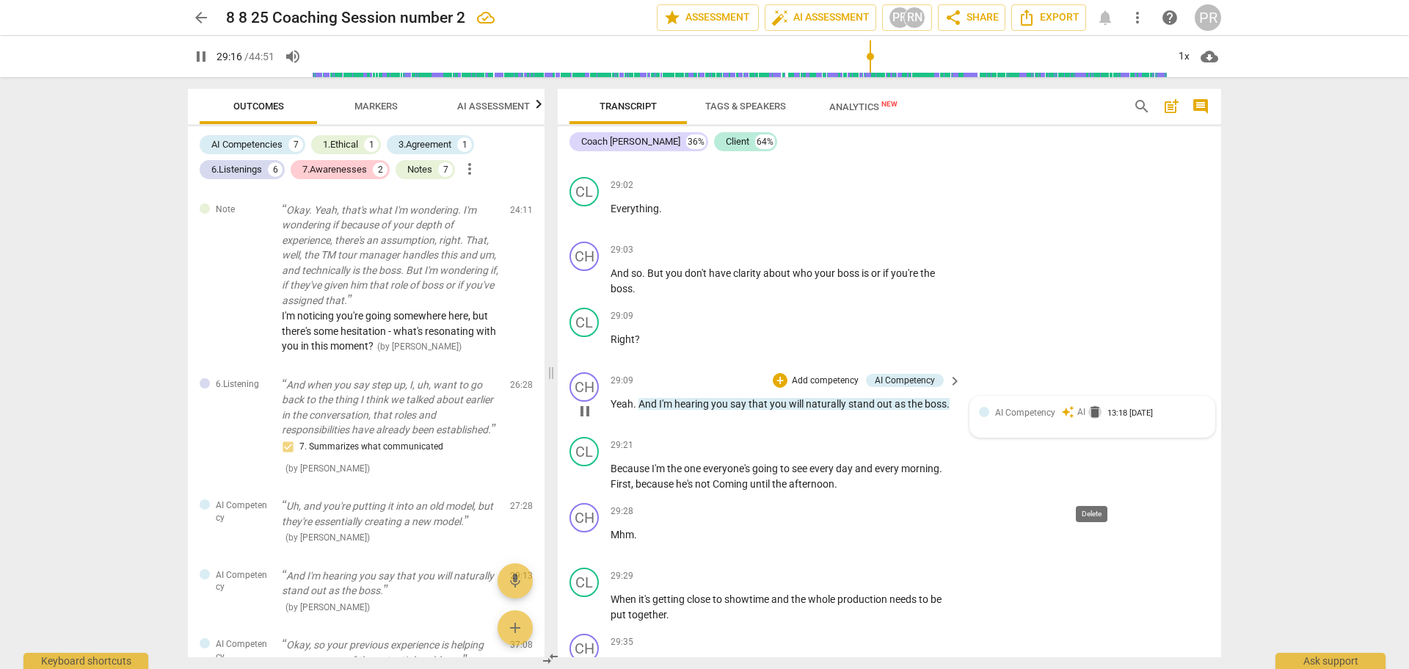
click at [1090, 419] on span "delete" at bounding box center [1095, 411] width 15 height 15
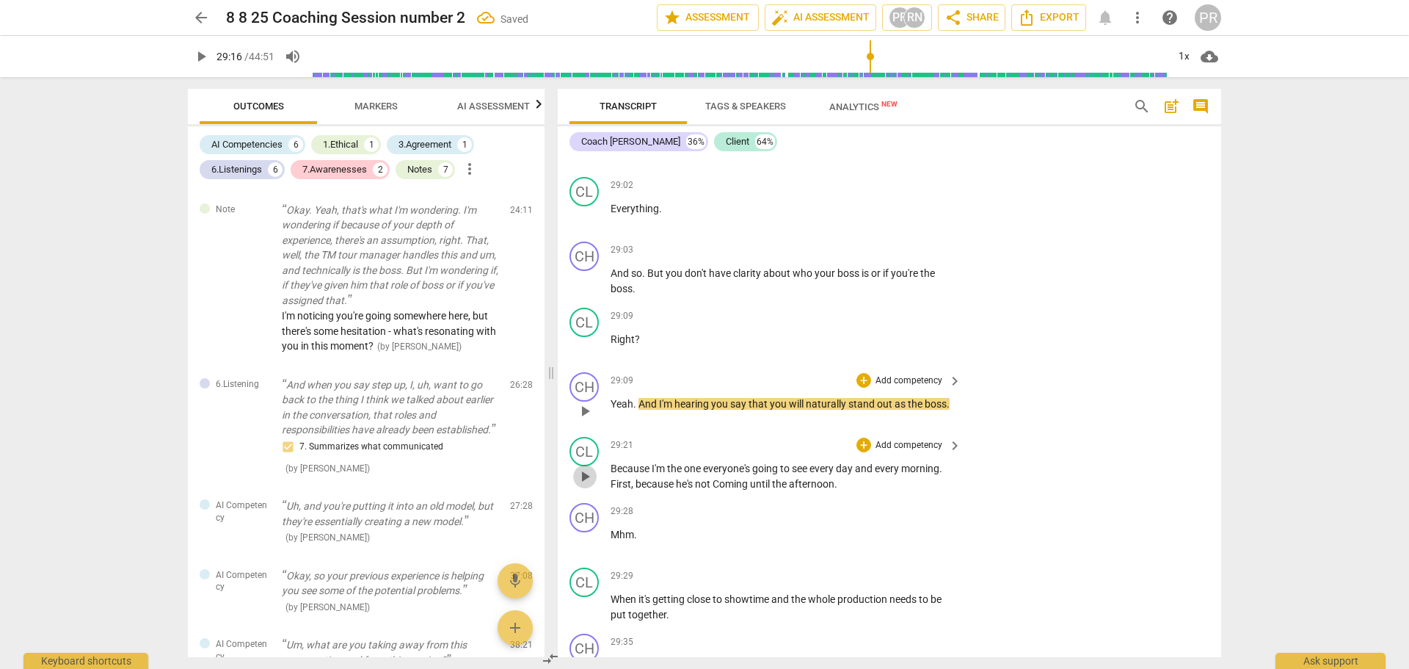
click at [588, 485] on span "play_arrow" at bounding box center [585, 477] width 18 height 18
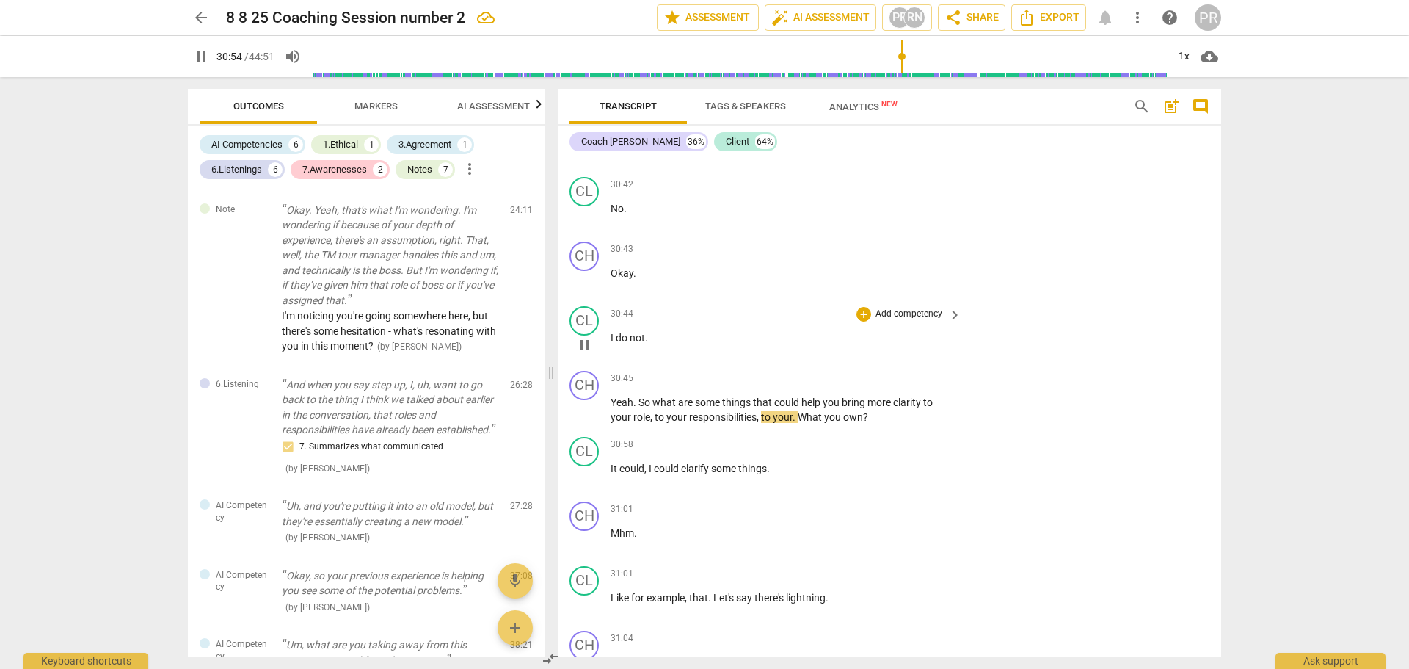
scroll to position [17877, 0]
click at [589, 418] on span "pause" at bounding box center [585, 410] width 18 height 18
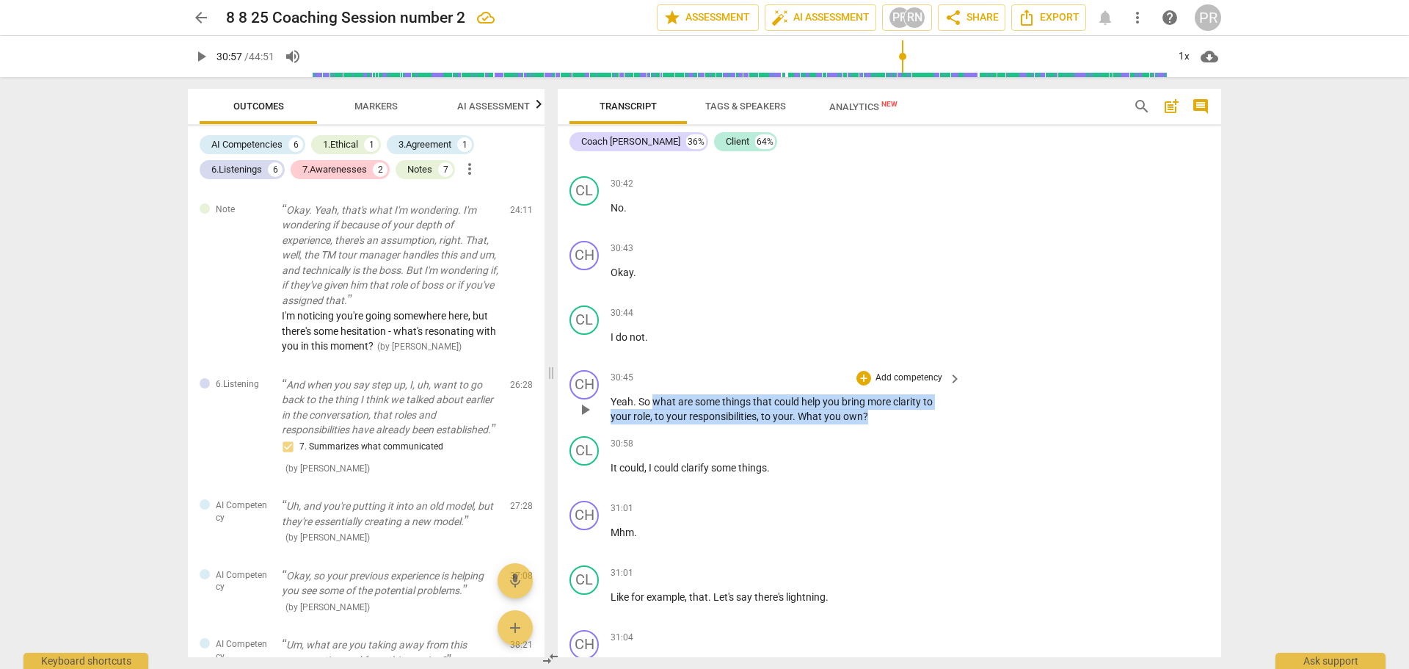
drag, startPoint x: 656, startPoint y: 477, endPoint x: 870, endPoint y: 493, distance: 214.9
click at [870, 424] on p "Yeah . So what are some things that could help you bring more clarity to your r…" at bounding box center [783, 409] width 344 height 30
click at [882, 480] on div "+" at bounding box center [881, 474] width 15 height 15
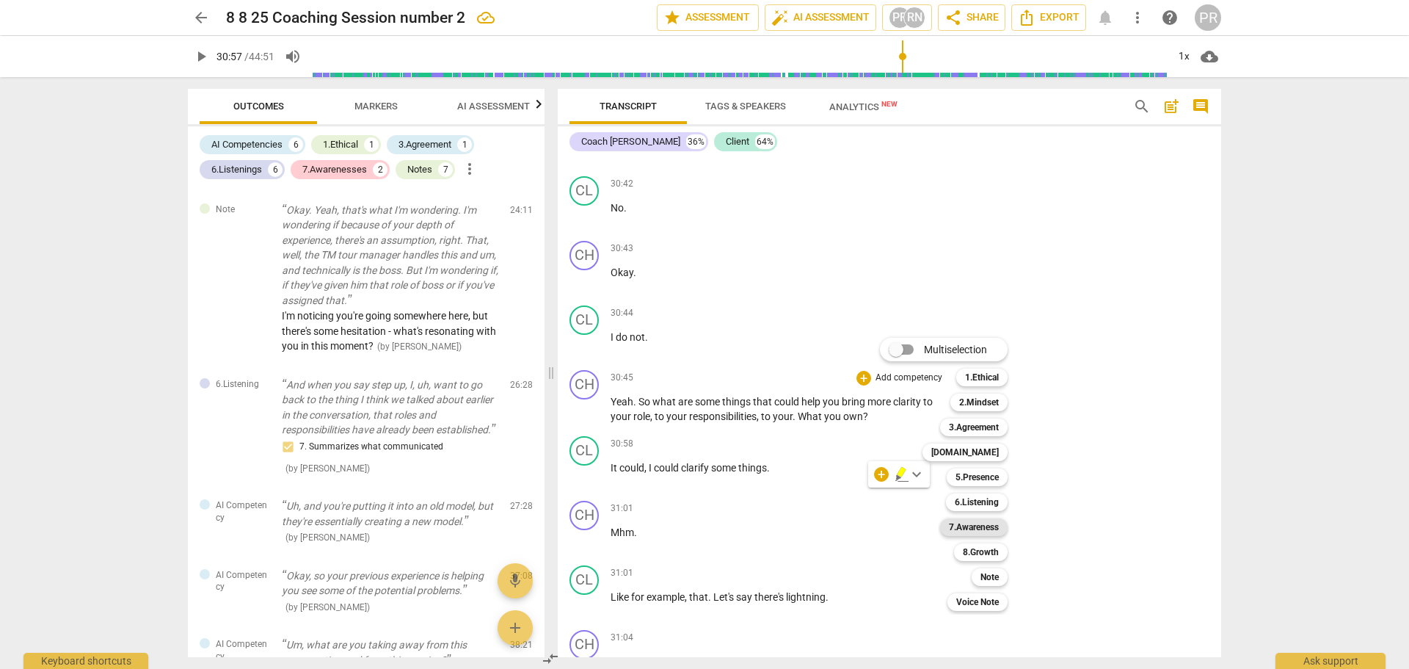
click at [996, 529] on b "7.Awareness" at bounding box center [974, 527] width 50 height 18
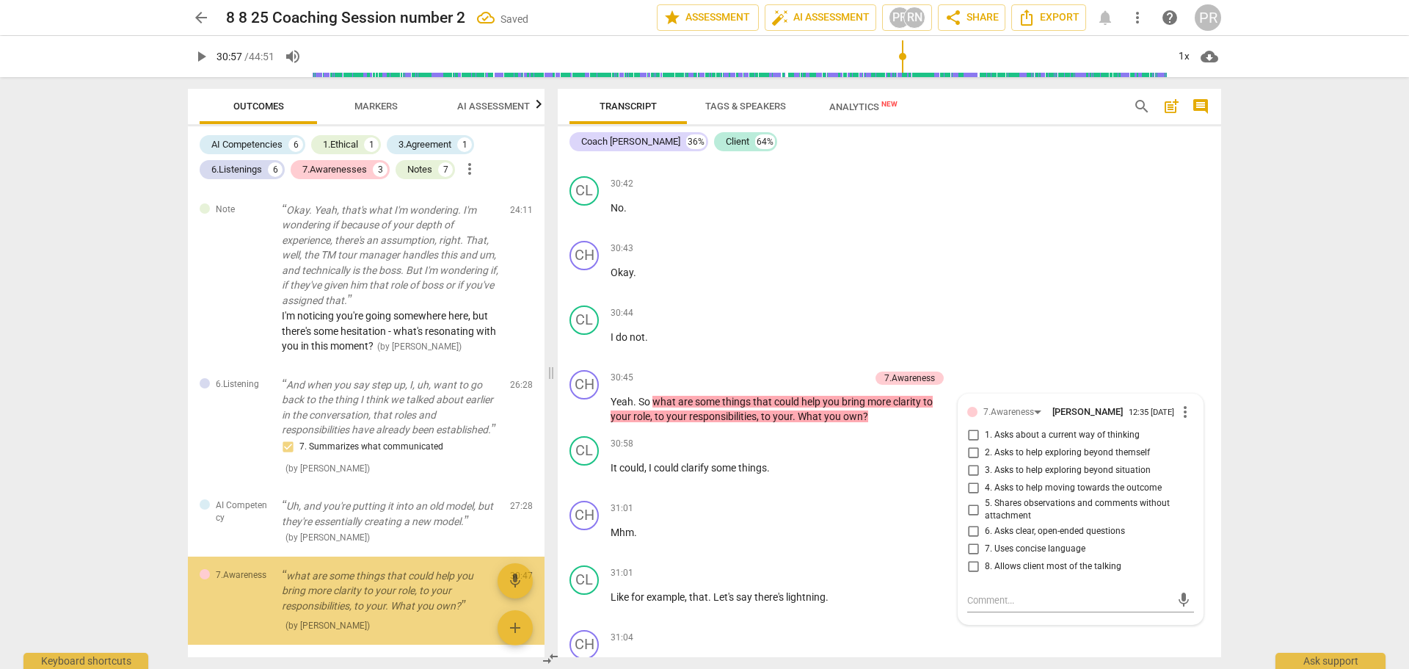
scroll to position [2254, 0]
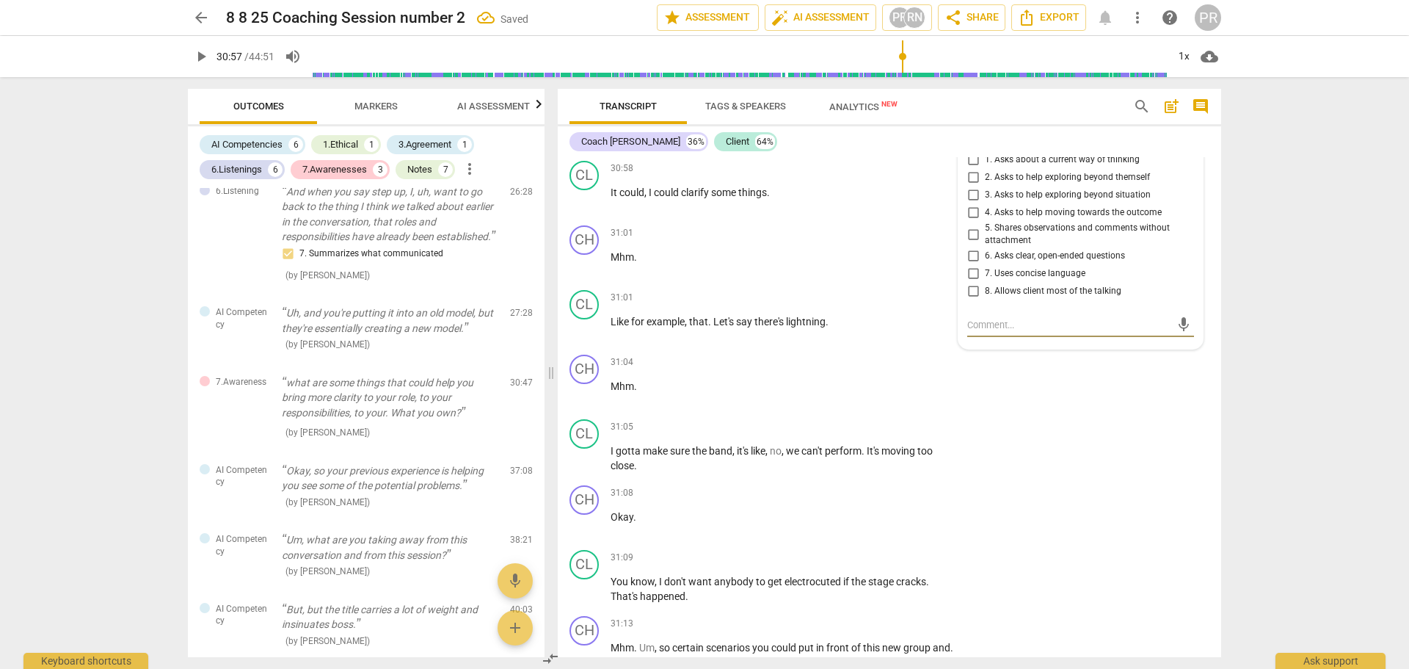
click at [972, 169] on input "1. Asks about a current way of thinking" at bounding box center [973, 160] width 23 height 18
click at [987, 332] on textarea at bounding box center [1069, 325] width 203 height 14
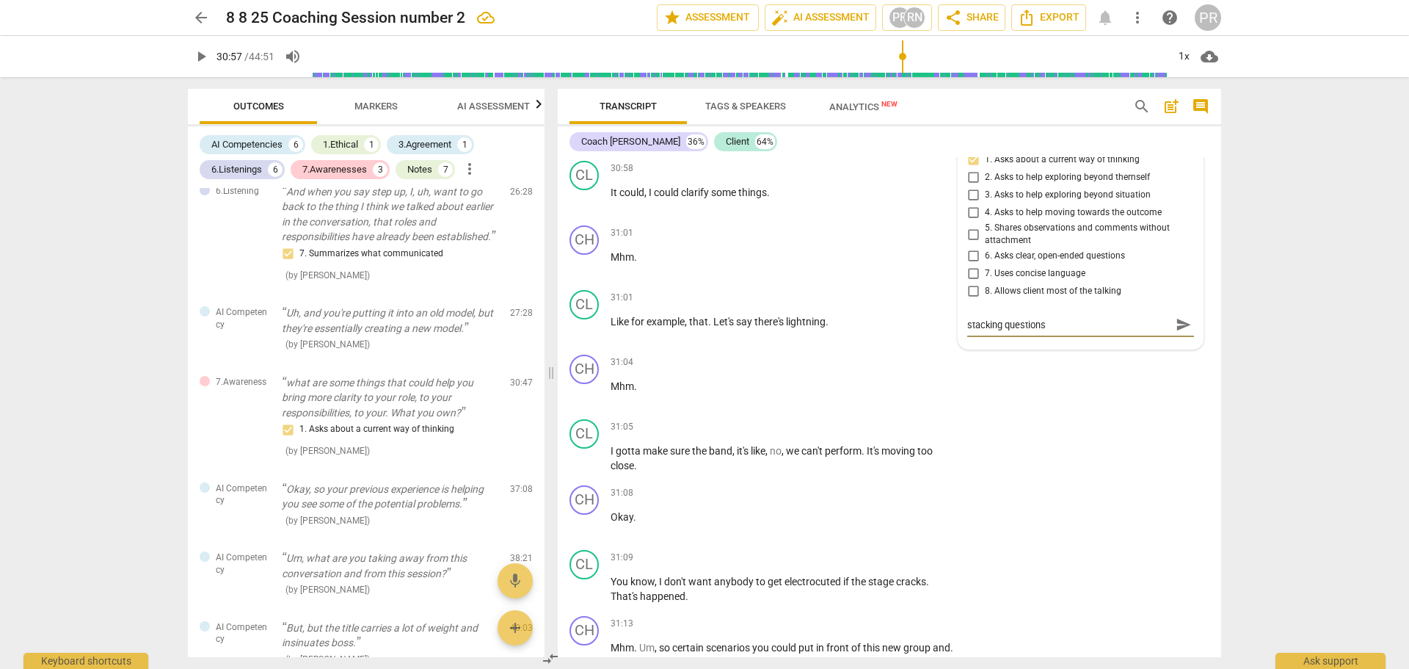
click at [1176, 333] on span "send" at bounding box center [1184, 324] width 16 height 16
click at [1027, 89] on div "CL play_arrow pause 30:44 + Add competency keyboard_arrow_right I do not ." at bounding box center [890, 56] width 664 height 65
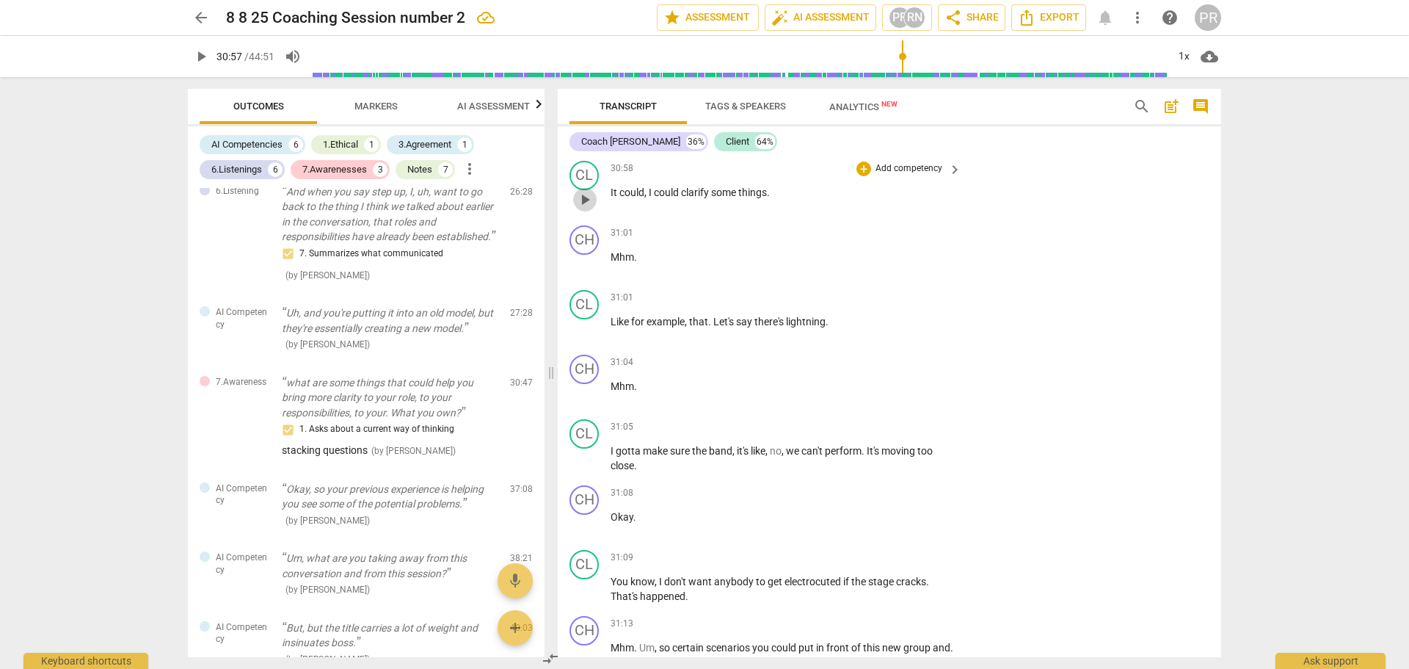
click at [586, 208] on span "play_arrow" at bounding box center [585, 200] width 18 height 18
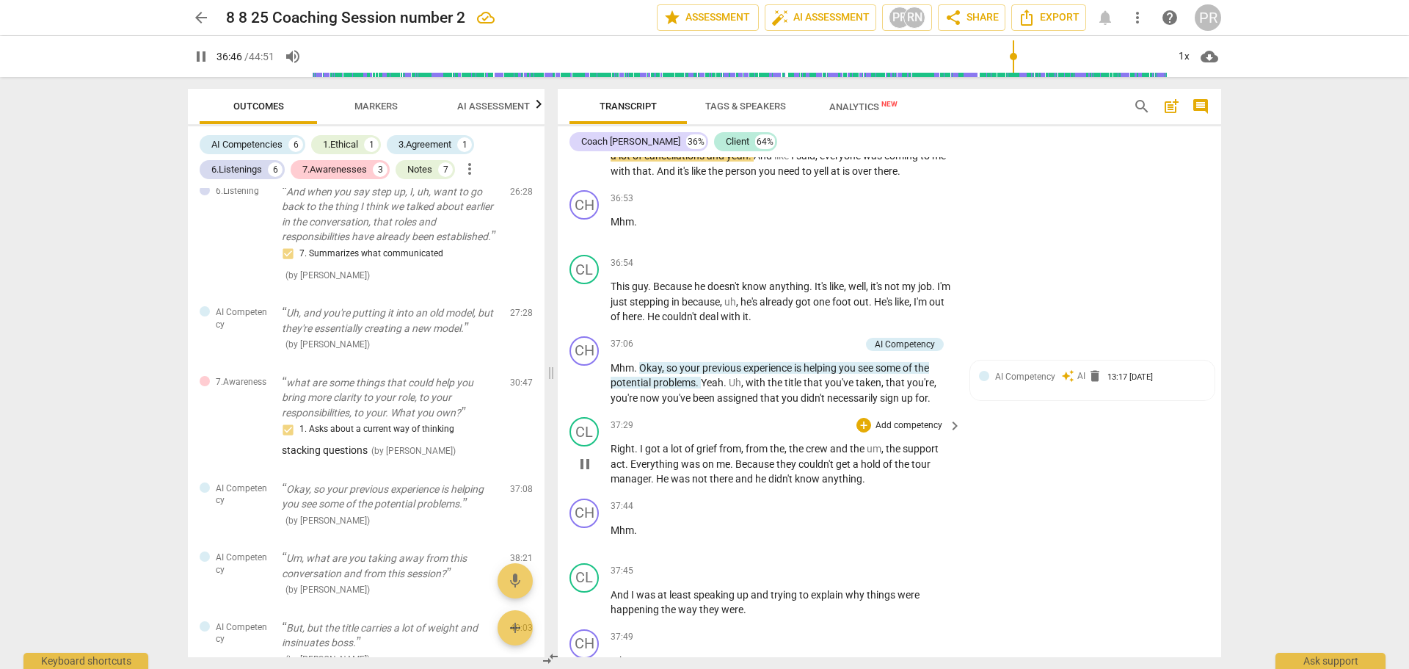
scroll to position [21348, 0]
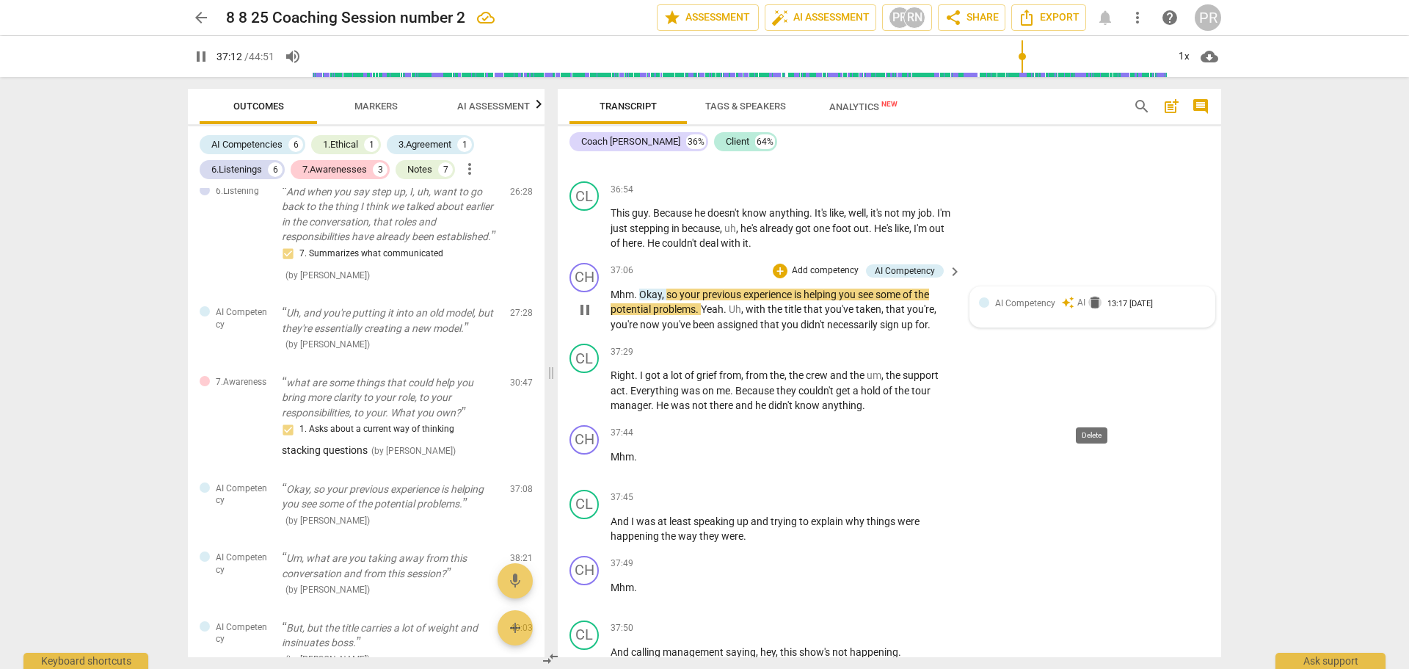
click at [1095, 310] on span "delete" at bounding box center [1095, 302] width 15 height 15
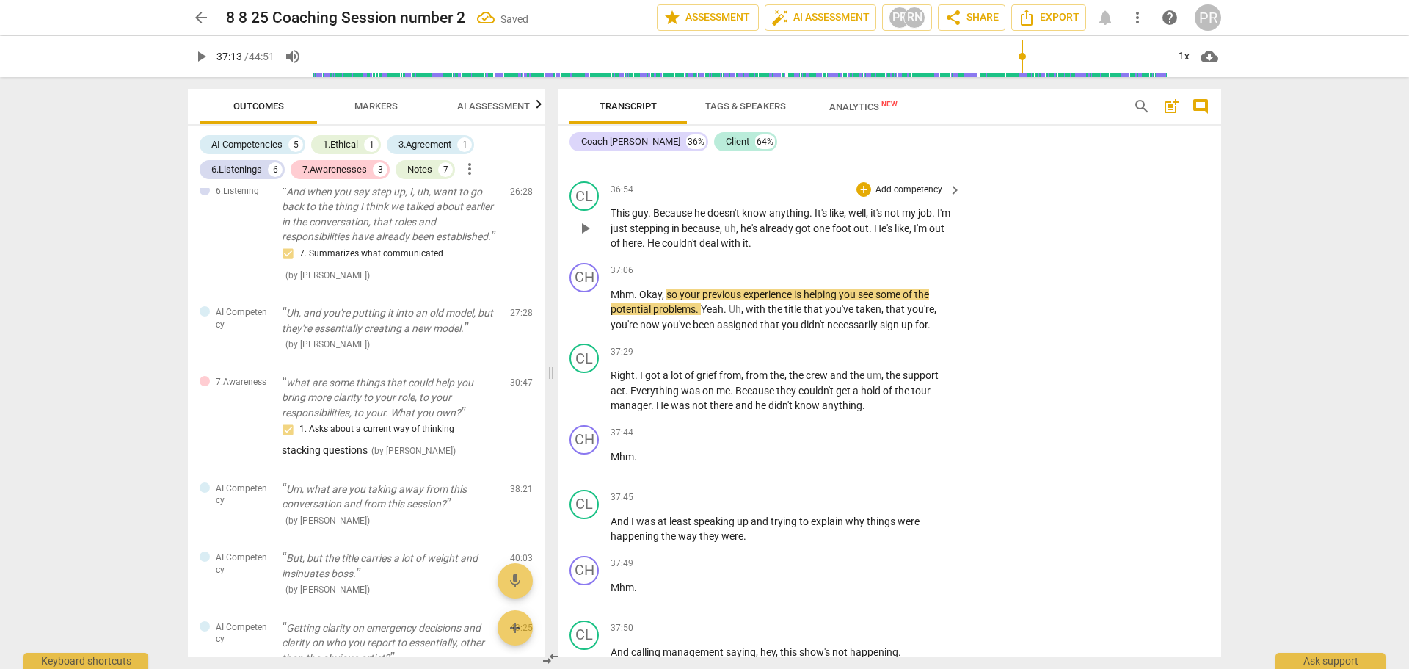
click at [1133, 257] on div "CL play_arrow pause 36:54 + Add competency keyboard_arrow_right This guy . Beca…" at bounding box center [890, 215] width 664 height 81
click at [581, 319] on span "play_arrow" at bounding box center [585, 310] width 18 height 18
click at [480, 101] on span "AI Assessment" at bounding box center [493, 106] width 73 height 11
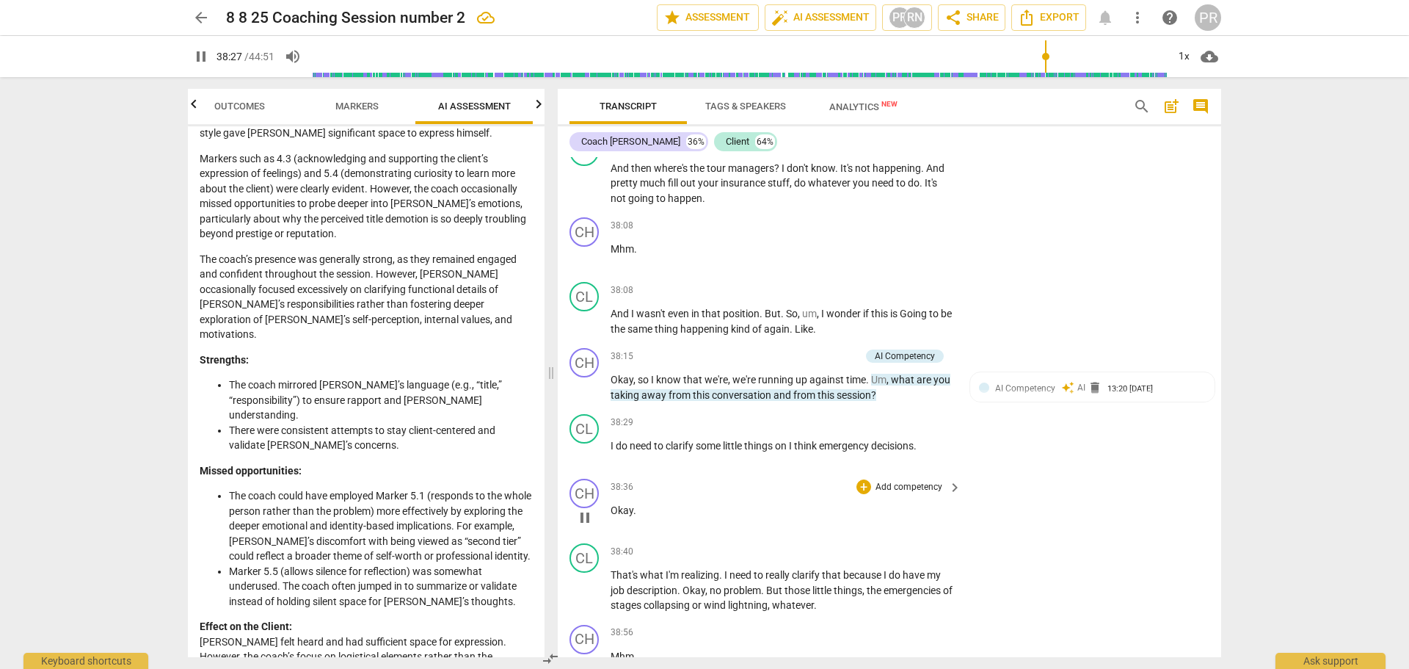
scroll to position [22026, 0]
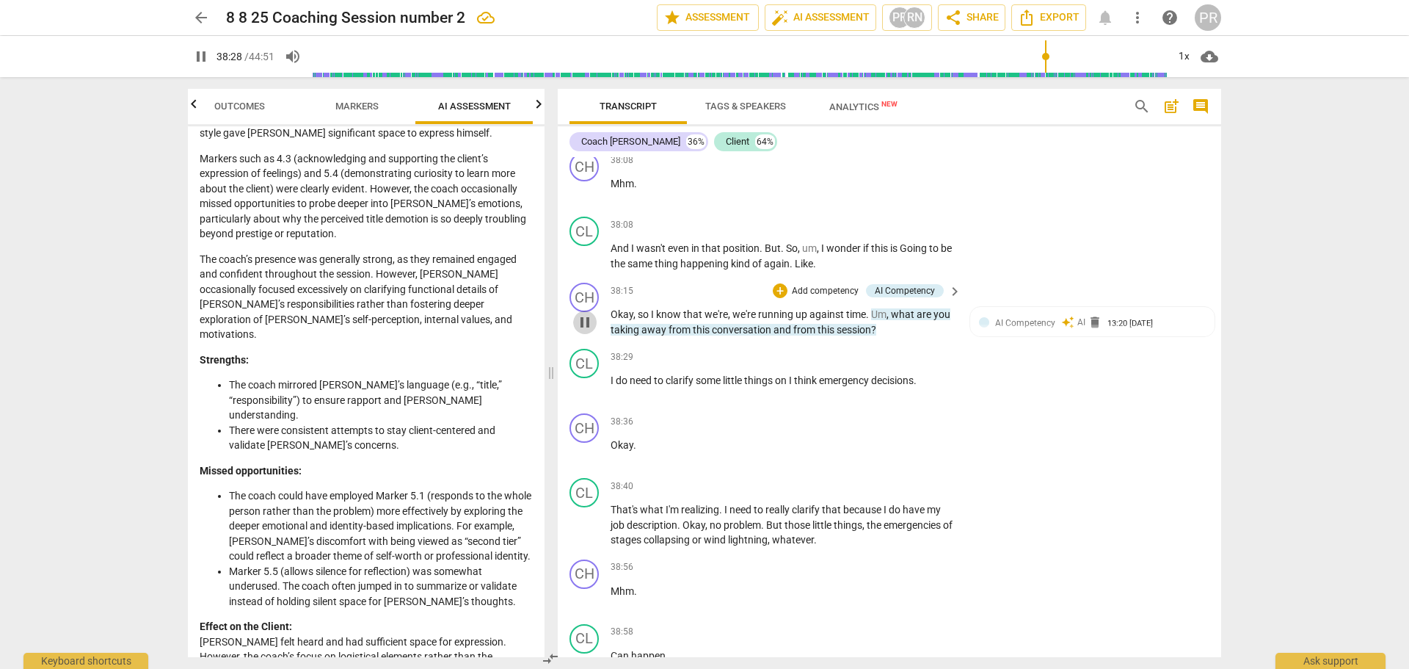
click at [592, 331] on span "pause" at bounding box center [585, 322] width 18 height 18
click at [1026, 328] on span "AI Competency" at bounding box center [1025, 323] width 60 height 10
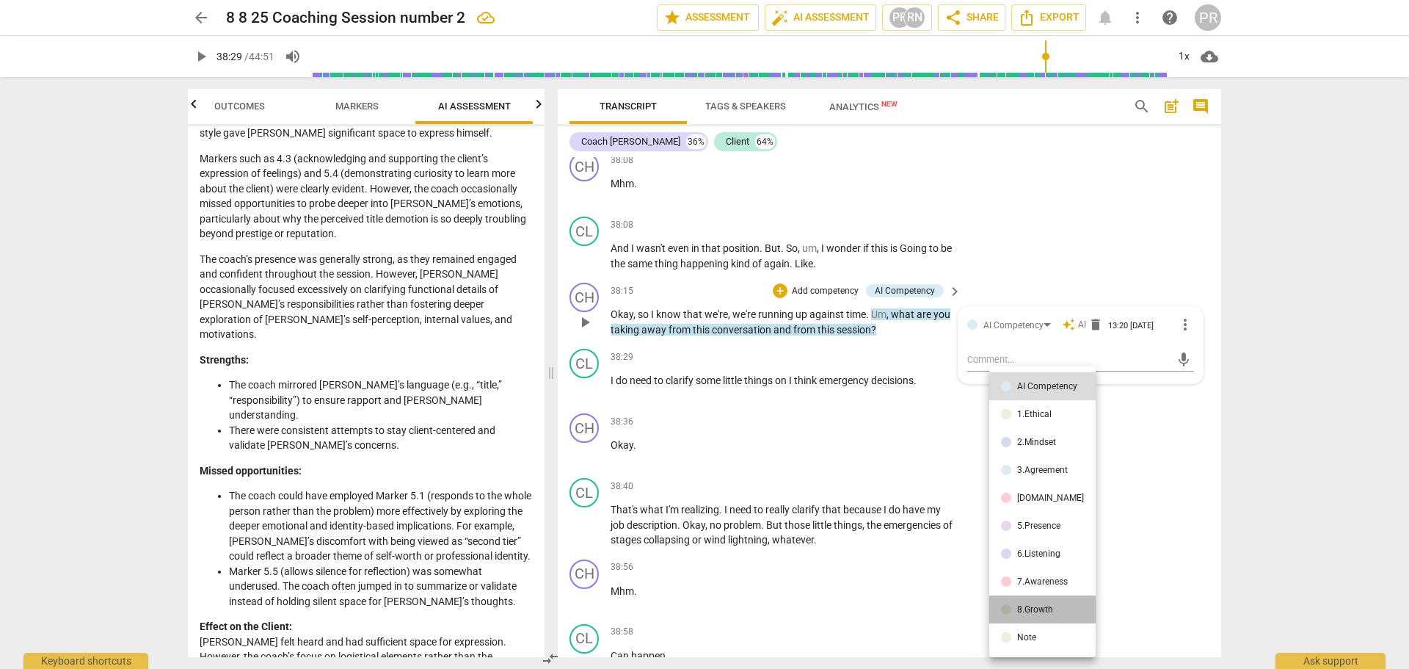
click at [1048, 609] on div "8.Growth" at bounding box center [1035, 609] width 36 height 9
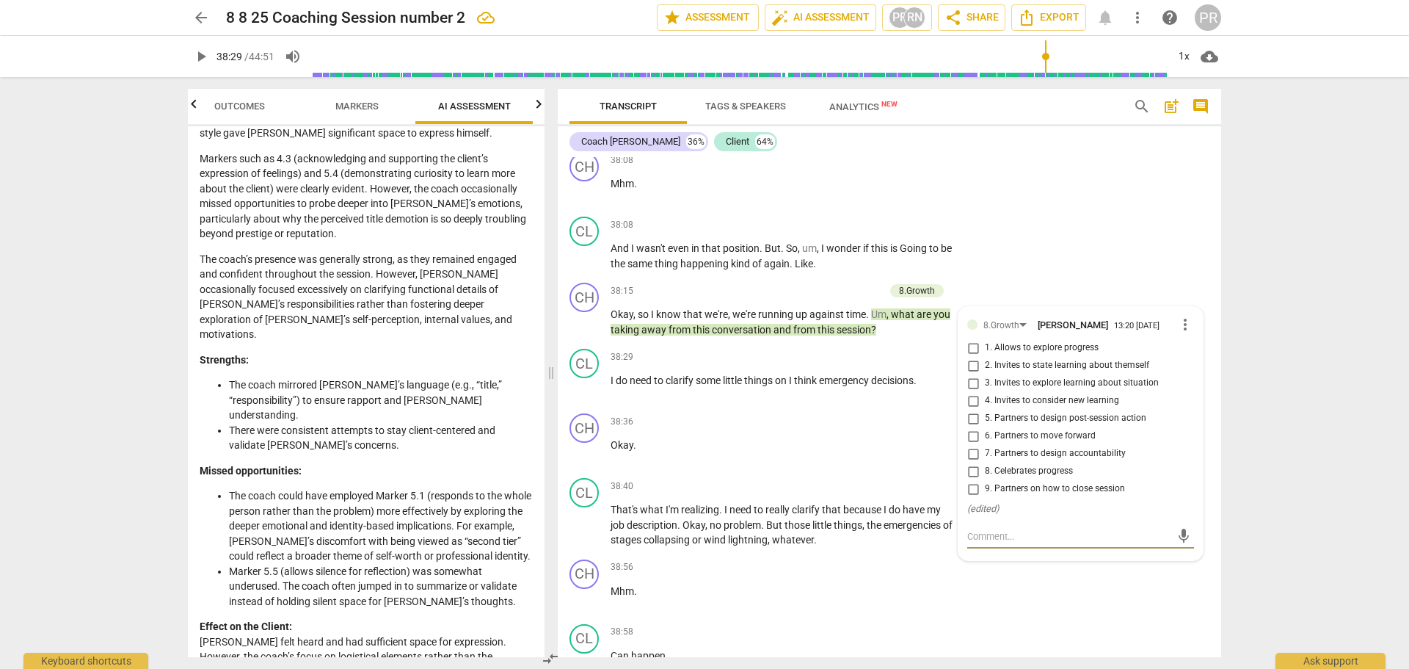
click at [972, 357] on input "1. Allows to explore progress" at bounding box center [973, 348] width 23 height 18
click at [587, 396] on span "play_arrow" at bounding box center [585, 388] width 18 height 18
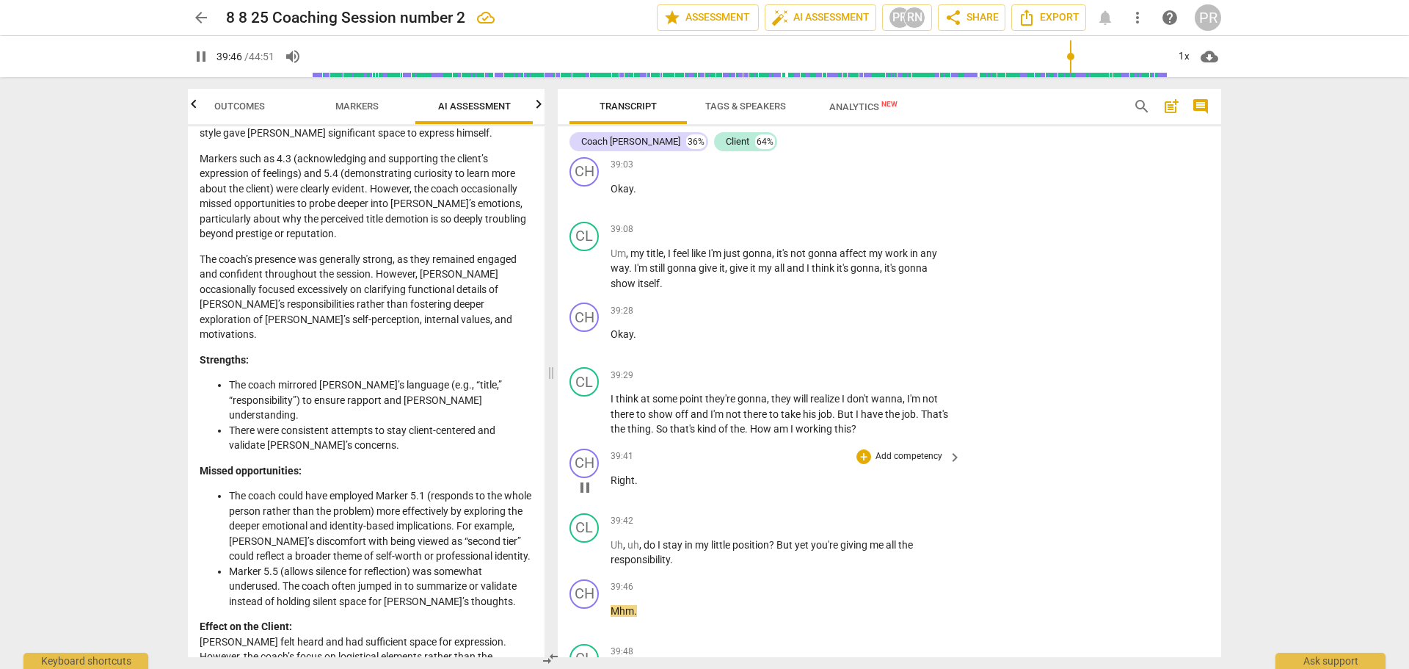
scroll to position [23242, 0]
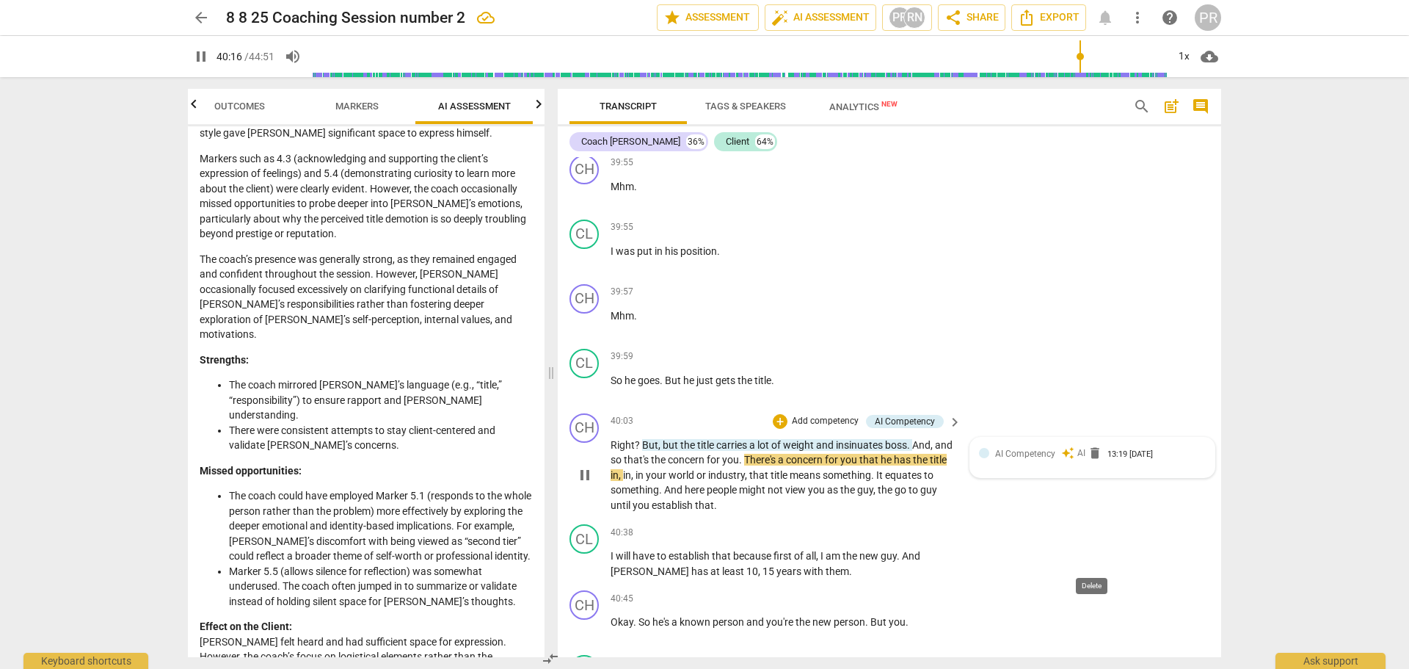
click at [1095, 460] on span "delete" at bounding box center [1095, 453] width 15 height 15
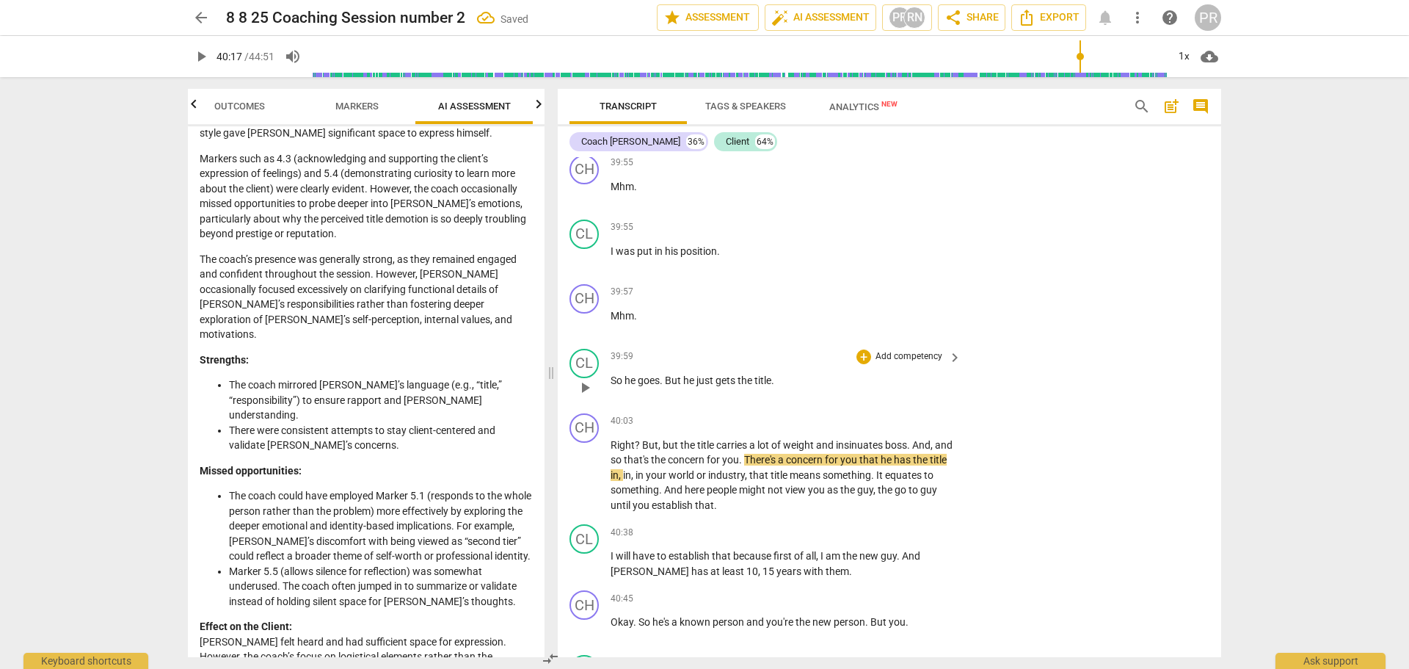
click at [1115, 407] on div "CL play_arrow pause 39:59 + Add competency keyboard_arrow_right So he goes . Bu…" at bounding box center [890, 375] width 664 height 65
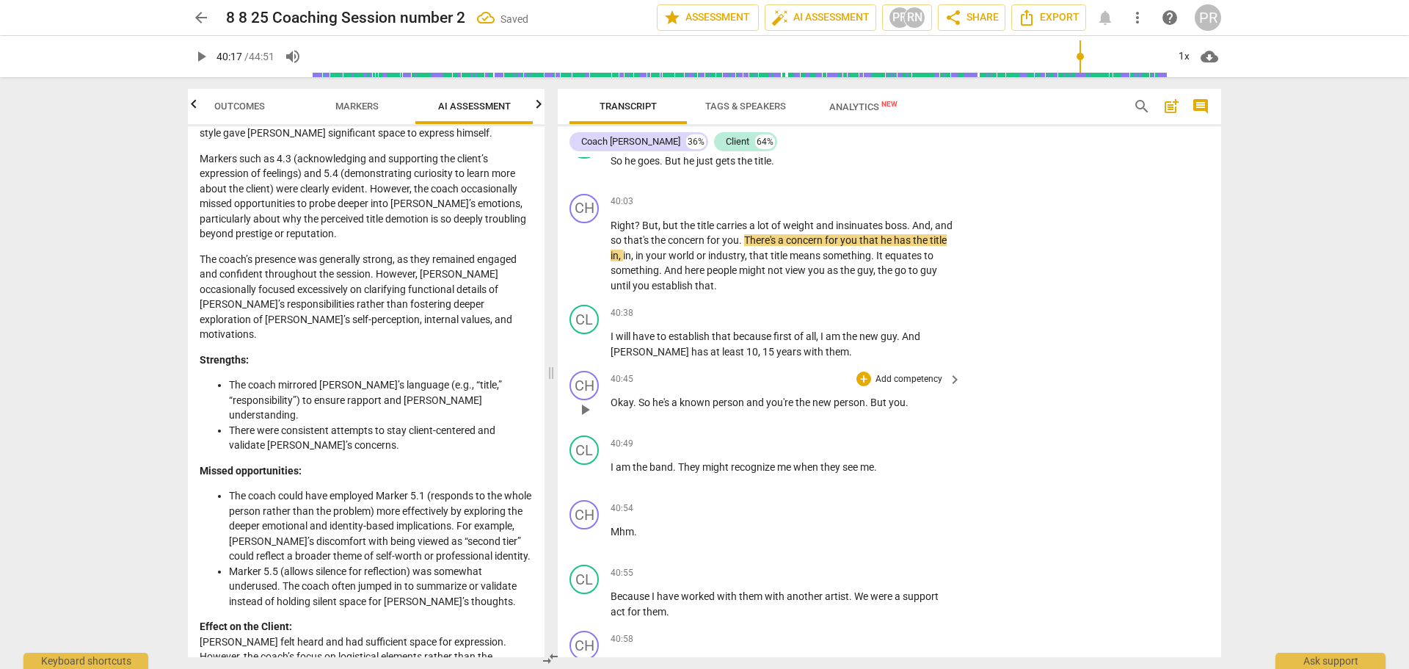
scroll to position [23462, 0]
click at [589, 352] on span "play_arrow" at bounding box center [585, 344] width 18 height 18
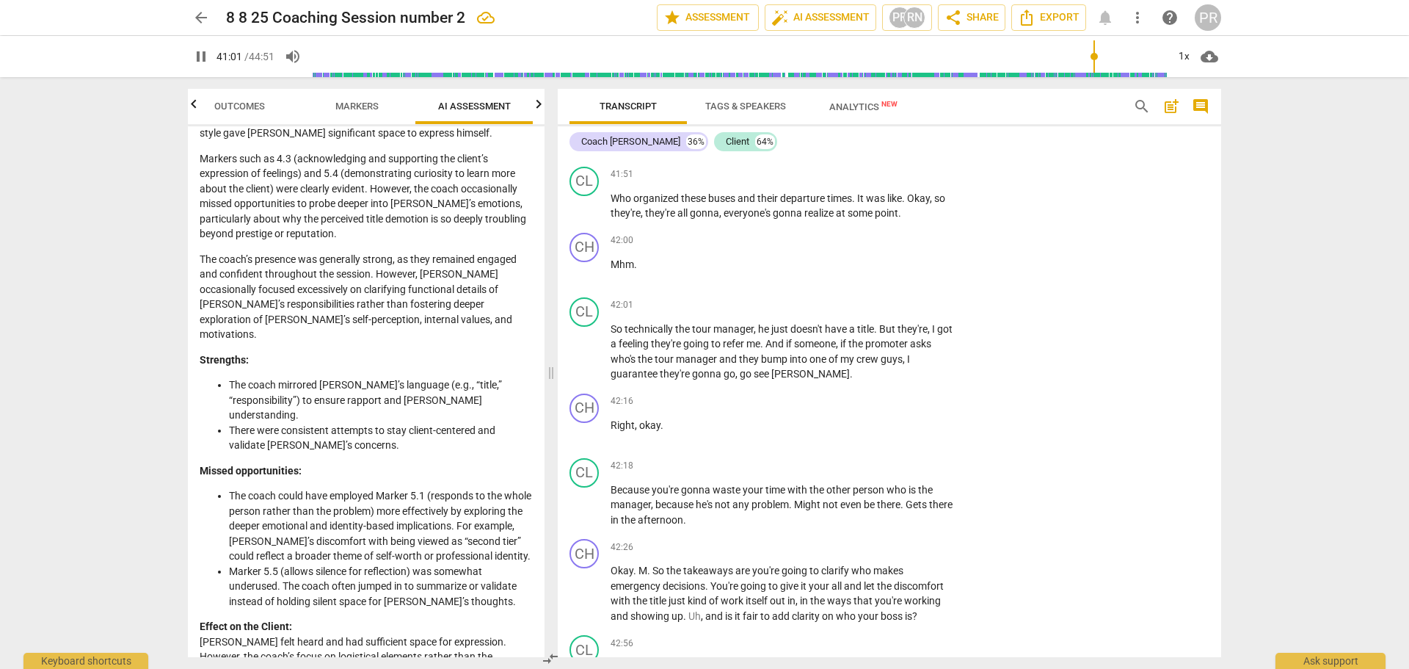
scroll to position [24876, 0]
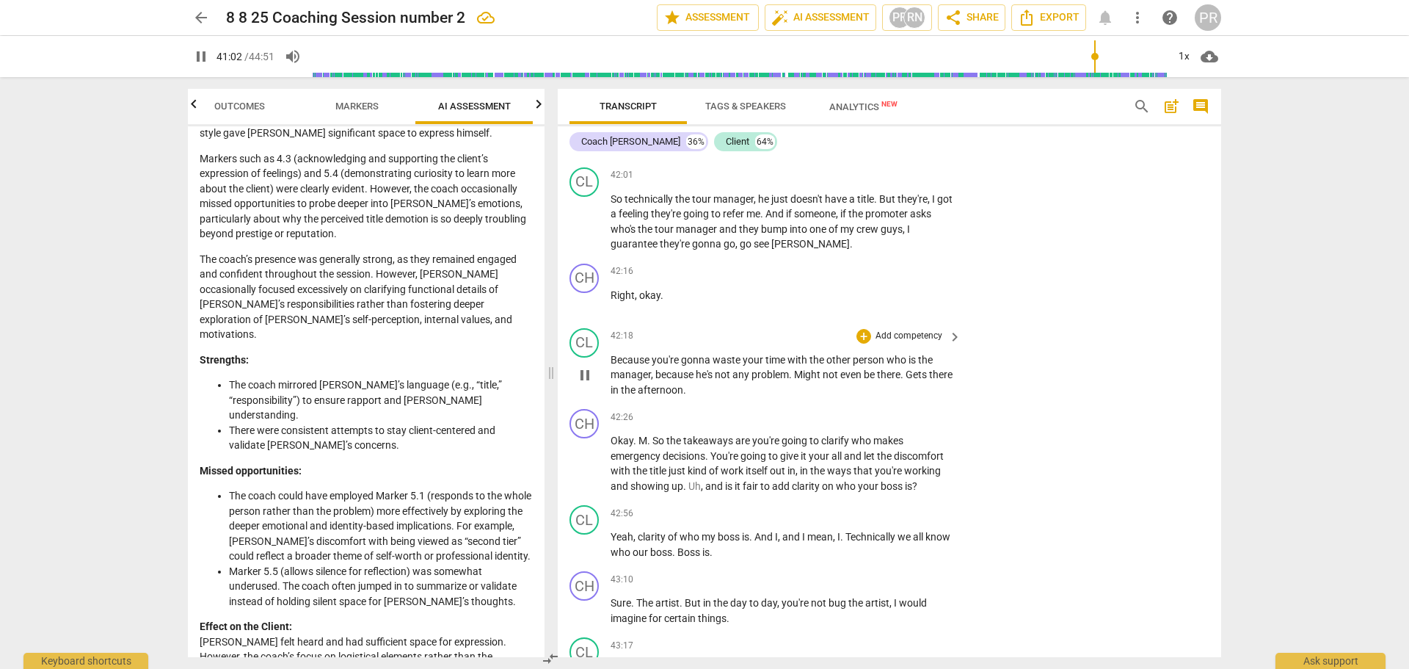
click at [591, 384] on span "pause" at bounding box center [585, 375] width 18 height 18
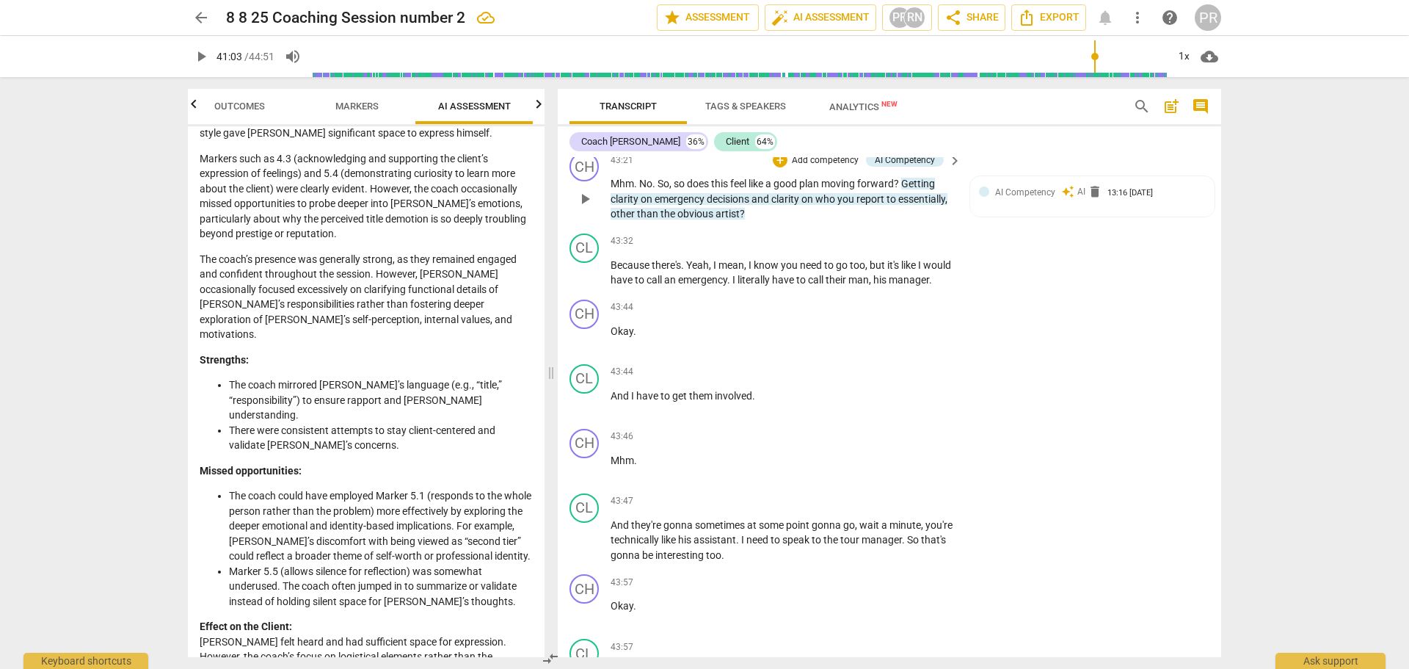
scroll to position [25390, 0]
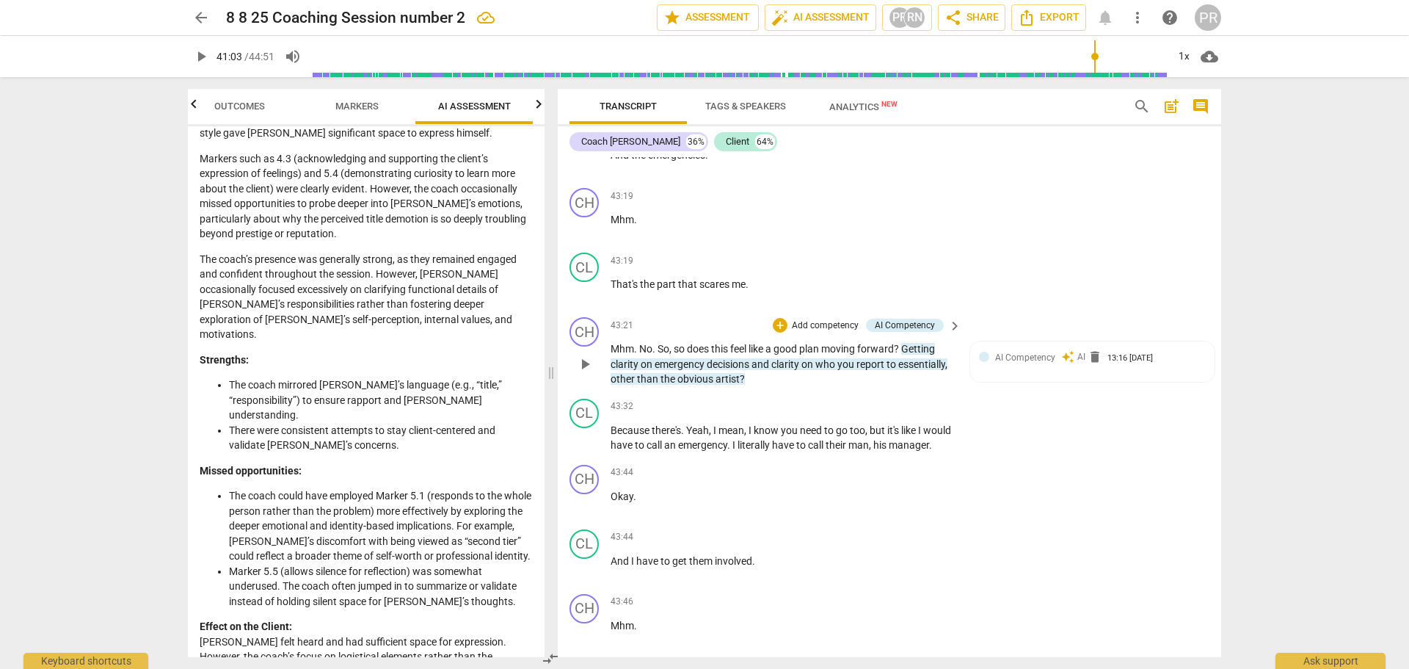
click at [588, 373] on span "play_arrow" at bounding box center [585, 364] width 18 height 18
click at [1090, 364] on span "delete" at bounding box center [1095, 356] width 15 height 15
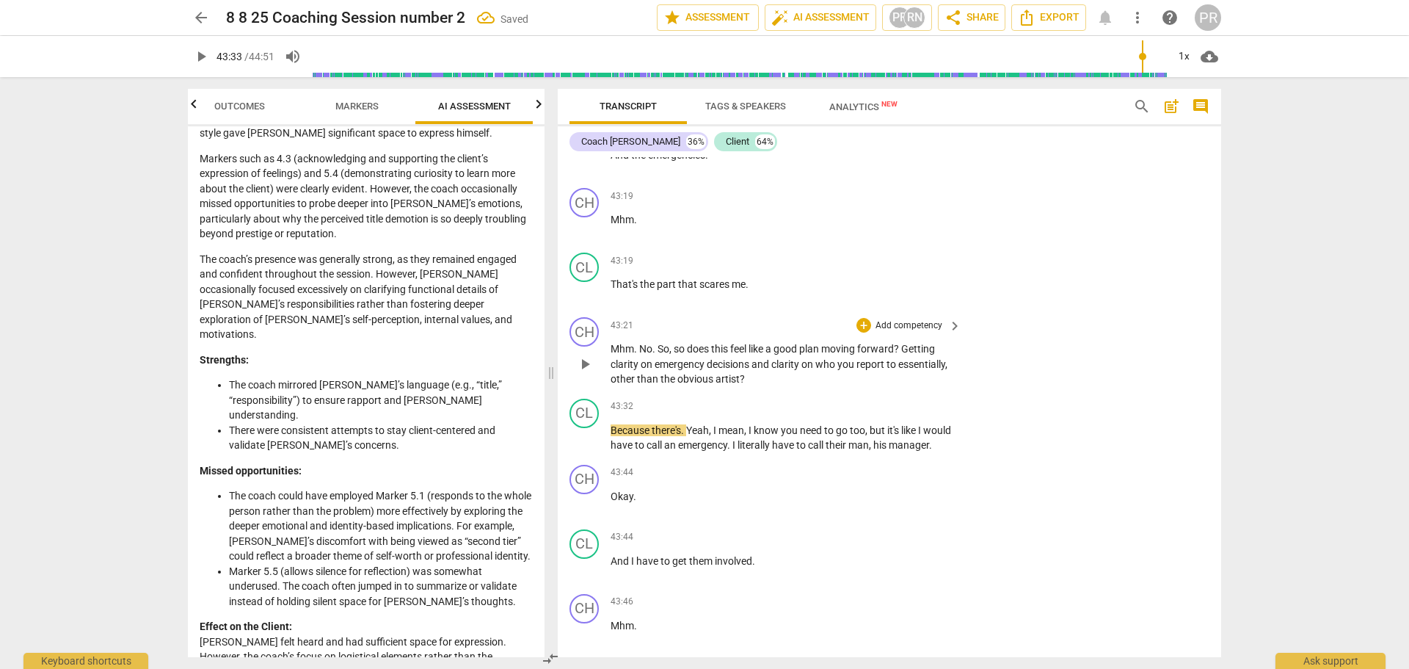
click at [863, 387] on p "Mhm . No . So , so does this feel like a good plan moving forward ? Getting cla…" at bounding box center [783, 364] width 344 height 46
drag, startPoint x: 906, startPoint y: 457, endPoint x: 927, endPoint y: 484, distance: 33.9
click at [927, 387] on p "Mhm . No . So , so does this feel like a good plan moving forward ? Getting cla…" at bounding box center [783, 364] width 344 height 46
drag, startPoint x: 782, startPoint y: 393, endPoint x: 769, endPoint y: 399, distance: 14.8
click at [782, 292] on p "That's the part that scares me ." at bounding box center [783, 284] width 344 height 15
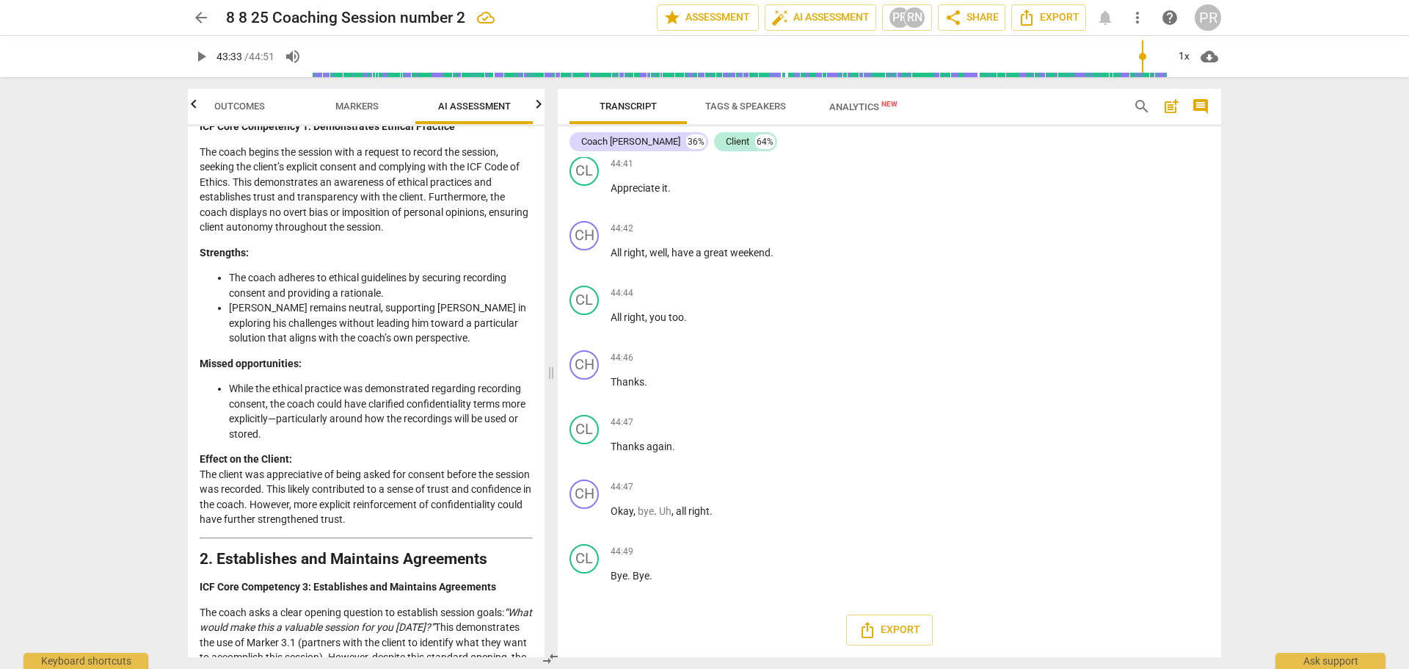
scroll to position [0, 0]
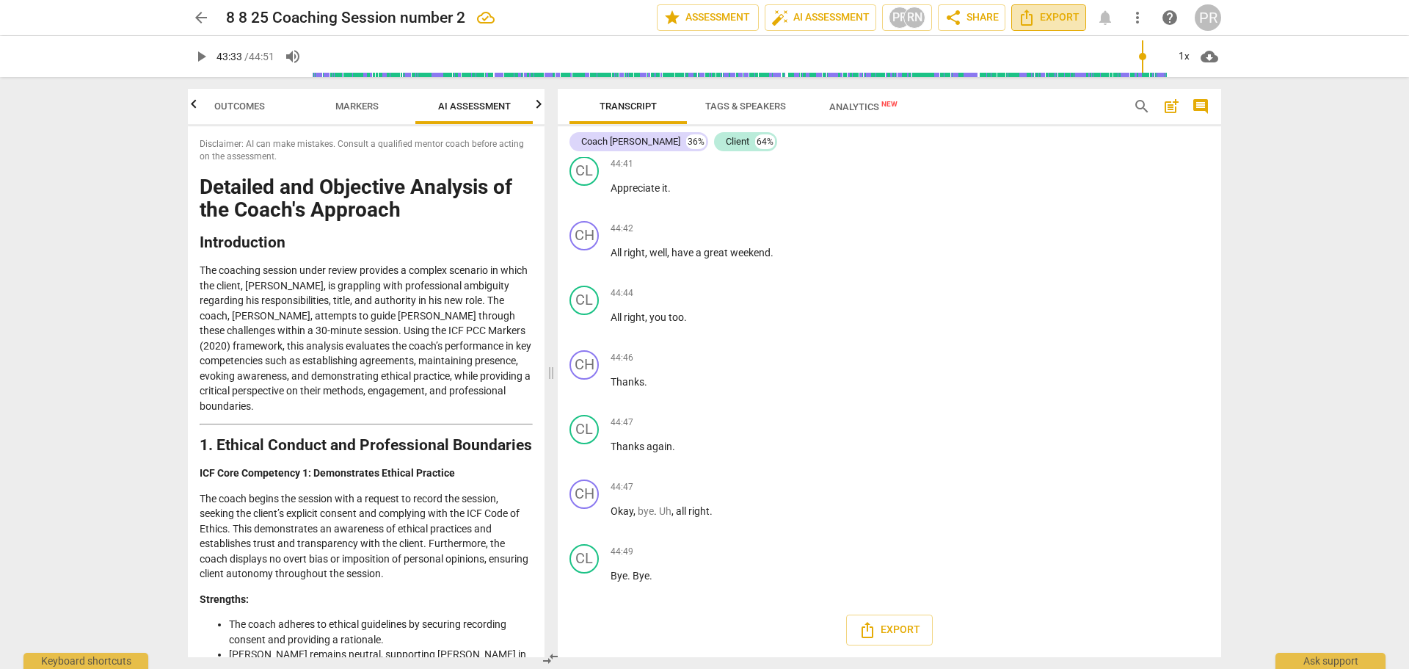
click at [1045, 16] on span "Export" at bounding box center [1049, 18] width 62 height 18
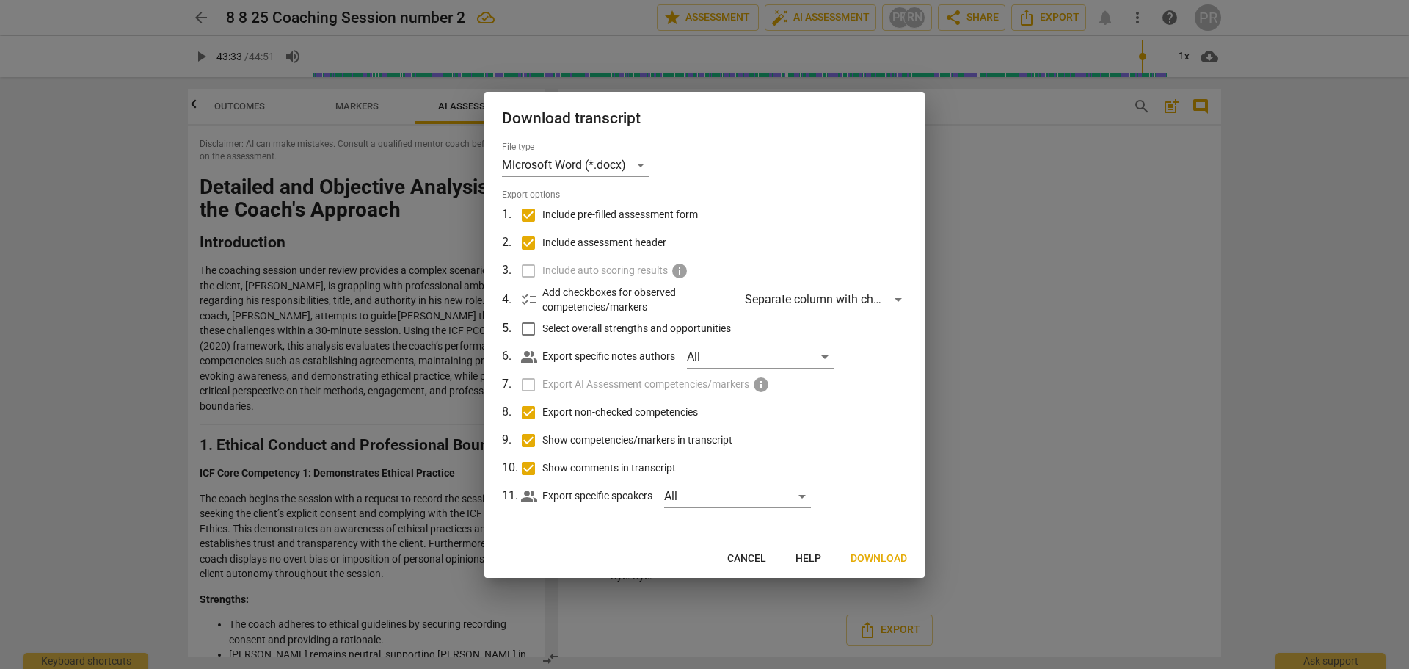
click at [538, 385] on label "Export AI Assessment competencies/markers info" at bounding box center [703, 385] width 385 height 28
click at [530, 386] on label "Export AI Assessment competencies/markers info" at bounding box center [703, 385] width 385 height 28
click at [872, 558] on span "Download" at bounding box center [879, 558] width 57 height 15
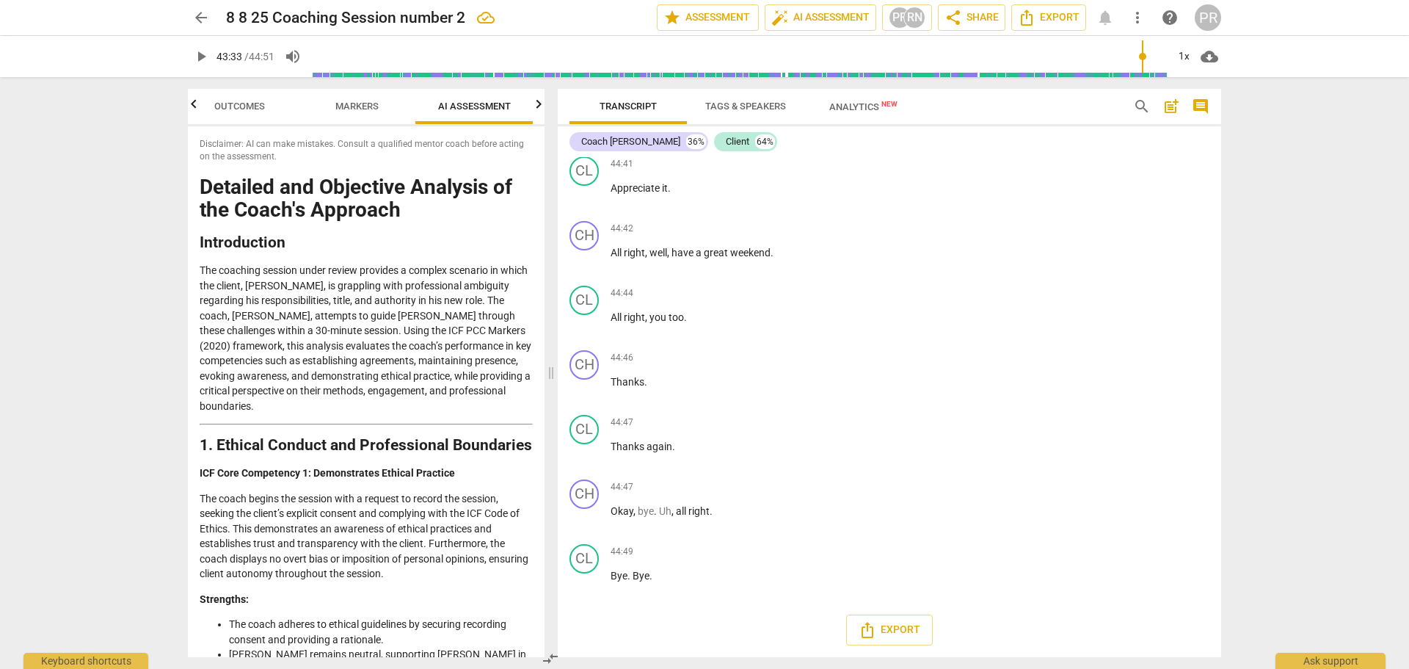
drag, startPoint x: 845, startPoint y: 110, endPoint x: 843, endPoint y: 126, distance: 15.6
click at [845, 111] on span "Analytics New" at bounding box center [864, 106] width 68 height 11
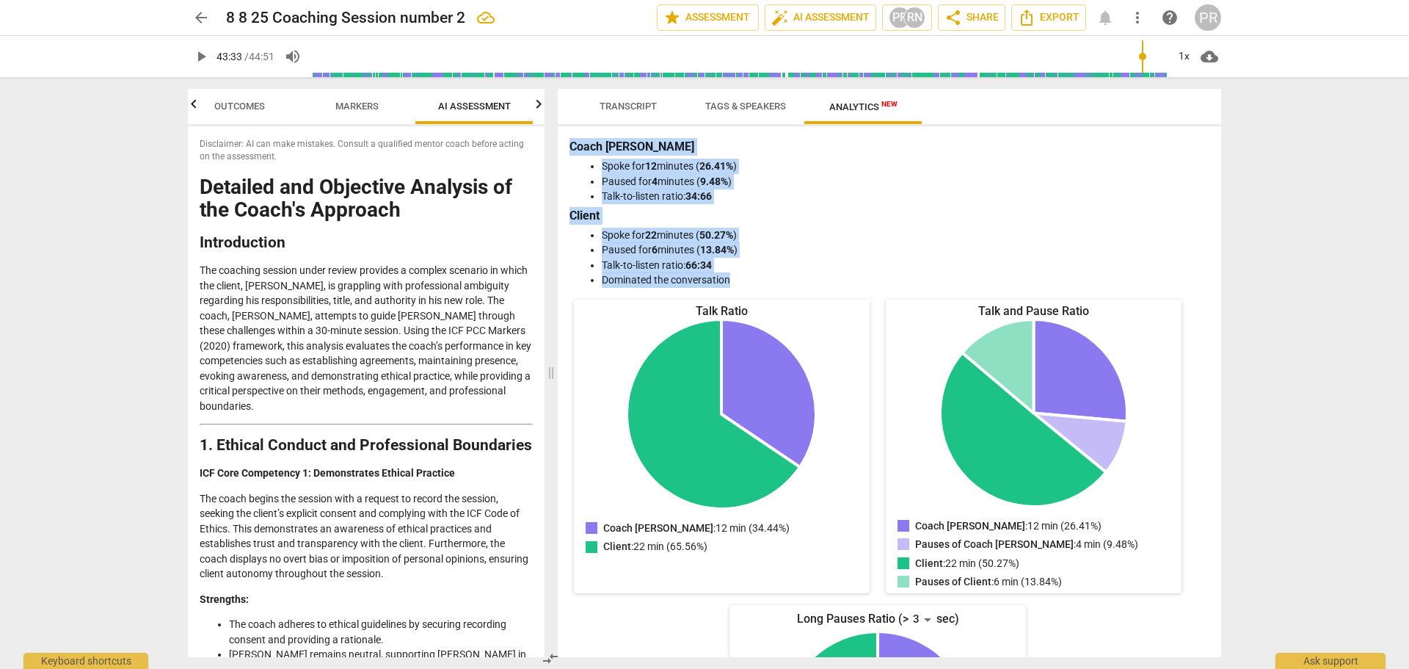
drag, startPoint x: 572, startPoint y: 142, endPoint x: 735, endPoint y: 280, distance: 213.6
click at [735, 280] on div "Coach [PERSON_NAME] for 12 minutes ( 26.41% ) Paused for 4 minutes ( 9.48% ) Ta…" at bounding box center [890, 213] width 640 height 150
copy div "Coach [PERSON_NAME] for 12 minutes ( 26.41% ) Paused for 4 minutes ( 9.48% ) Ta…"
